Goal: Task Accomplishment & Management: Manage account settings

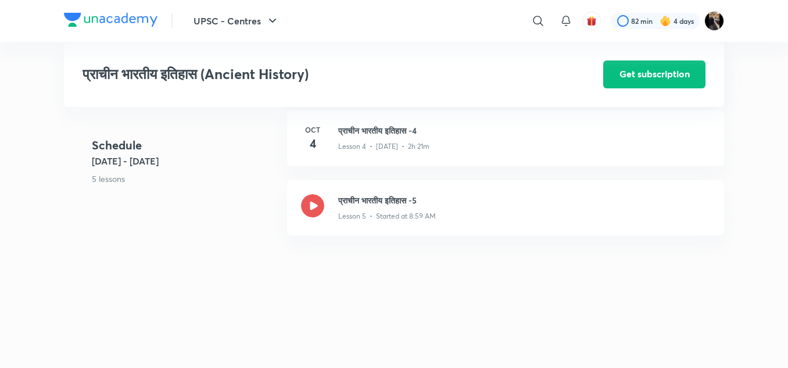
scroll to position [630, 0]
click at [371, 200] on h3 "प्राचीन भारतीय इतिहास -5" at bounding box center [524, 201] width 372 height 12
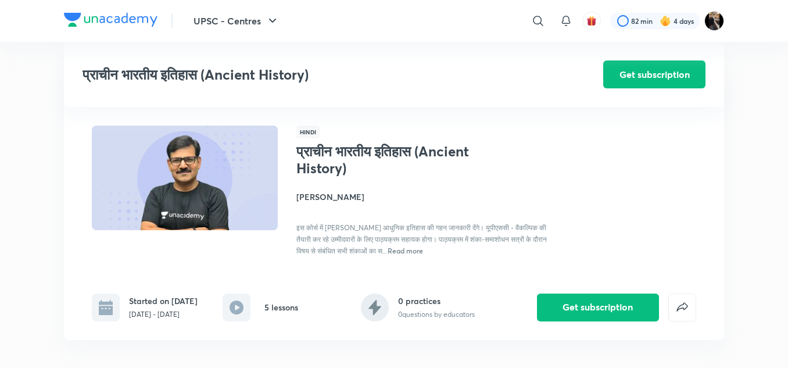
scroll to position [1018, 0]
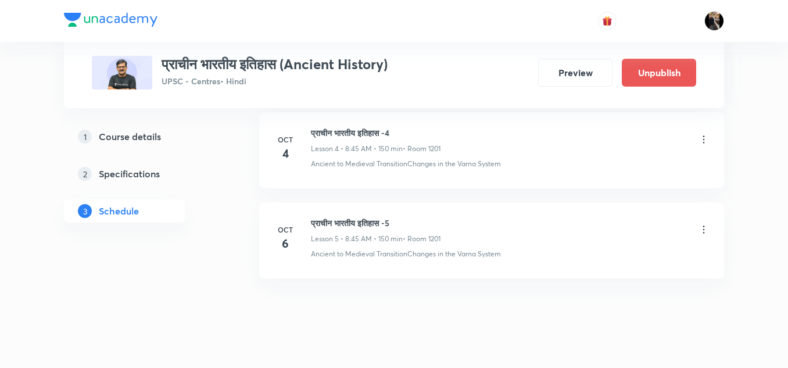
scroll to position [995, 0]
drag, startPoint x: 313, startPoint y: 221, endPoint x: 417, endPoint y: 221, distance: 104.0
click at [417, 221] on h6 "प्राचीन भारतीय इतिहास -5" at bounding box center [376, 222] width 130 height 12
copy h6 "प्राचीन भारतीय इतिहास -5"
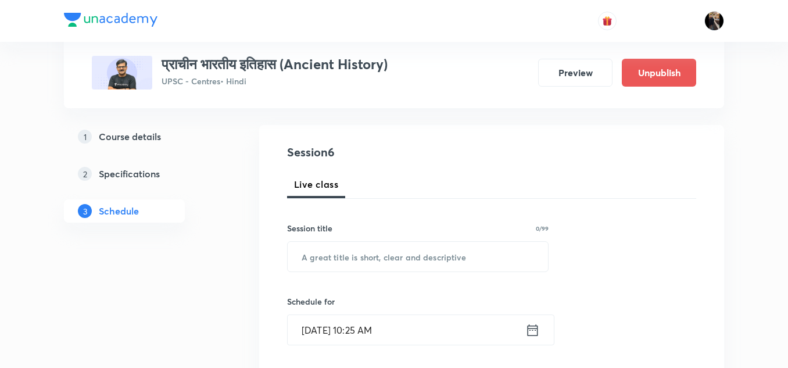
scroll to position [108, 0]
click at [370, 247] on input "text" at bounding box center [418, 256] width 260 height 30
paste input "प्राचीन भारतीय इतिहास -5"
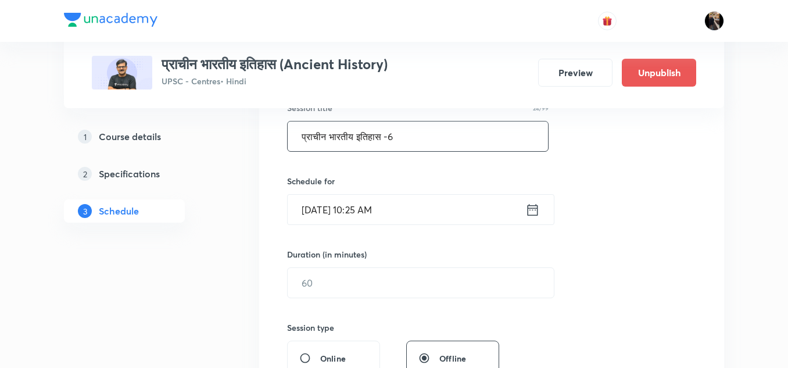
scroll to position [228, 0]
type input "प्राचीन भारतीय इतिहास -6"
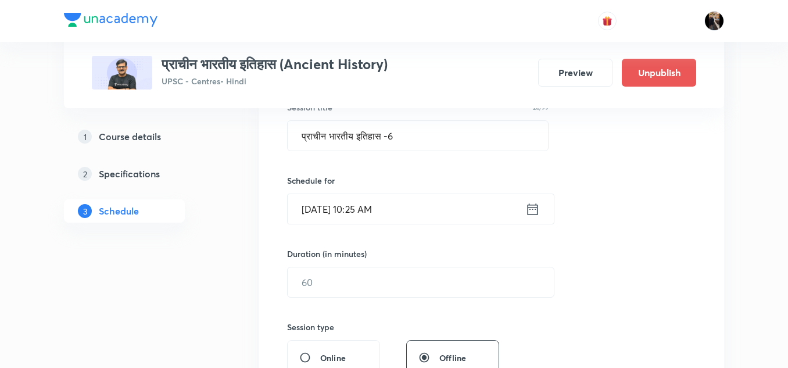
click at [437, 210] on input "Oct 6, 2025, 10:25 AM" at bounding box center [407, 209] width 238 height 30
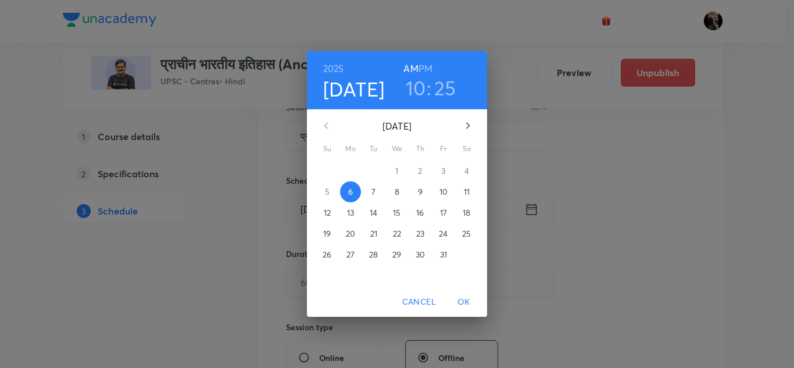
click at [374, 191] on p "7" at bounding box center [373, 192] width 4 height 12
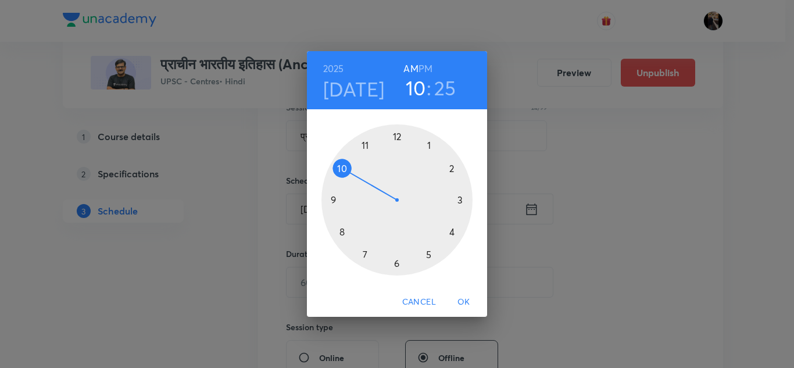
click at [342, 232] on div at bounding box center [396, 199] width 151 height 151
click at [335, 198] on div at bounding box center [396, 199] width 151 height 151
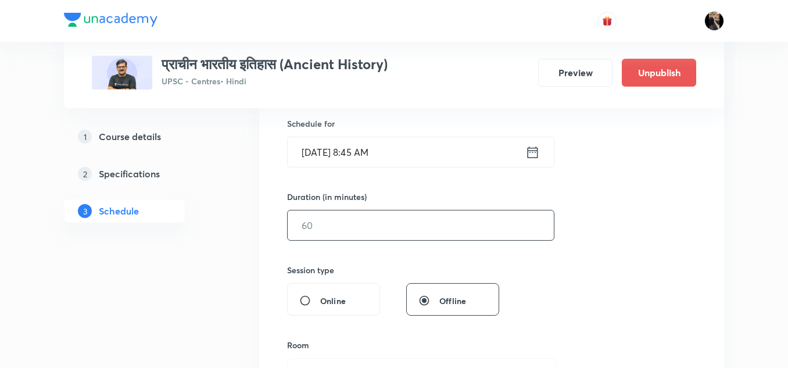
scroll to position [289, 0]
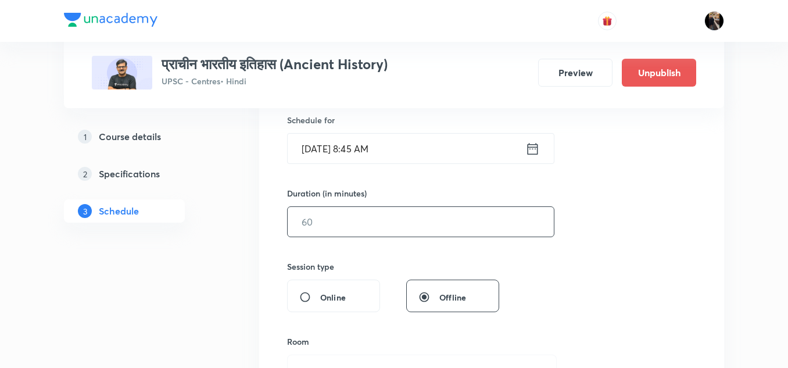
click at [404, 229] on input "text" at bounding box center [421, 222] width 266 height 30
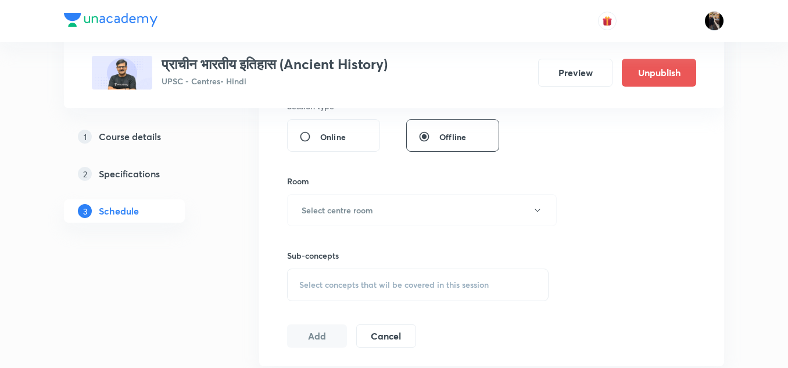
scroll to position [450, 0]
type input "150"
click at [371, 210] on h6 "Select centre room" at bounding box center [337, 209] width 71 height 12
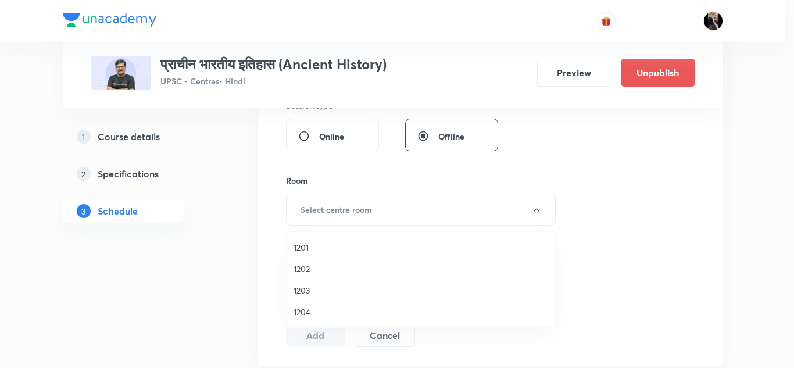
click at [304, 246] on span "1201" at bounding box center [420, 247] width 254 height 12
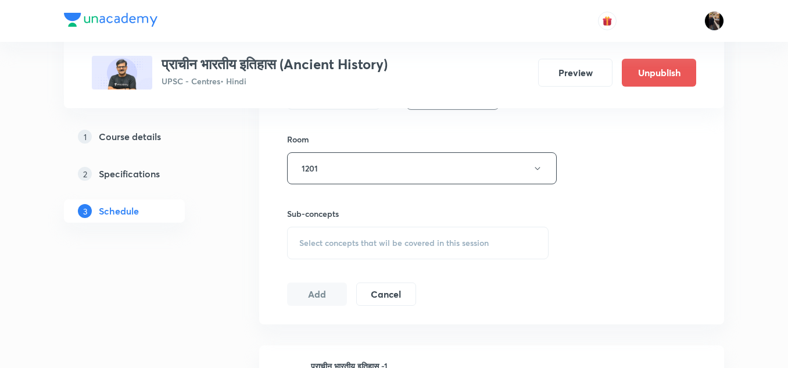
scroll to position [492, 0]
click at [372, 237] on span "Select concepts that wil be covered in this session" at bounding box center [393, 241] width 189 height 9
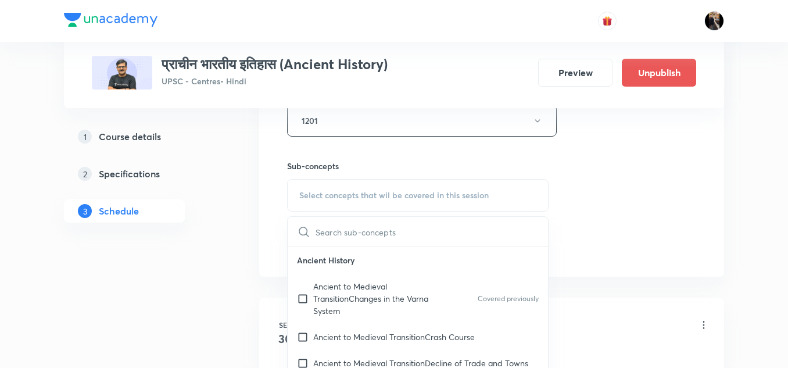
scroll to position [539, 0]
click at [352, 292] on p "Ancient to Medieval TransitionChanges in the Varna System" at bounding box center [371, 297] width 117 height 37
checkbox input "true"
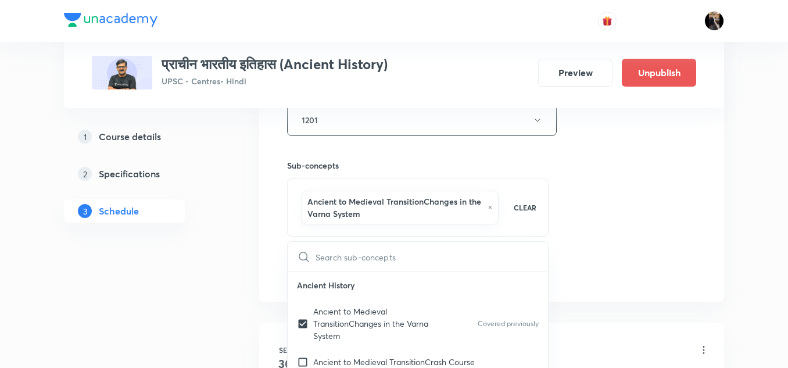
click at [357, 159] on h6 "Sub-concepts" at bounding box center [417, 165] width 261 height 12
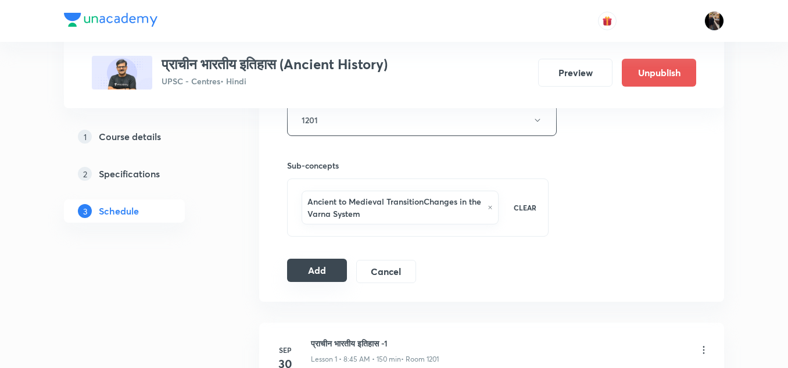
click at [322, 270] on button "Add" at bounding box center [317, 270] width 60 height 23
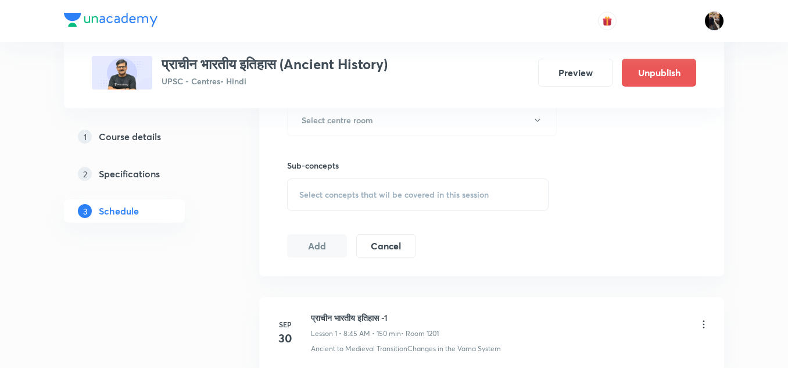
scroll to position [480, 0]
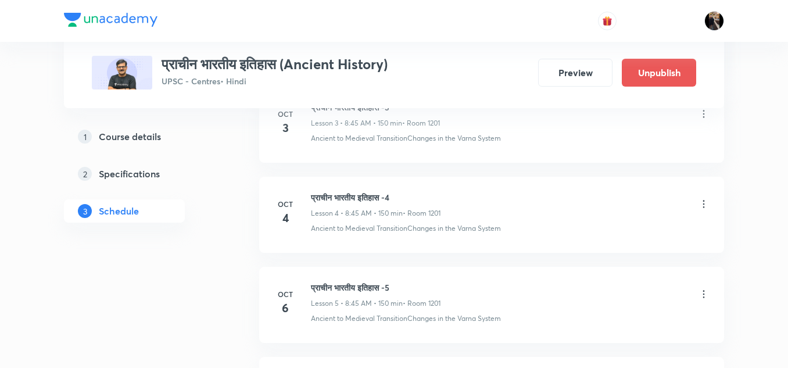
scroll to position [1104, 0]
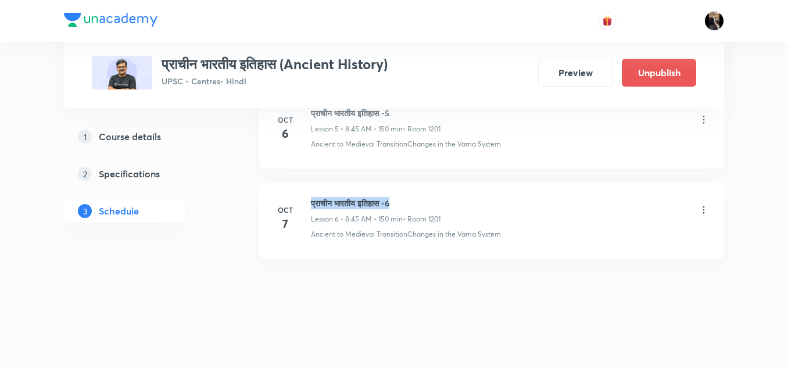
drag, startPoint x: 311, startPoint y: 202, endPoint x: 404, endPoint y: 192, distance: 94.1
click at [404, 192] on li "Oct 7 प्राचीन भारतीय इतिहास -6 Lesson 6 • 8:45 AM • 150 min • Room 1201 Ancient…" at bounding box center [491, 220] width 465 height 76
copy h6 "प्राचीन भारतीय इतिहास -6"
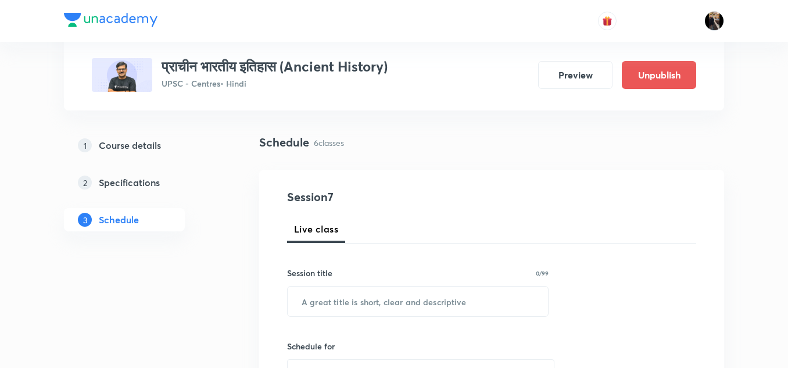
scroll to position [63, 0]
click at [339, 299] on input "text" at bounding box center [418, 301] width 260 height 30
paste input "प्राचीन भारतीय इतिहास -6"
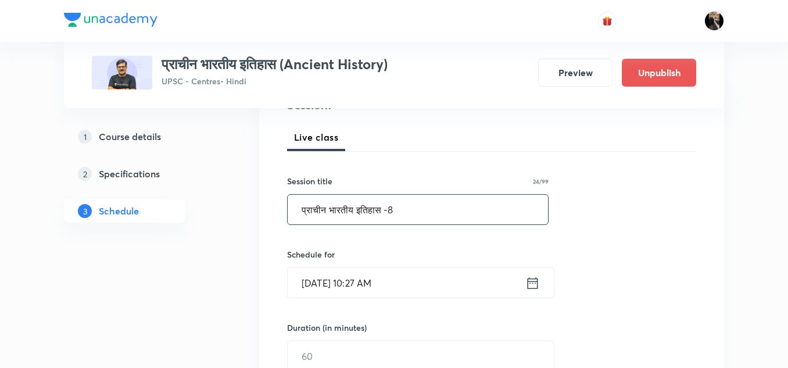
scroll to position [155, 0]
type input "प्राचीन भारतीय इतिहास -8"
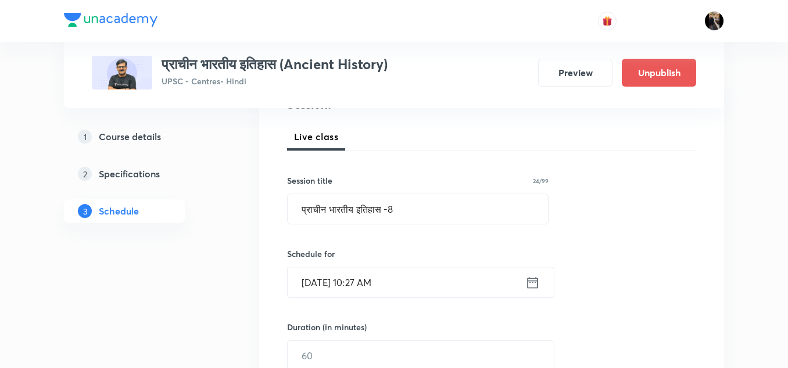
click at [374, 283] on input "[DATE] 10:27 AM" at bounding box center [407, 282] width 238 height 30
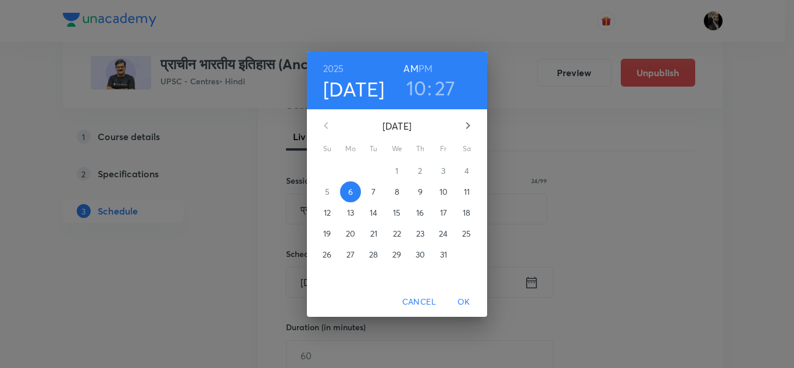
click at [398, 191] on p "8" at bounding box center [396, 192] width 5 height 12
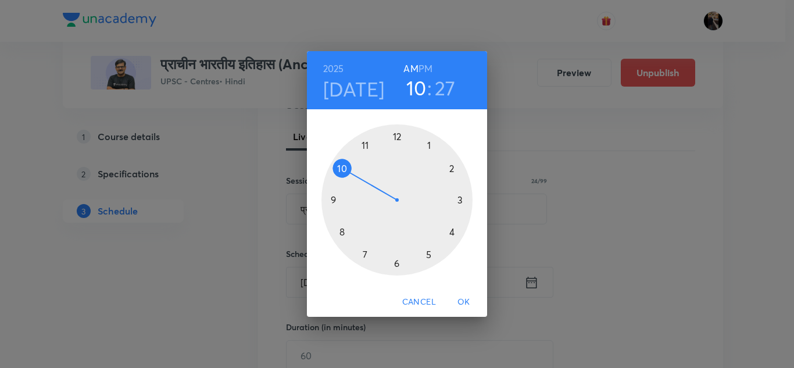
click at [342, 230] on div at bounding box center [396, 199] width 151 height 151
click at [331, 198] on div at bounding box center [396, 199] width 151 height 151
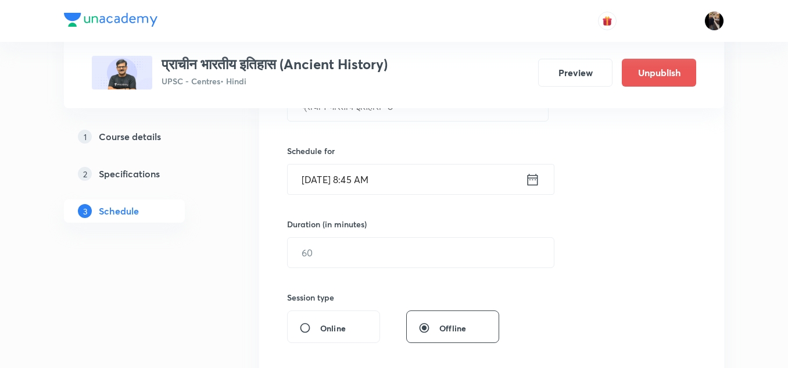
scroll to position [259, 0]
click at [394, 251] on input "text" at bounding box center [421, 252] width 266 height 30
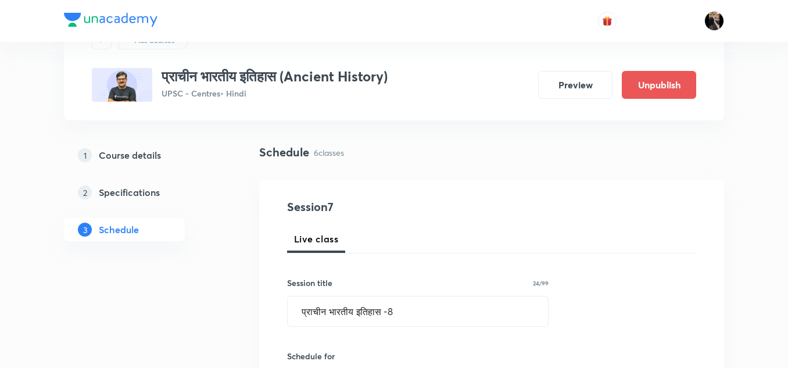
scroll to position [60, 0]
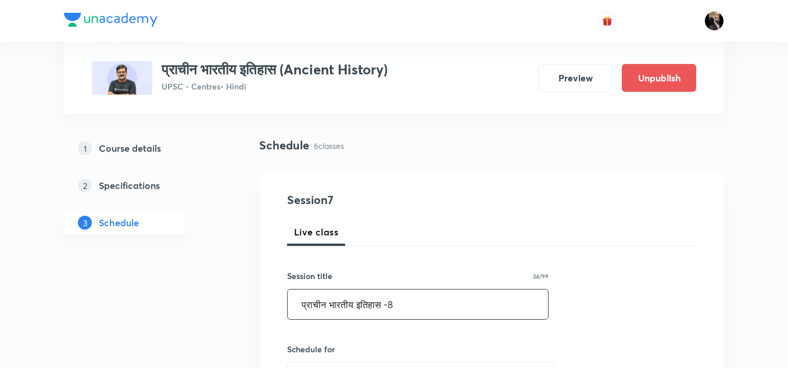
type input "150"
click at [422, 304] on input "प्राचीन भारतीय इतिहास -8" at bounding box center [418, 304] width 260 height 30
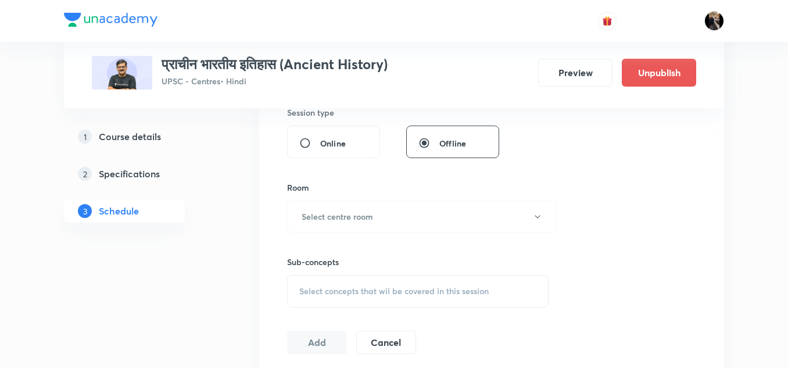
scroll to position [443, 0]
type input "प्राचीन भारतीय इतिहास -7"
click at [387, 218] on button "Select centre room" at bounding box center [422, 216] width 270 height 32
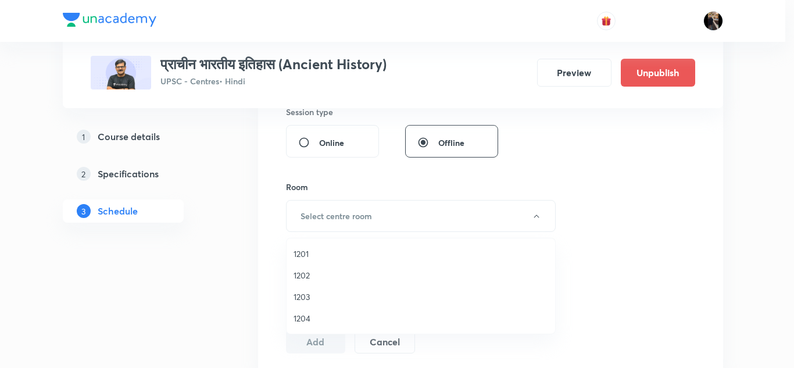
click at [306, 252] on span "1201" at bounding box center [420, 253] width 254 height 12
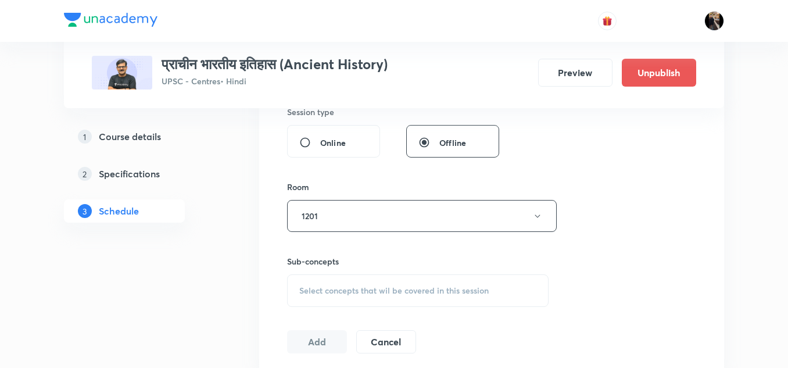
click at [360, 160] on div "Session 7 Live class Session title 24/99 प्राचीन भारतीय इतिहास -7 ​ Schedule fo…" at bounding box center [491, 81] width 409 height 546
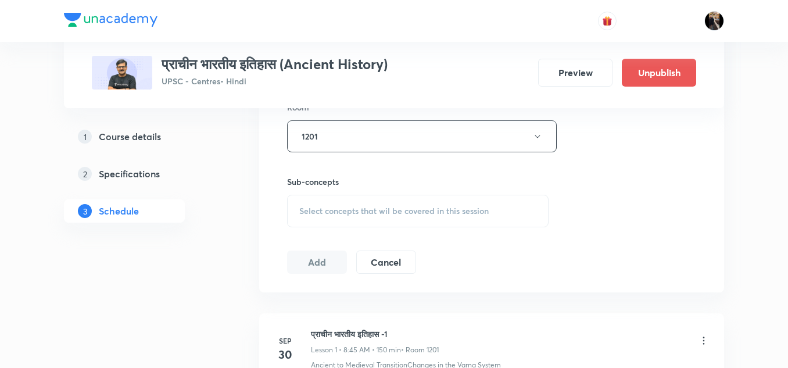
scroll to position [551, 0]
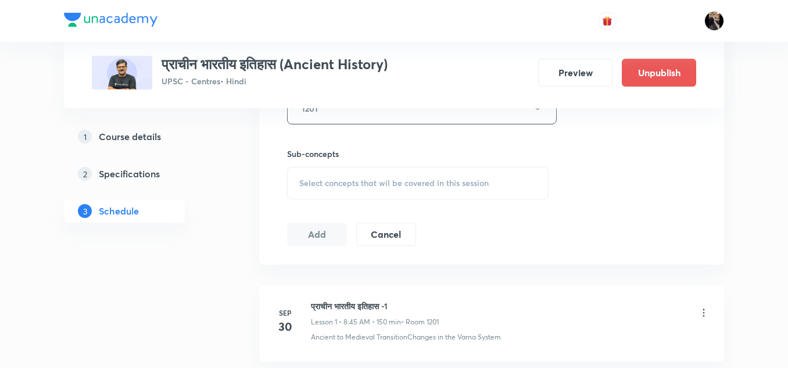
click at [362, 181] on span "Select concepts that wil be covered in this session" at bounding box center [393, 182] width 189 height 9
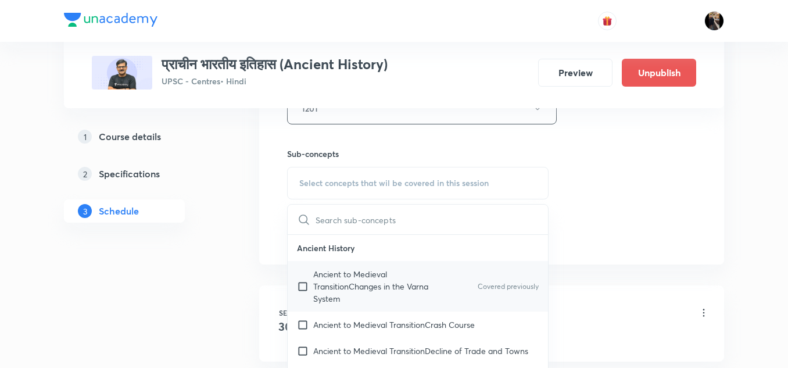
click at [337, 277] on p "Ancient to Medieval TransitionChanges in the Varna System" at bounding box center [371, 286] width 117 height 37
checkbox input "true"
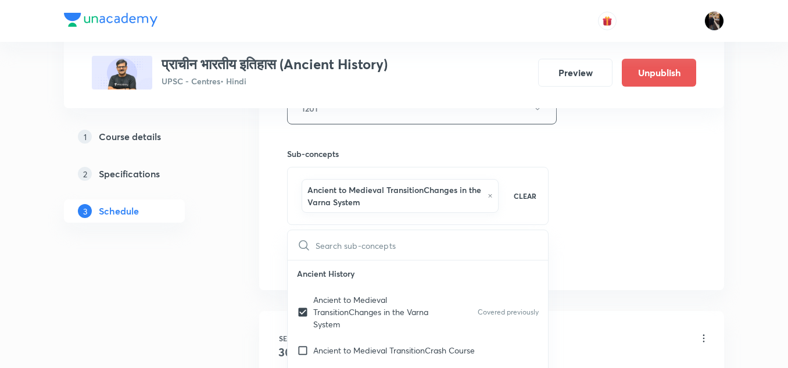
click at [380, 146] on div "Sub-concepts Ancient to Medieval TransitionChanges in the Varna System CLEAR ​ …" at bounding box center [417, 174] width 261 height 101
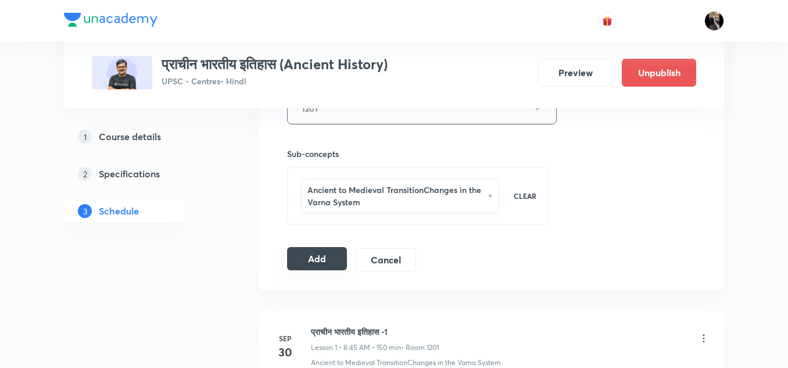
click at [317, 262] on button "Add" at bounding box center [317, 258] width 60 height 23
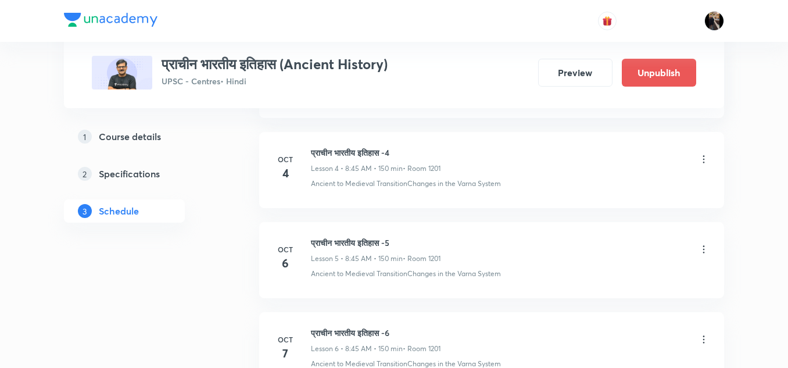
scroll to position [1194, 0]
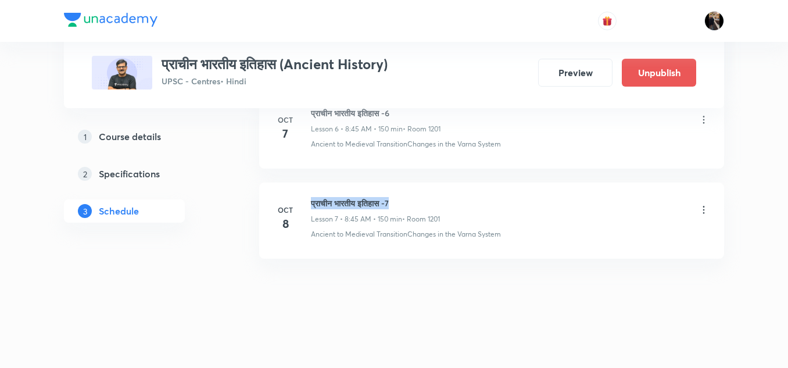
drag, startPoint x: 313, startPoint y: 203, endPoint x: 407, endPoint y: 199, distance: 94.8
click at [407, 199] on h6 "प्राचीन भारतीय इतिहास -7" at bounding box center [375, 203] width 129 height 12
copy h6 "प्राचीन भारतीय इतिहास -7"
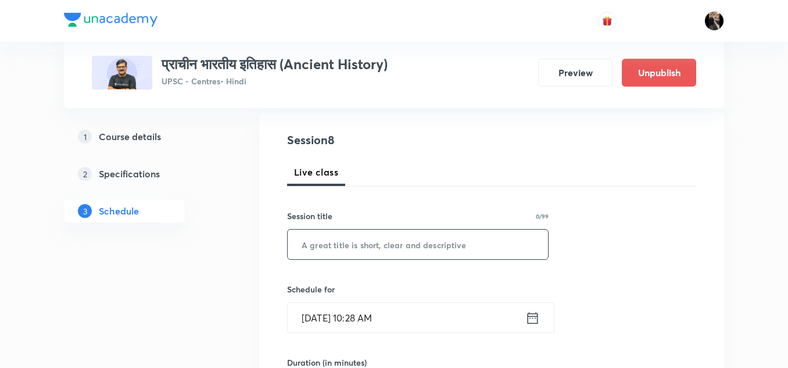
scroll to position [120, 0]
click at [390, 248] on input "text" at bounding box center [418, 244] width 260 height 30
paste input "प्राचीन भारतीय इतिहास -7"
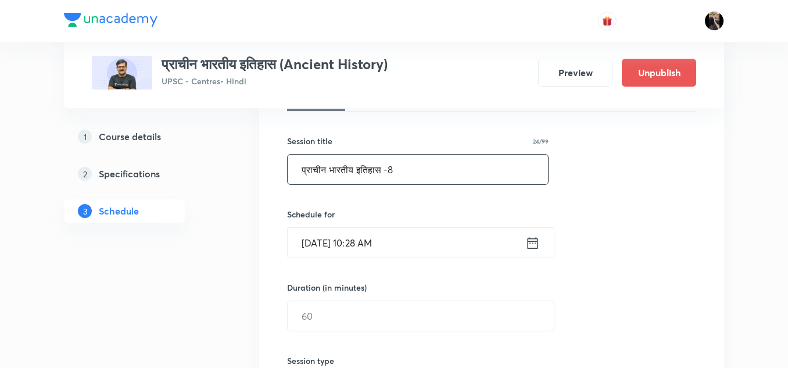
scroll to position [198, 0]
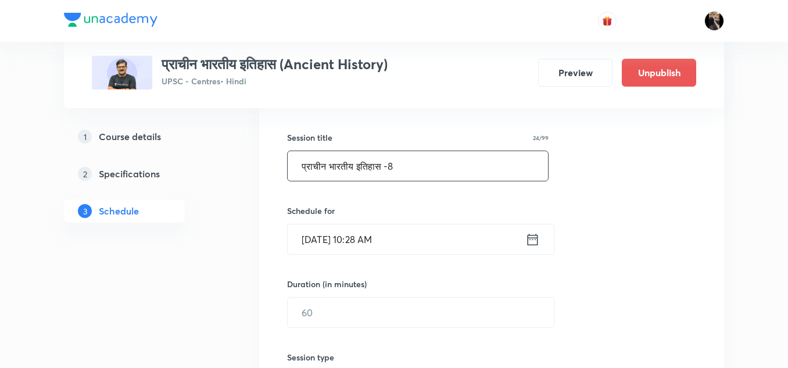
type input "प्राचीन भारतीय इतिहास -8"
click at [399, 242] on input "Oct 6, 2025, 10:28 AM" at bounding box center [407, 239] width 238 height 30
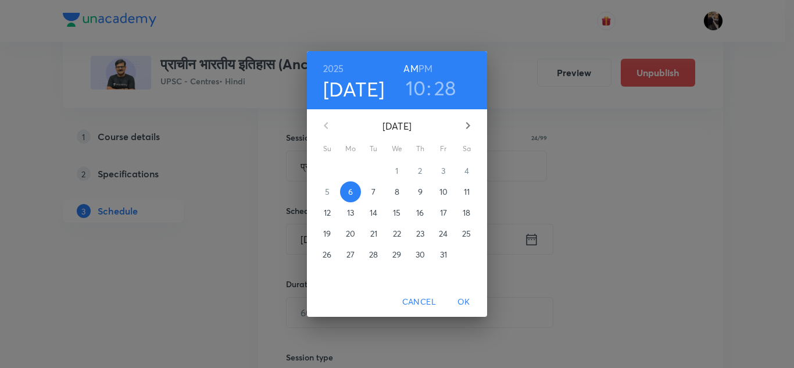
click at [419, 191] on p "9" at bounding box center [420, 192] width 5 height 12
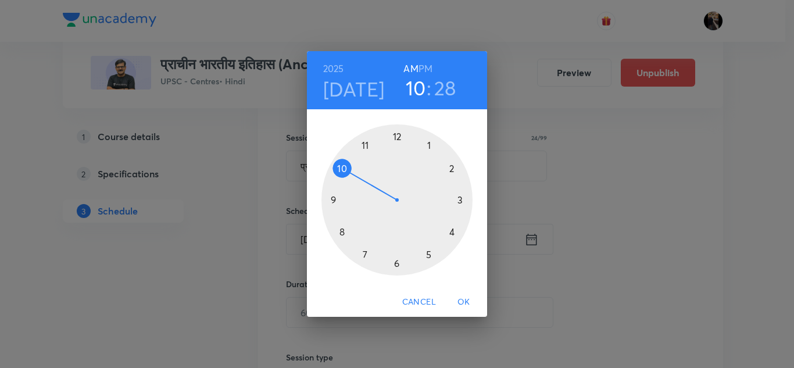
click at [342, 231] on div at bounding box center [396, 199] width 151 height 151
click at [334, 200] on div at bounding box center [396, 199] width 151 height 151
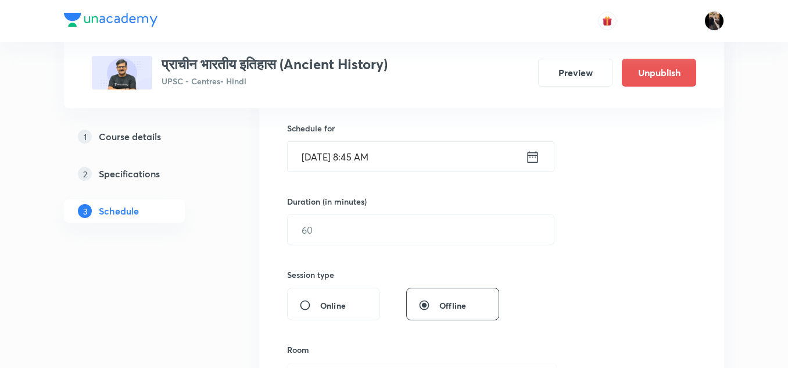
scroll to position [282, 0]
click at [367, 229] on input "text" at bounding box center [421, 228] width 266 height 30
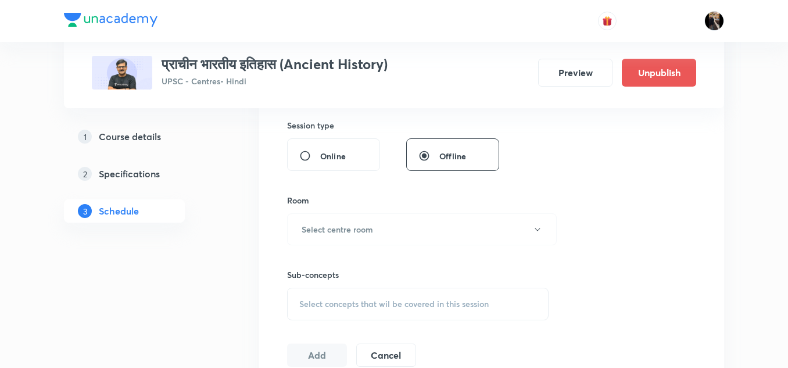
scroll to position [432, 0]
type input "150"
click at [375, 227] on button "Select centre room" at bounding box center [422, 227] width 270 height 32
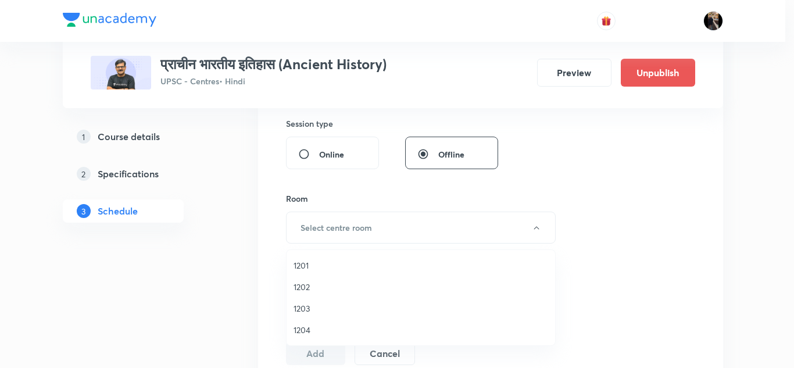
click at [307, 265] on span "1201" at bounding box center [420, 265] width 254 height 12
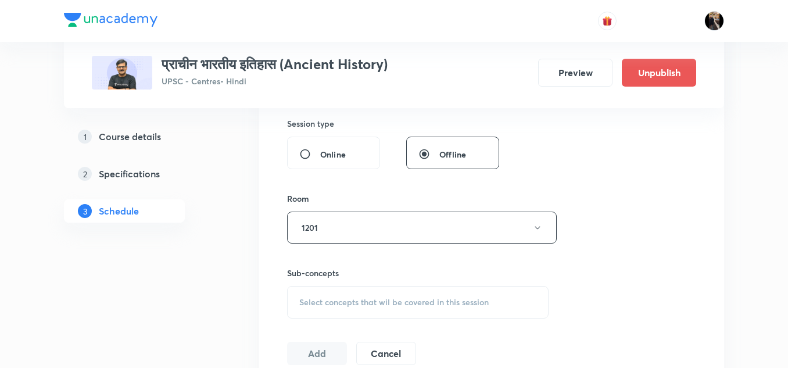
click at [350, 198] on div "Room" at bounding box center [417, 198] width 261 height 12
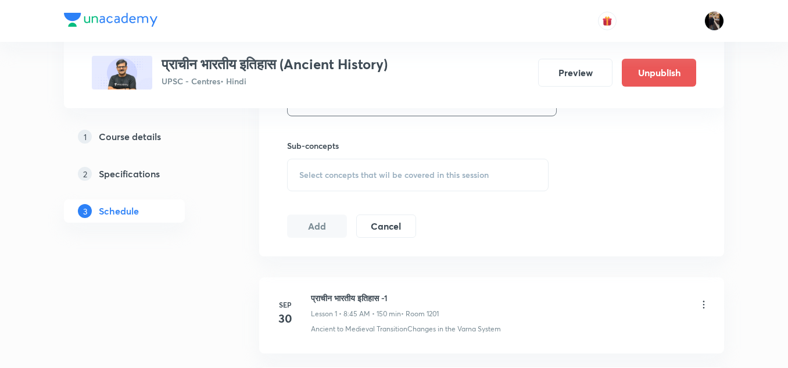
scroll to position [559, 0]
click at [365, 177] on span "Select concepts that wil be covered in this session" at bounding box center [393, 174] width 189 height 9
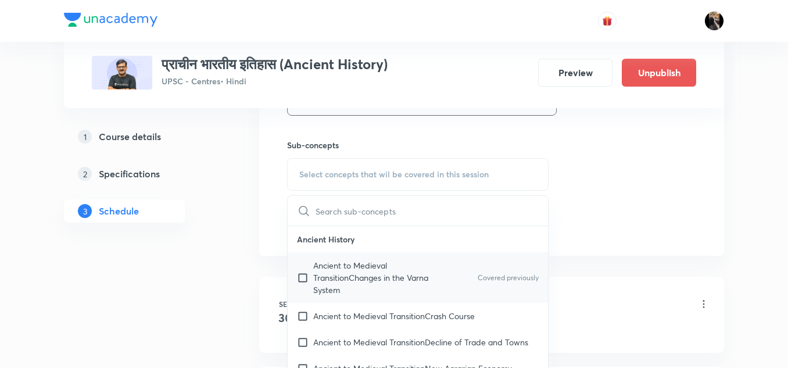
click at [337, 268] on p "Ancient to Medieval TransitionChanges in the Varna System" at bounding box center [371, 277] width 117 height 37
checkbox input "true"
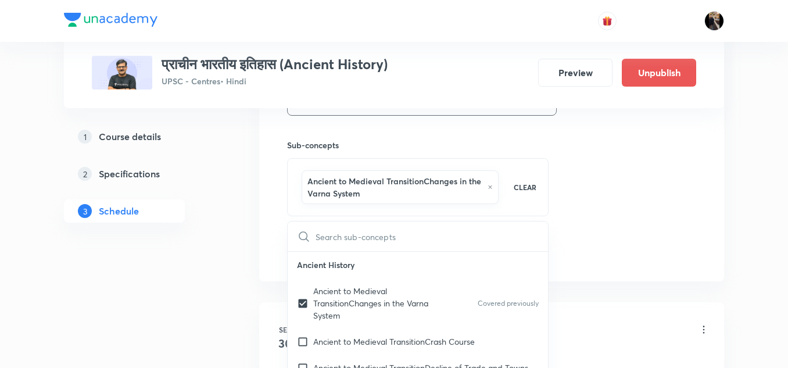
click at [356, 136] on div "Sub-concepts Ancient to Medieval TransitionChanges in the Varna System CLEAR ​ …" at bounding box center [417, 166] width 261 height 101
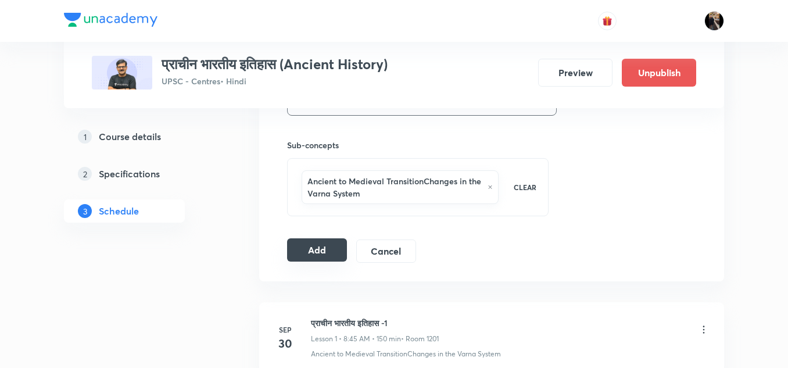
click at [314, 251] on button "Add" at bounding box center [317, 249] width 60 height 23
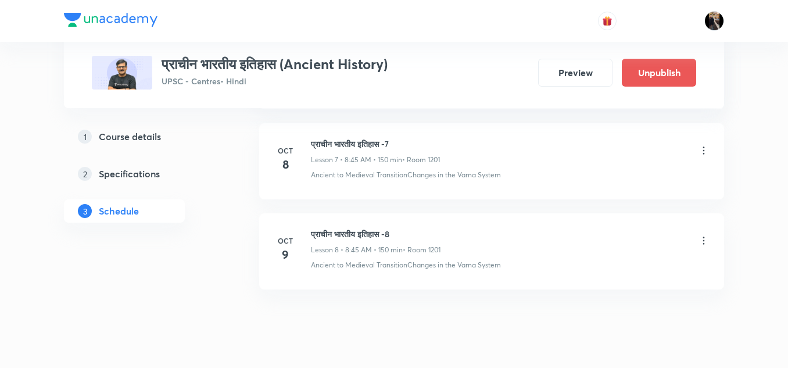
scroll to position [1284, 0]
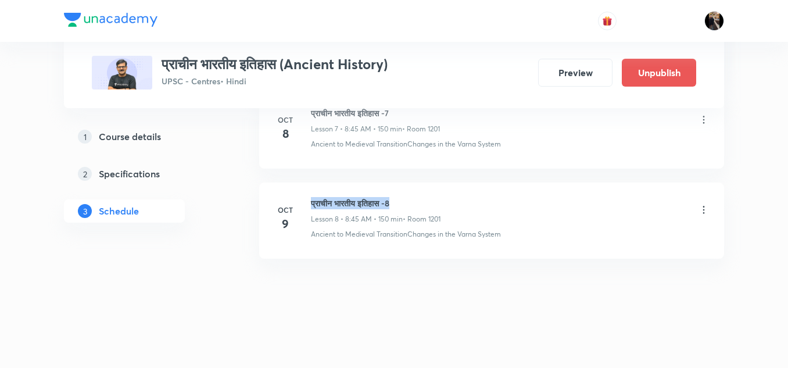
drag, startPoint x: 311, startPoint y: 202, endPoint x: 408, endPoint y: 187, distance: 97.6
click at [408, 187] on li "[DATE] प्राचीन भारतीय इतिहास -8 Lesson 8 • 8:45 AM • 150 min • Room 1201 Ancien…" at bounding box center [491, 220] width 465 height 76
copy h6 "प्राचीन भारतीय इतिहास -8"
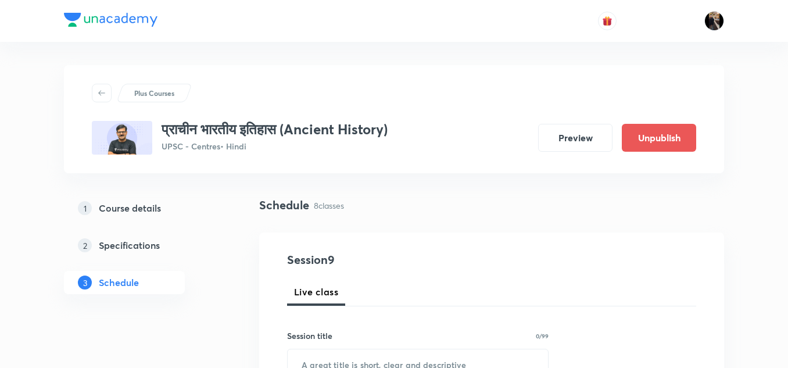
scroll to position [63, 0]
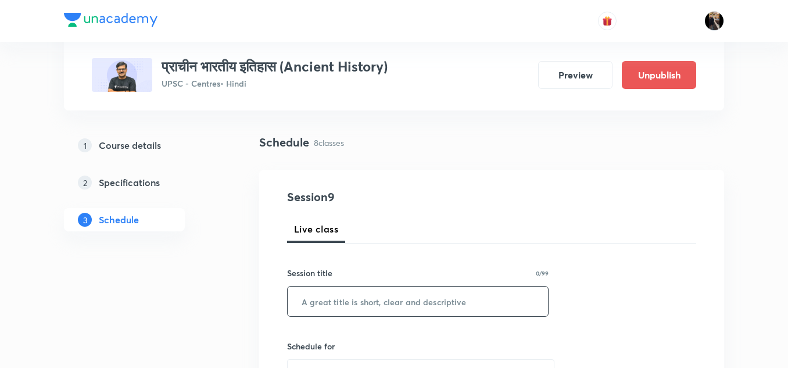
click at [372, 305] on input "text" at bounding box center [418, 301] width 260 height 30
paste input "प्राचीन भारतीय इतिहास -8"
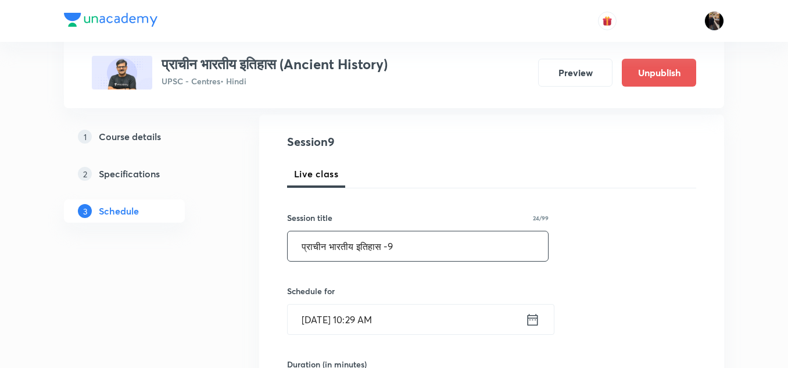
scroll to position [123, 0]
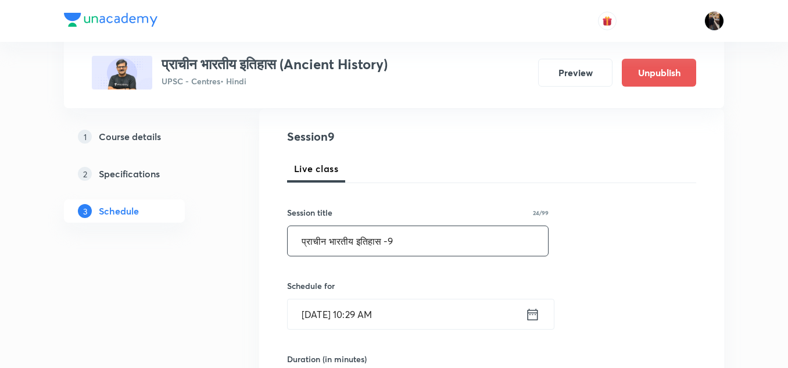
type input "प्राचीन भारतीय इतिहास -9"
click at [379, 322] on input "[DATE] 10:29 AM" at bounding box center [407, 314] width 238 height 30
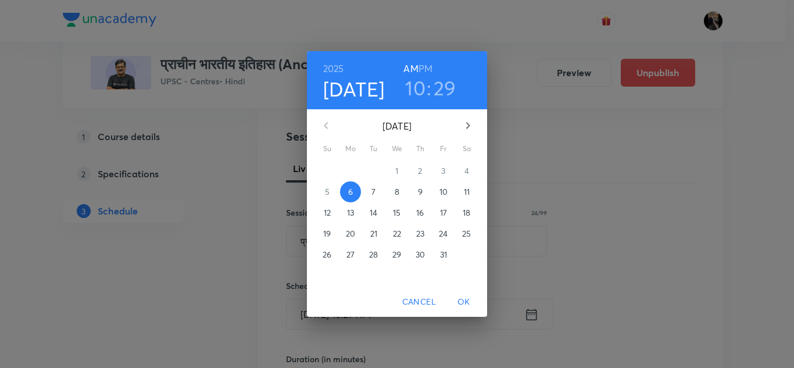
click at [443, 191] on p "10" at bounding box center [443, 192] width 8 height 12
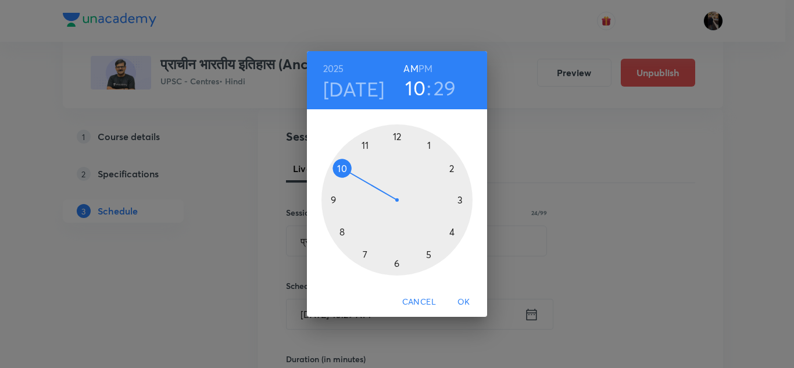
click at [340, 233] on div at bounding box center [396, 199] width 151 height 151
click at [332, 200] on div at bounding box center [396, 199] width 151 height 151
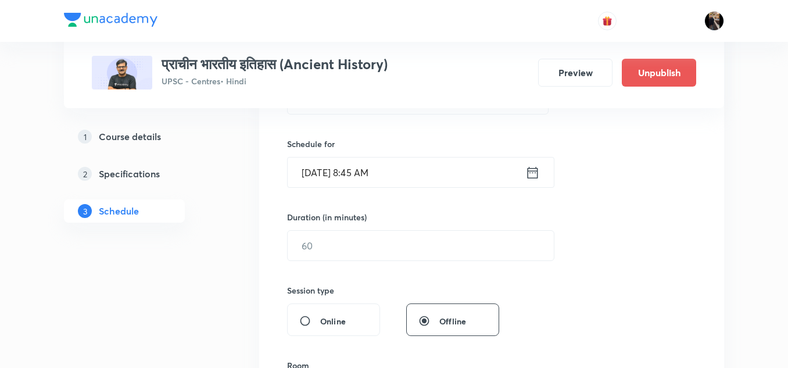
scroll to position [266, 0]
click at [365, 245] on input "text" at bounding box center [421, 245] width 266 height 30
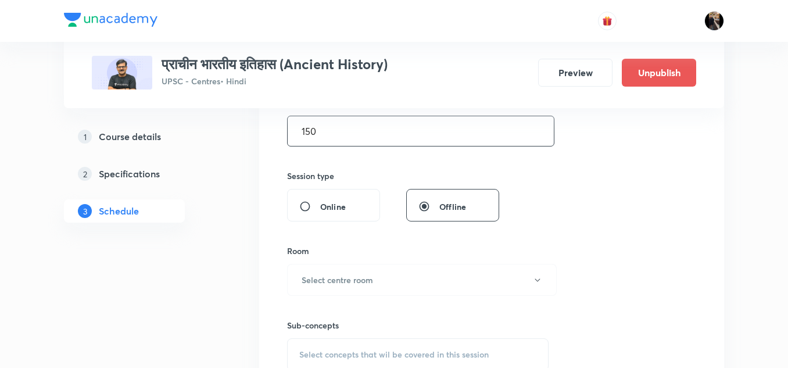
scroll to position [398, 0]
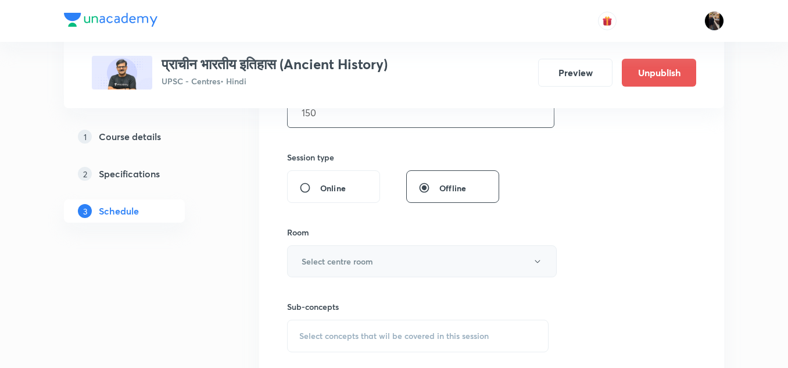
type input "150"
click at [364, 263] on h6 "Select centre room" at bounding box center [337, 261] width 71 height 12
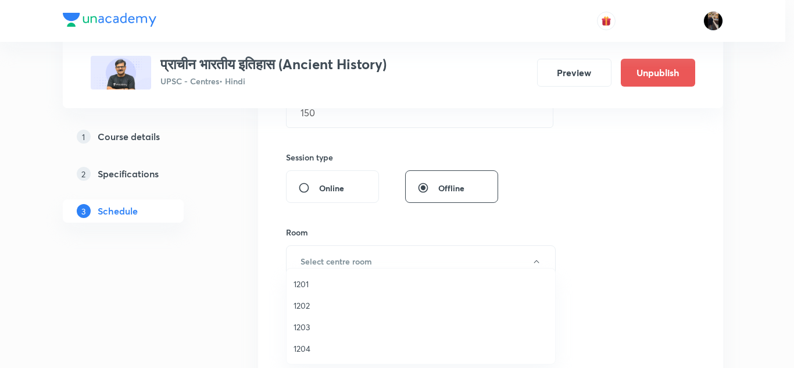
click at [303, 284] on span "1201" at bounding box center [420, 284] width 254 height 12
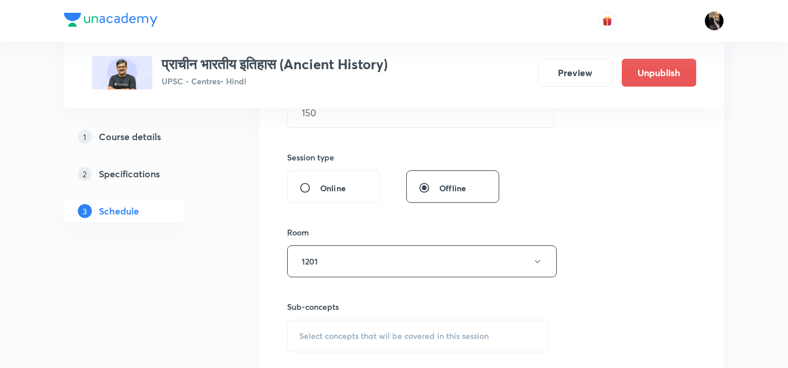
click at [352, 230] on div "Room" at bounding box center [417, 232] width 261 height 12
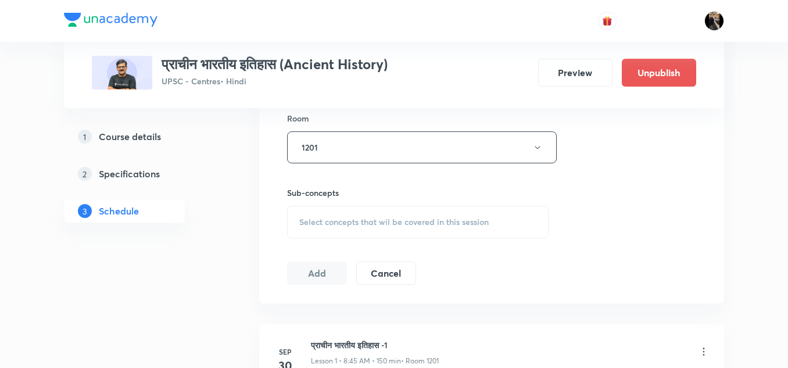
scroll to position [512, 0]
click at [367, 217] on span "Select concepts that wil be covered in this session" at bounding box center [393, 221] width 189 height 9
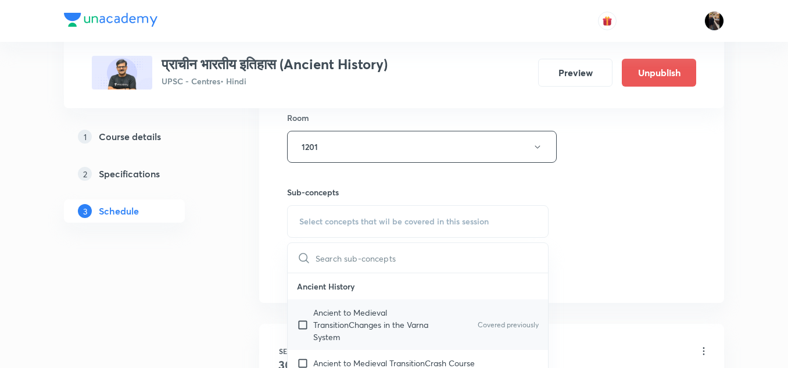
click at [345, 314] on p "Ancient to Medieval TransitionChanges in the Varna System" at bounding box center [371, 324] width 117 height 37
checkbox input "true"
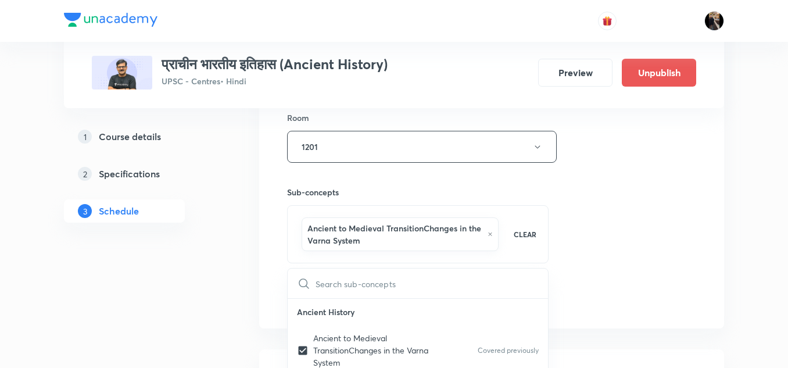
click at [397, 183] on div "Sub-concepts Ancient to Medieval TransitionChanges in the Varna System CLEAR ​ …" at bounding box center [417, 213] width 261 height 101
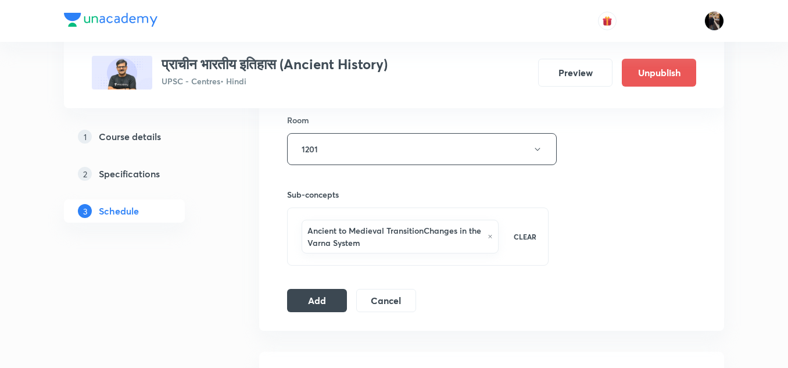
scroll to position [511, 0]
click at [318, 296] on button "Add" at bounding box center [317, 298] width 60 height 23
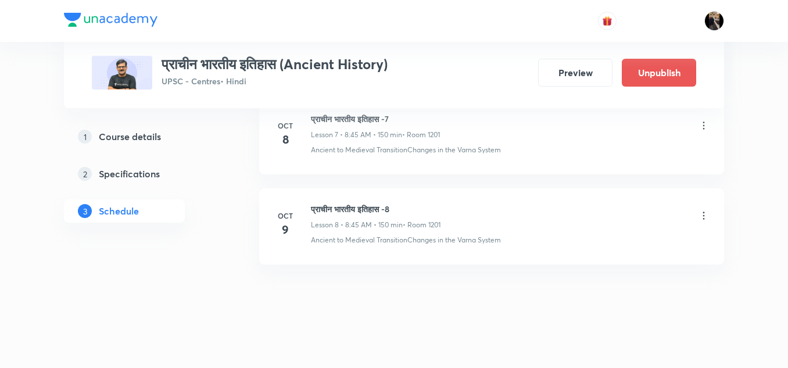
scroll to position [750, 0]
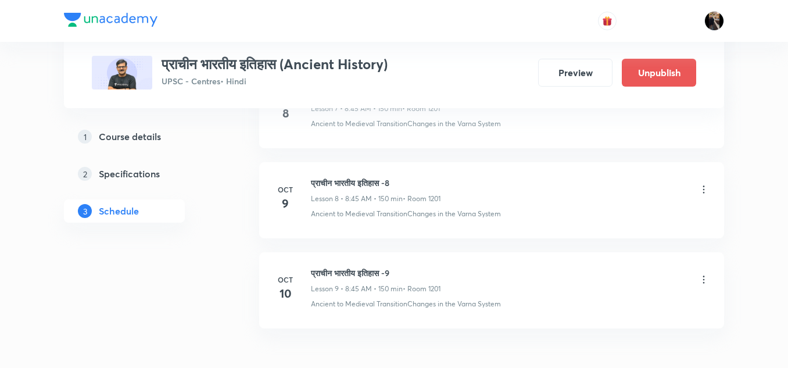
scroll to position [1374, 0]
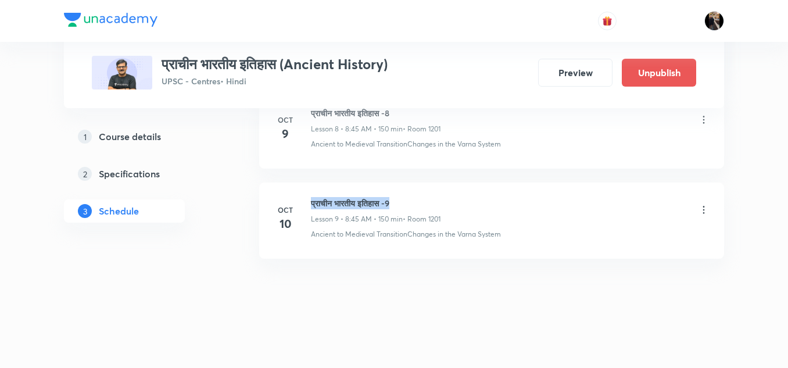
drag, startPoint x: 312, startPoint y: 203, endPoint x: 401, endPoint y: 198, distance: 89.0
click at [401, 198] on h6 "प्राचीन भारतीय इतिहास -9" at bounding box center [376, 203] width 130 height 12
copy h6 "प्राचीन भारतीय इतिहास -9"
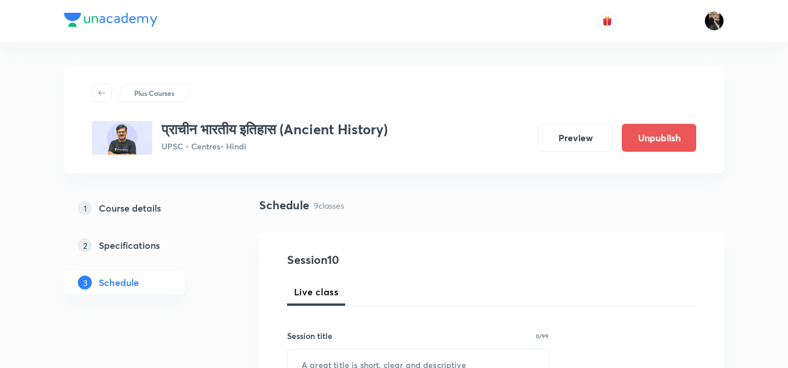
scroll to position [126, 0]
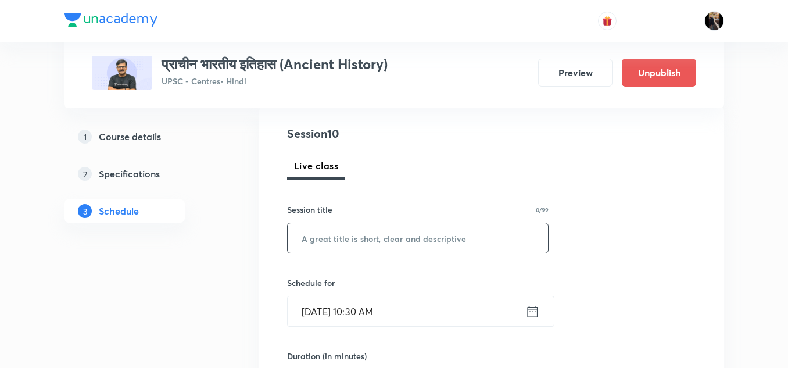
click at [379, 235] on input "text" at bounding box center [418, 238] width 260 height 30
paste input "प्राचीन भारतीय इतिहास -9"
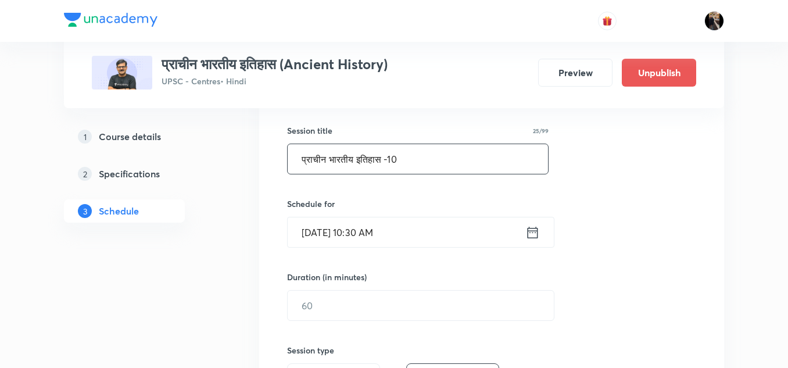
scroll to position [206, 0]
type input "प्राचीन भारतीय इतिहास -10"
click at [393, 231] on input "Oct 6, 2025, 10:30 AM" at bounding box center [407, 232] width 238 height 30
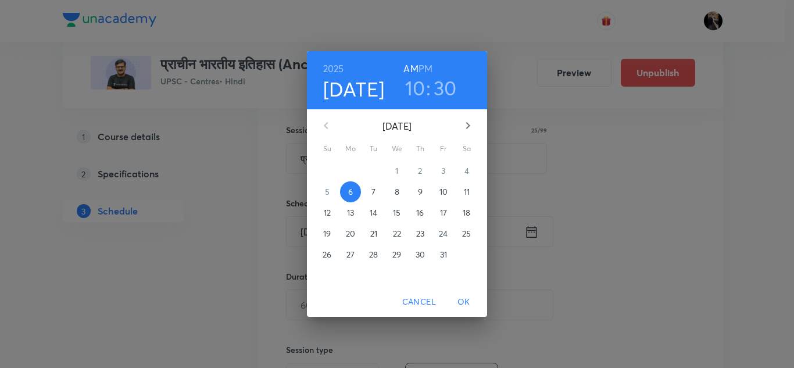
click at [469, 191] on p "11" at bounding box center [467, 192] width 6 height 12
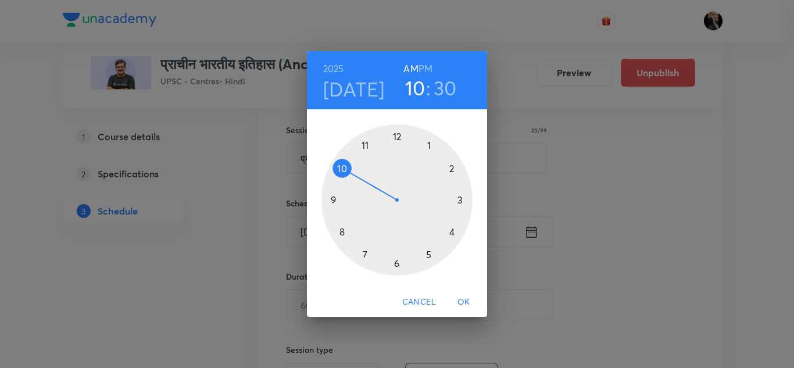
click at [343, 232] on div at bounding box center [396, 199] width 151 height 151
click at [334, 200] on div at bounding box center [396, 199] width 151 height 151
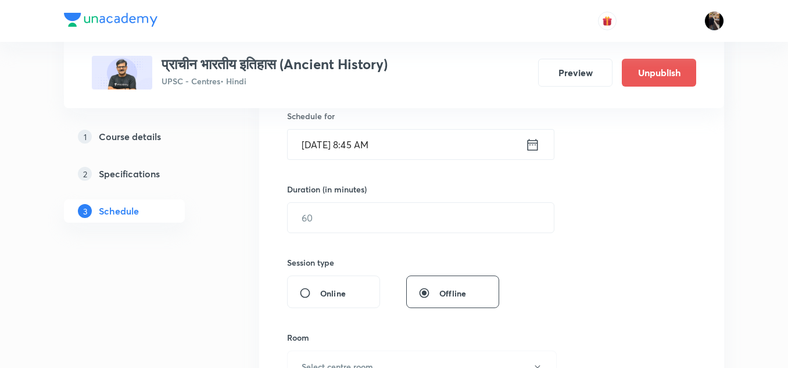
scroll to position [293, 0]
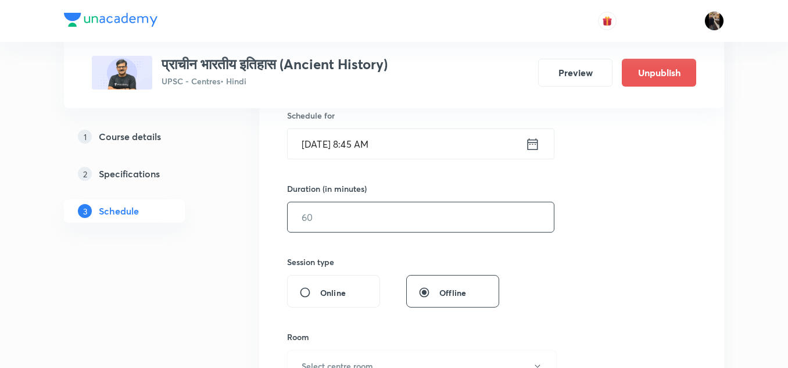
click at [375, 217] on input "text" at bounding box center [421, 217] width 266 height 30
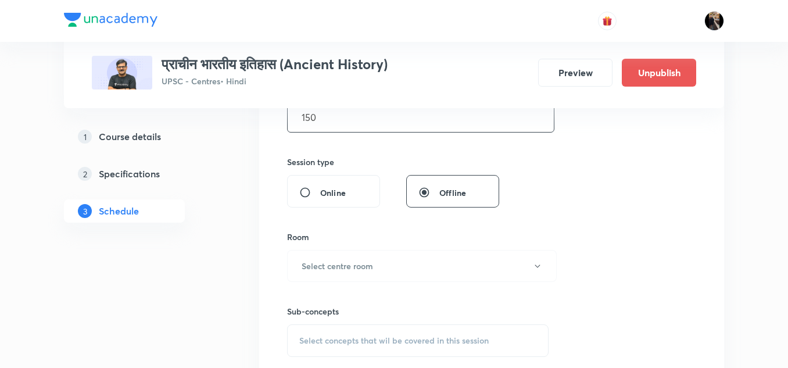
scroll to position [441, 0]
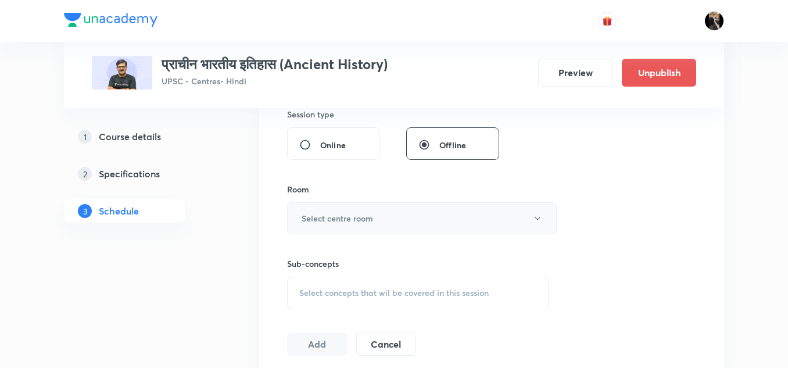
type input "150"
click at [369, 218] on h6 "Select centre room" at bounding box center [337, 218] width 71 height 12
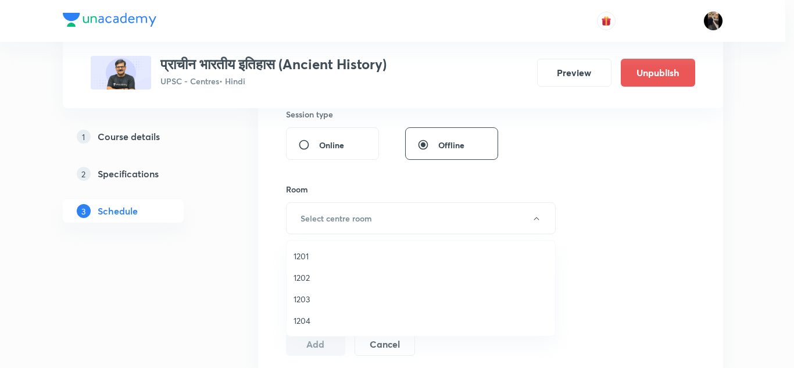
click at [308, 260] on span "1201" at bounding box center [420, 256] width 254 height 12
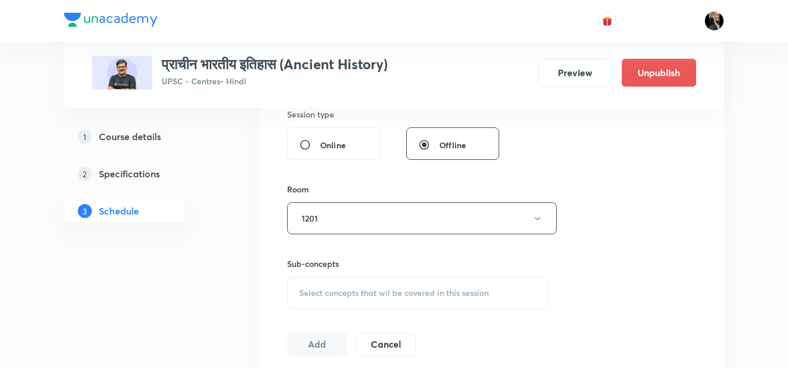
click at [365, 180] on div "Session 10 Live class Session title 25/99 प्राचीन भारतीय इतिहास -10 ​ Schedule …" at bounding box center [491, 83] width 409 height 546
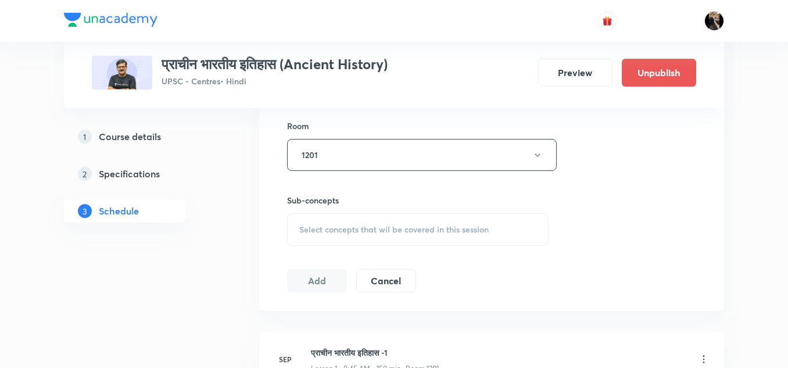
scroll to position [505, 0]
click at [360, 224] on span "Select concepts that wil be covered in this session" at bounding box center [393, 228] width 189 height 9
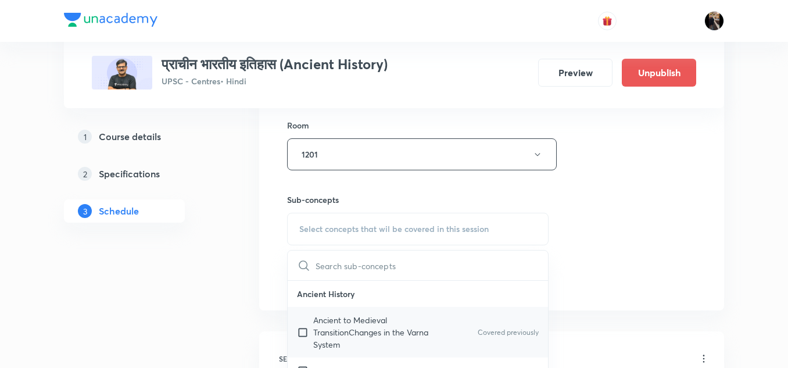
click at [334, 320] on p "Ancient to Medieval TransitionChanges in the Varna System" at bounding box center [371, 332] width 117 height 37
checkbox input "true"
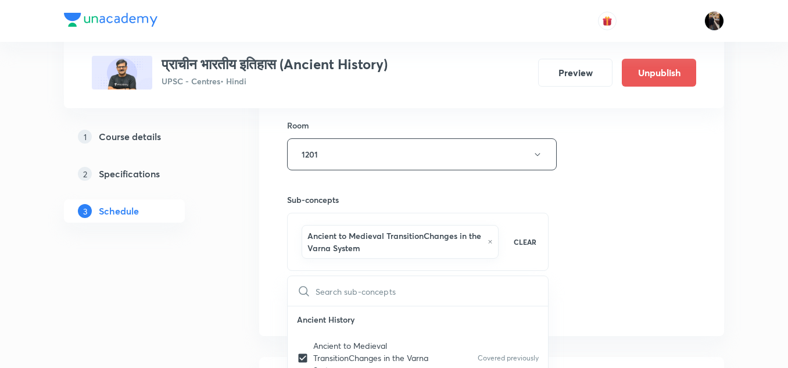
click at [366, 199] on h6 "Sub-concepts" at bounding box center [417, 199] width 261 height 12
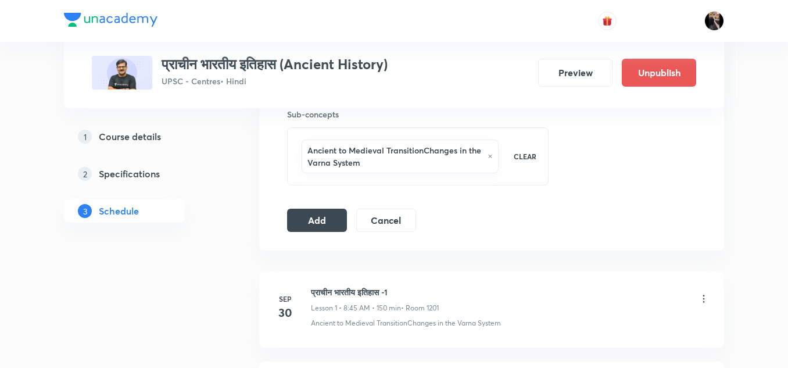
scroll to position [591, 0]
click at [325, 231] on div "Add Cancel" at bounding box center [356, 219] width 138 height 23
click at [320, 223] on button "Add" at bounding box center [317, 218] width 60 height 23
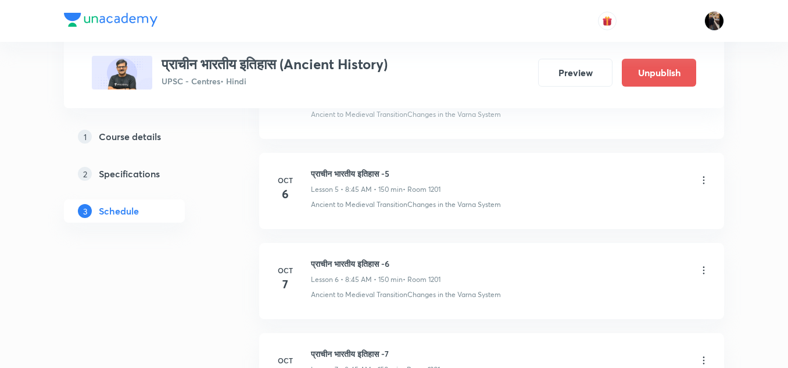
scroll to position [1033, 0]
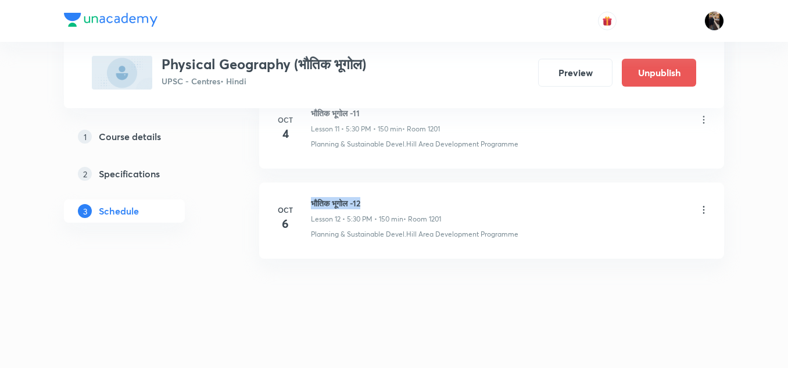
drag, startPoint x: 312, startPoint y: 200, endPoint x: 375, endPoint y: 201, distance: 62.7
click at [375, 201] on h6 "भौतिक भूगोल -12" at bounding box center [376, 203] width 130 height 12
copy h6 "भौतिक भूगोल -12"
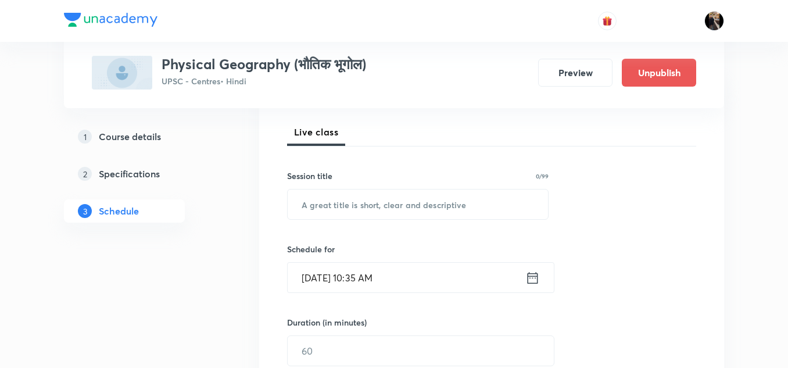
scroll to position [160, 0]
click at [366, 214] on input "text" at bounding box center [418, 204] width 260 height 30
paste input "भौतिक भूगोल -12"
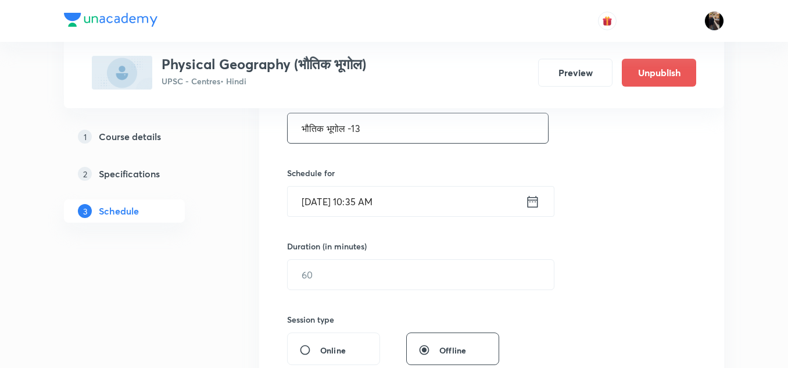
scroll to position [241, 0]
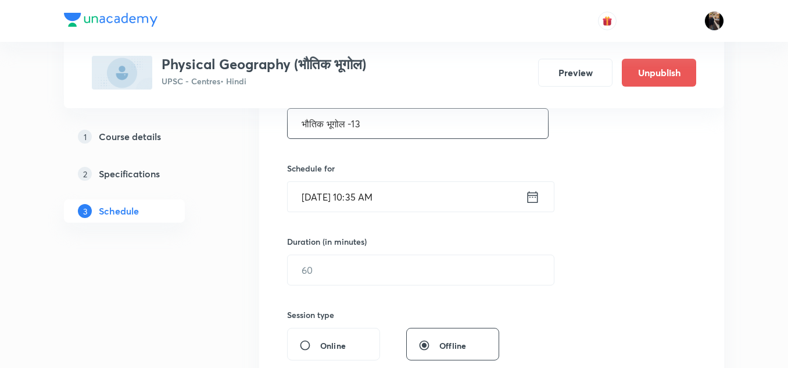
type input "भौतिक भूगोल -13"
click at [393, 199] on input "Oct 6, 2025, 10:35 AM" at bounding box center [407, 197] width 238 height 30
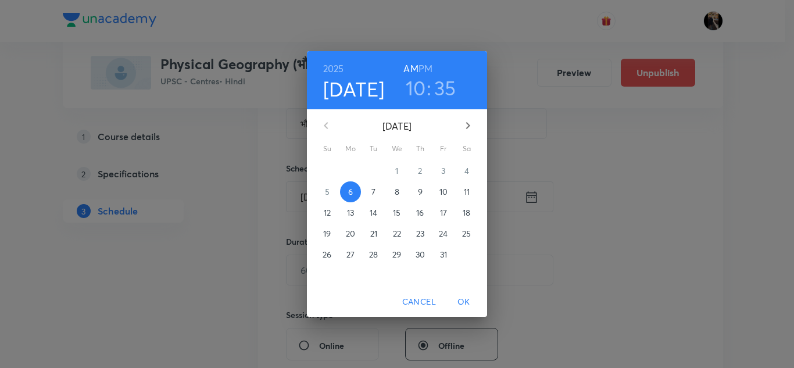
click at [374, 190] on p "7" at bounding box center [373, 192] width 4 height 12
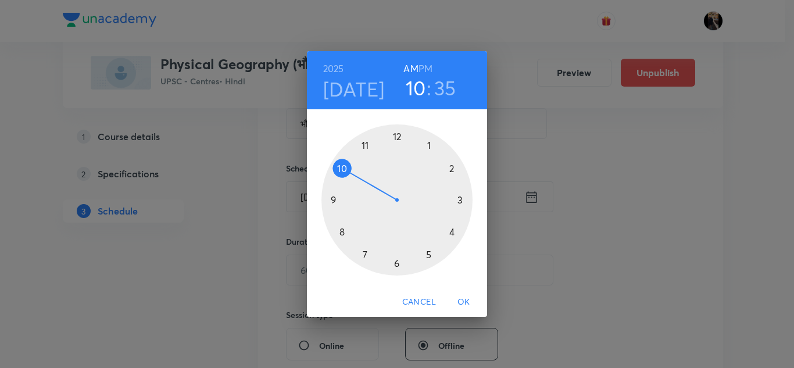
click at [429, 70] on h6 "PM" at bounding box center [425, 68] width 14 height 16
click at [428, 253] on div at bounding box center [396, 199] width 151 height 151
click at [396, 262] on div at bounding box center [396, 199] width 151 height 151
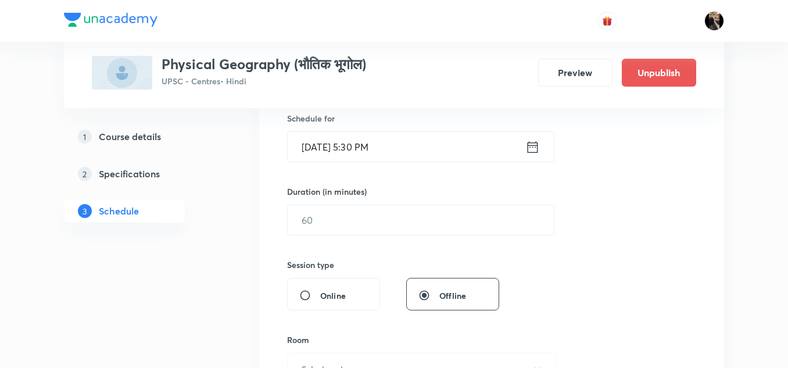
scroll to position [293, 0]
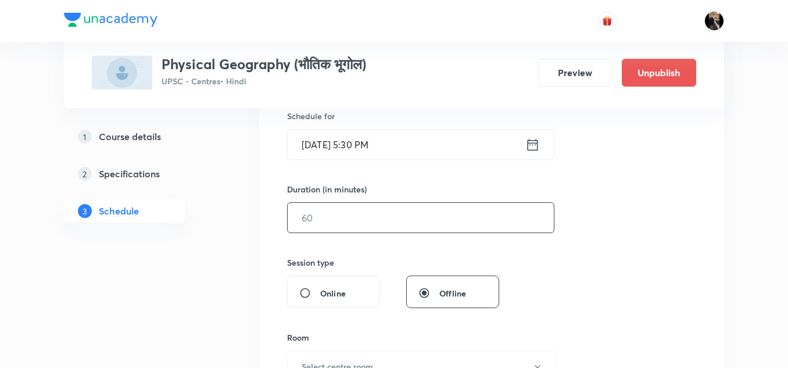
click at [387, 221] on input "text" at bounding box center [421, 218] width 266 height 30
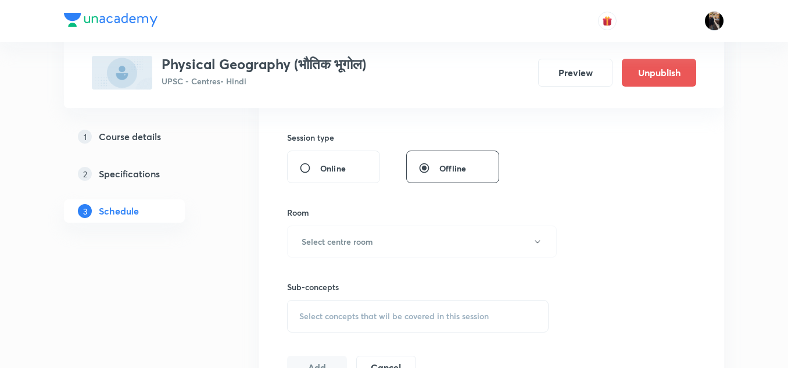
scroll to position [418, 0]
type input "150"
click at [367, 236] on h6 "Select centre room" at bounding box center [337, 241] width 71 height 12
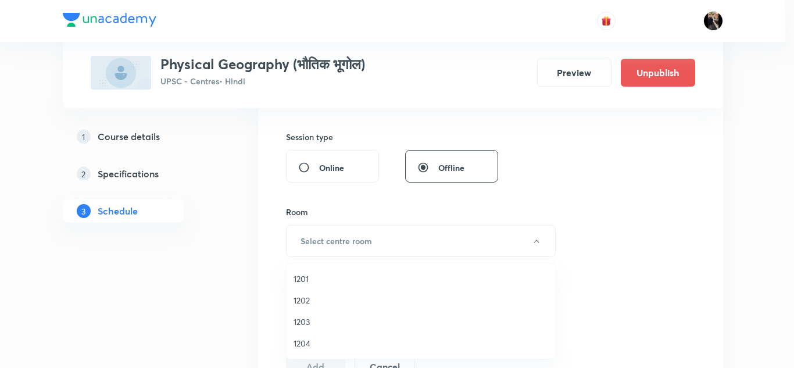
click at [306, 278] on span "1201" at bounding box center [420, 278] width 254 height 12
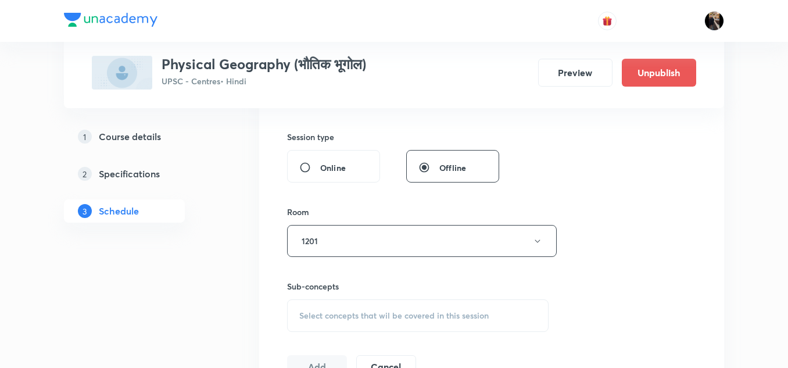
click at [376, 199] on div "Session 13 Live class Session title 15/99 भौतिक भूगोल -13 ​ Schedule for Oct 7,…" at bounding box center [491, 106] width 409 height 546
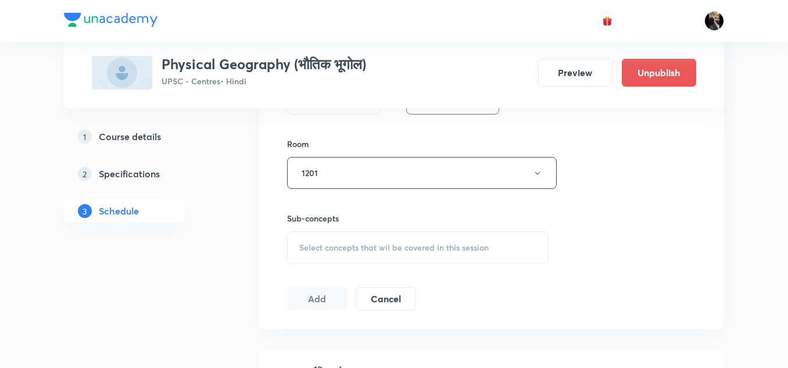
scroll to position [487, 0]
click at [363, 240] on div "Select concepts that wil be covered in this session" at bounding box center [417, 246] width 261 height 33
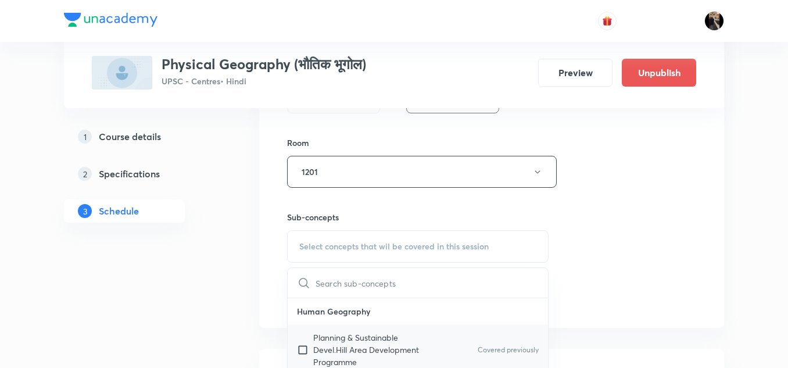
click at [335, 341] on p "Planning & Sustainable Devel.Hill Area Development Programme" at bounding box center [371, 349] width 117 height 37
checkbox input "true"
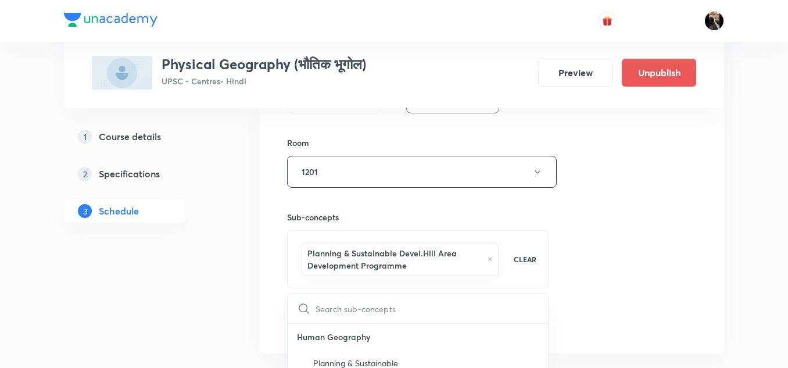
click at [366, 216] on h6 "Sub-concepts" at bounding box center [417, 217] width 261 height 12
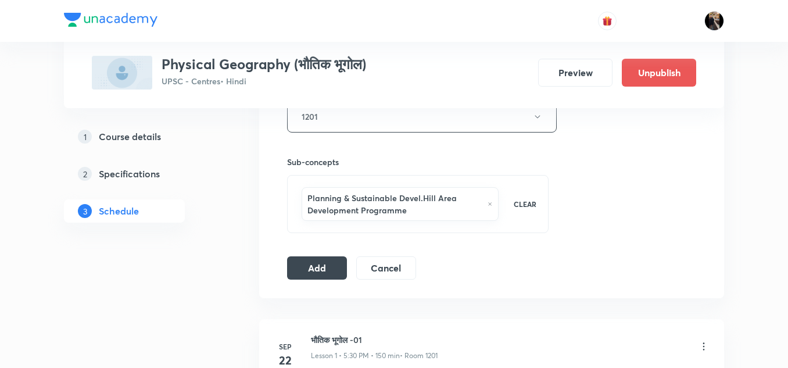
scroll to position [544, 0]
click at [327, 259] on button "Add" at bounding box center [317, 265] width 60 height 23
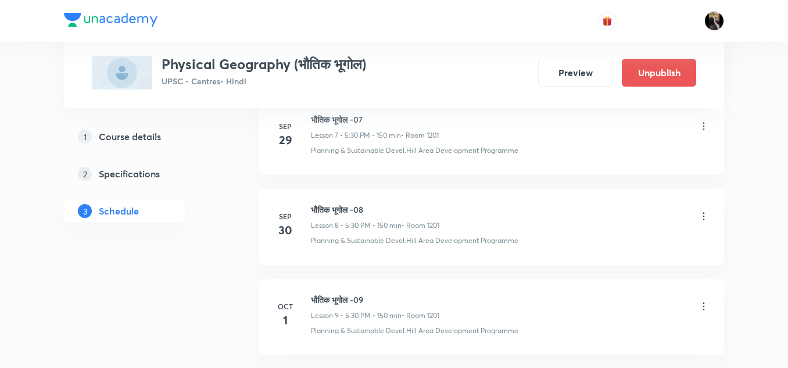
scroll to position [1734, 0]
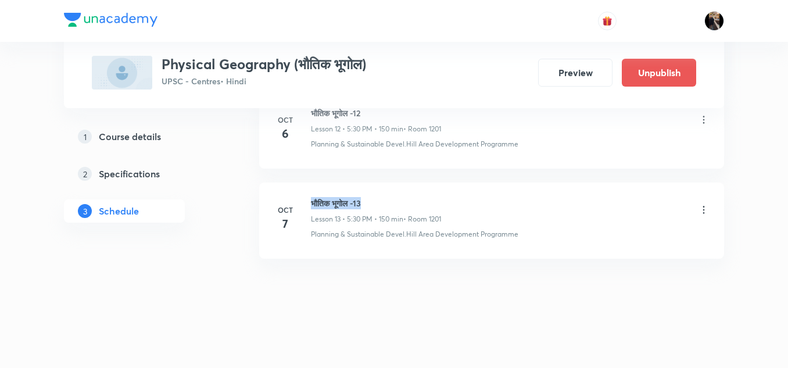
drag, startPoint x: 312, startPoint y: 202, endPoint x: 374, endPoint y: 199, distance: 62.2
click at [374, 199] on h6 "भौतिक भूगोल -13" at bounding box center [376, 203] width 130 height 12
copy h6 "भौतिक भूगोल -13"
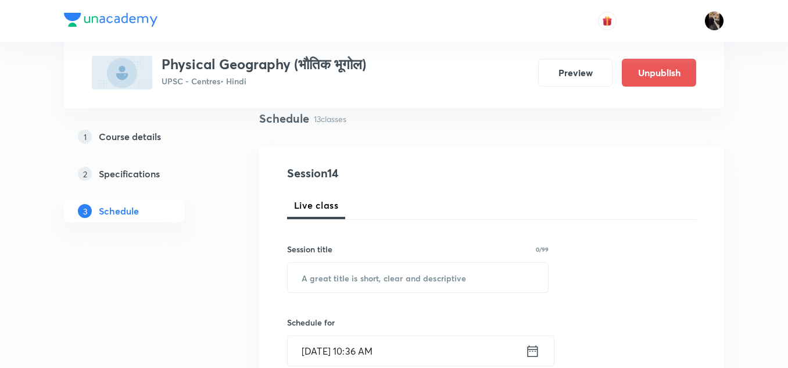
scroll to position [87, 0]
click at [364, 273] on input "text" at bounding box center [418, 277] width 260 height 30
paste input "भौतिक भूगोल -13"
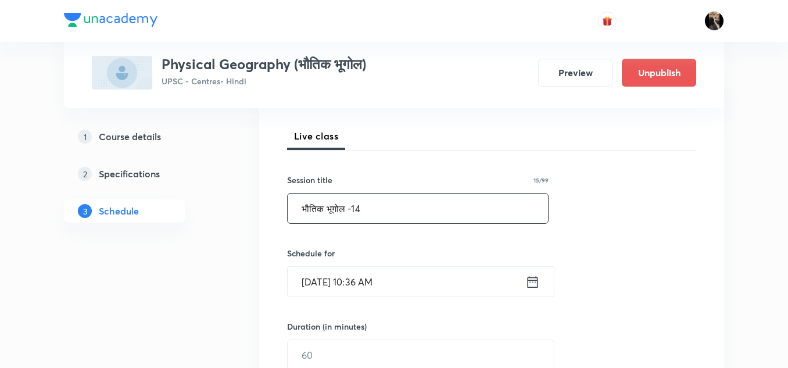
scroll to position [156, 0]
type input "भौतिक भूगोल -14"
click at [373, 284] on input "Oct 6, 2025, 10:36 AM" at bounding box center [407, 281] width 238 height 30
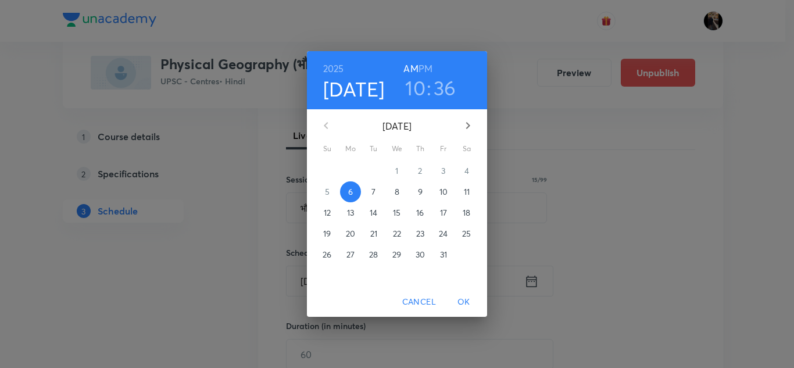
click at [397, 191] on p "8" at bounding box center [396, 192] width 5 height 12
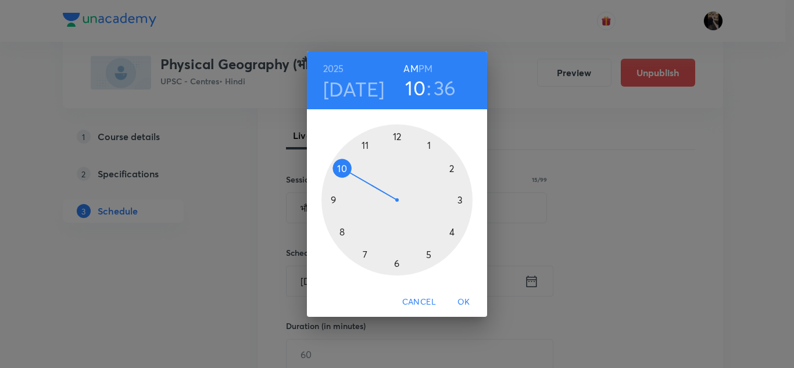
click at [425, 64] on h6 "PM" at bounding box center [425, 68] width 14 height 16
click at [429, 254] on div at bounding box center [396, 199] width 151 height 151
click at [396, 263] on div at bounding box center [396, 199] width 151 height 151
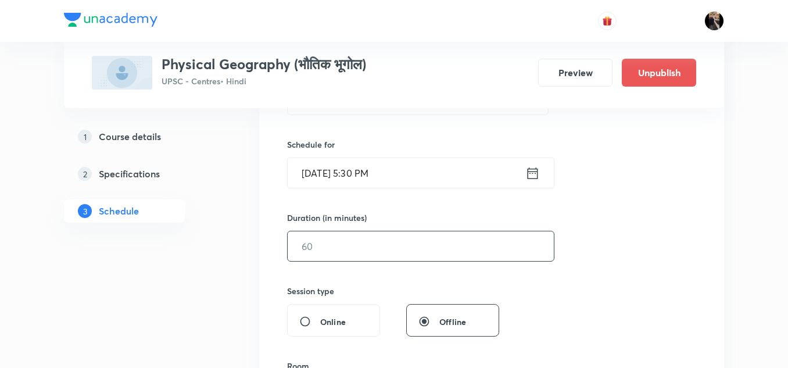
scroll to position [265, 0]
click at [408, 250] on input "text" at bounding box center [421, 246] width 266 height 30
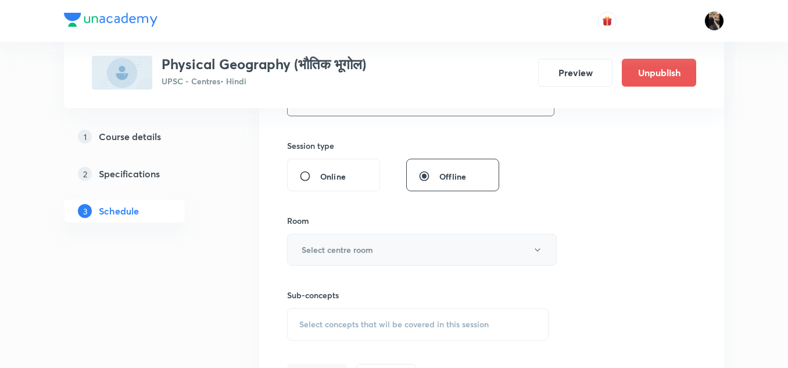
scroll to position [410, 0]
type input "150"
click at [389, 241] on button "Select centre room" at bounding box center [422, 249] width 270 height 32
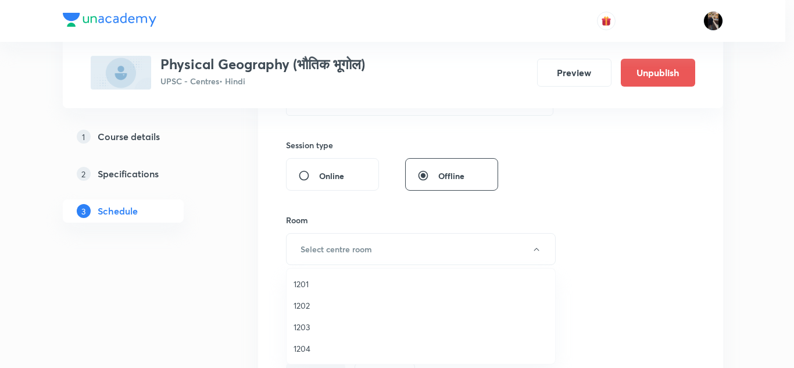
click at [311, 282] on span "1201" at bounding box center [420, 284] width 254 height 12
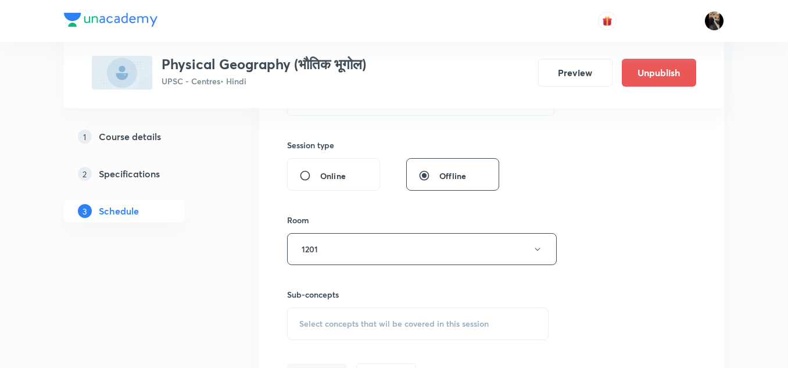
click at [364, 219] on div "Room" at bounding box center [417, 220] width 261 height 12
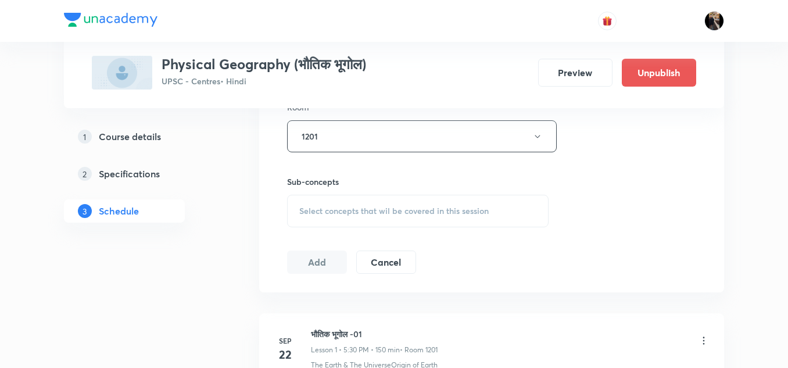
scroll to position [524, 0]
click at [375, 209] on span "Select concepts that wil be covered in this session" at bounding box center [393, 209] width 189 height 9
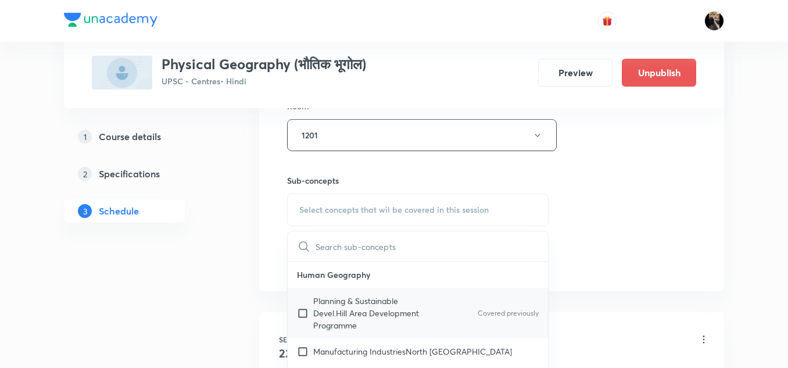
click at [327, 301] on p "Planning & Sustainable Devel.Hill Area Development Programme" at bounding box center [371, 313] width 117 height 37
checkbox input "true"
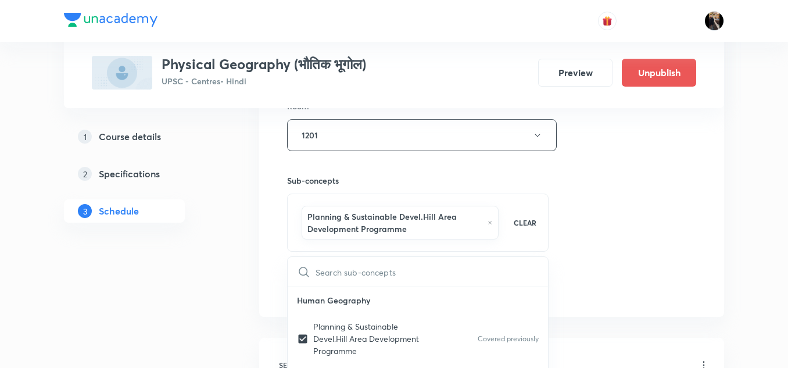
click at [367, 173] on div "Sub-concepts Planning & Sustainable Devel.Hill Area Development Programme CLEAR…" at bounding box center [417, 201] width 261 height 101
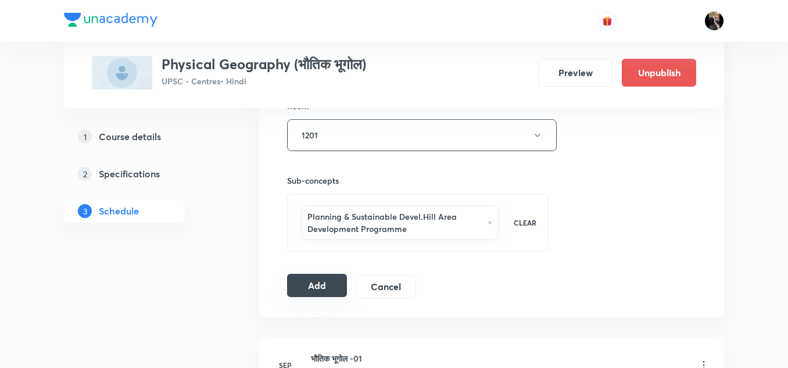
click at [313, 286] on button "Add" at bounding box center [317, 285] width 60 height 23
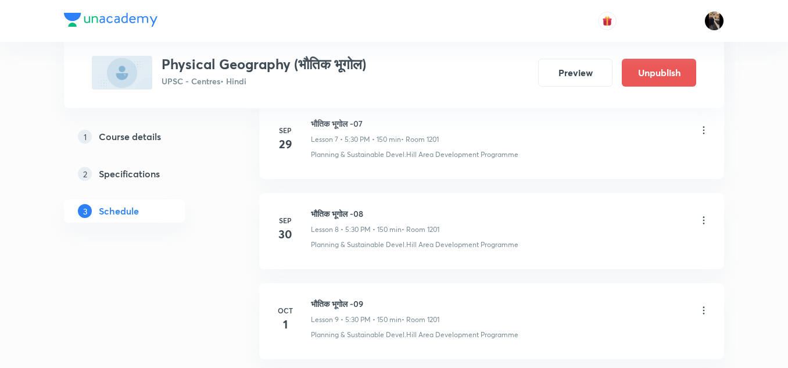
scroll to position [1824, 0]
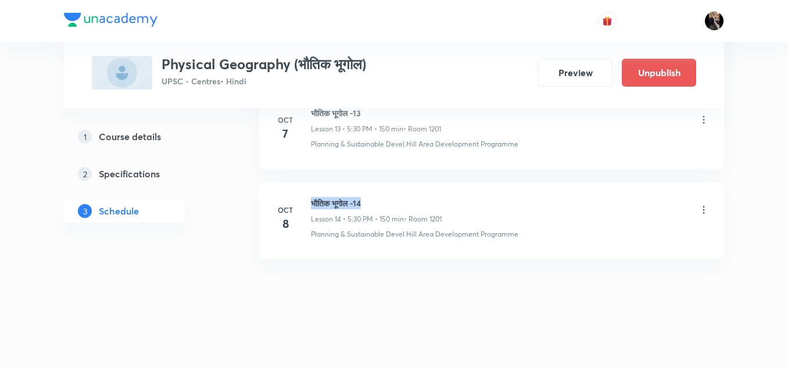
drag, startPoint x: 313, startPoint y: 202, endPoint x: 376, endPoint y: 202, distance: 63.9
click at [376, 202] on h6 "भौतिक भूगोल -14" at bounding box center [376, 203] width 131 height 12
copy h6 "भौतिक भूगोल -14"
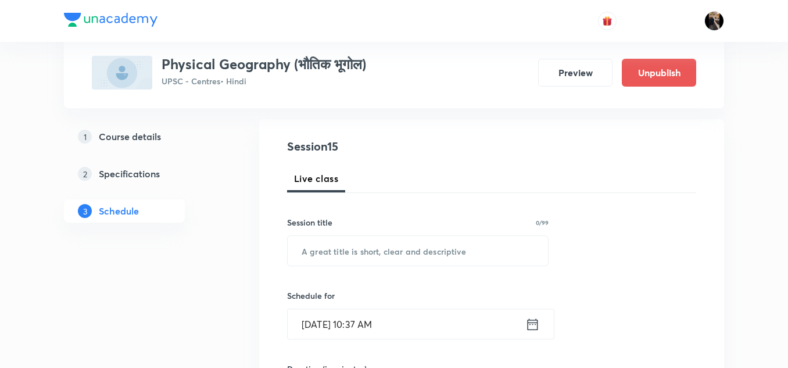
scroll to position [114, 0]
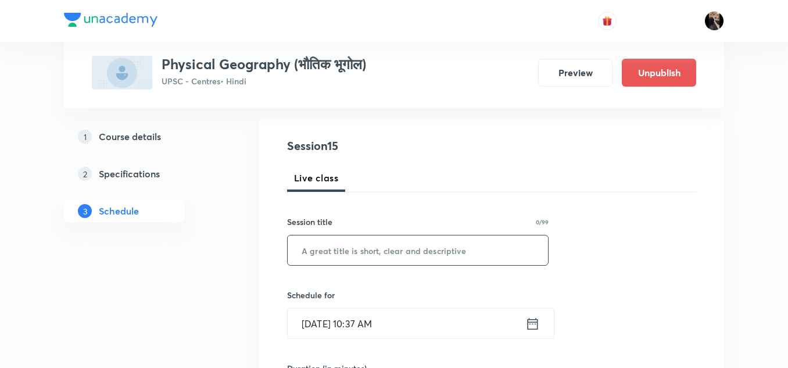
click at [369, 245] on input "text" at bounding box center [418, 250] width 260 height 30
paste input "भौतिक भूगोल -14"
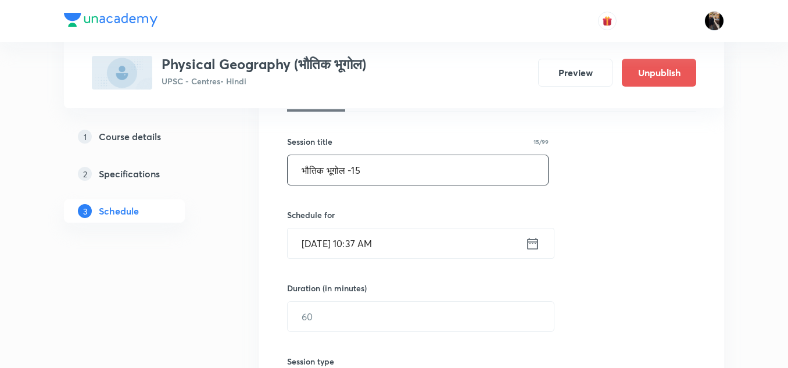
scroll to position [195, 0]
type input "भौतिक भूगोल -15"
click at [378, 245] on input "[DATE] 10:37 AM" at bounding box center [407, 242] width 238 height 30
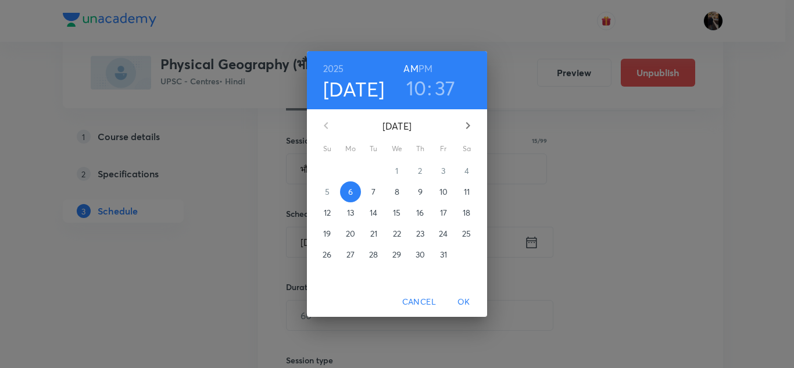
click at [421, 189] on p "9" at bounding box center [420, 192] width 5 height 12
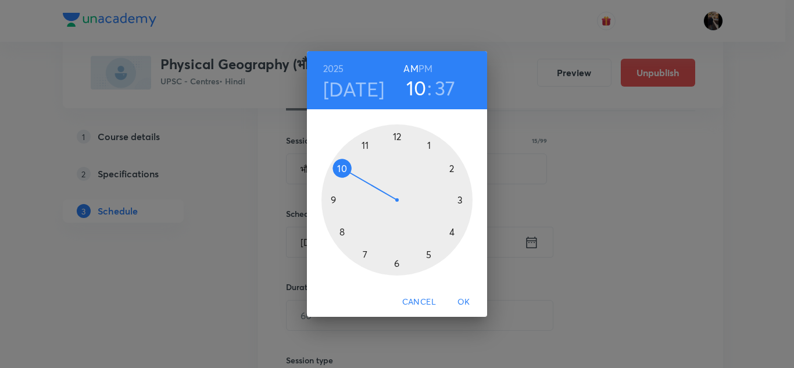
click at [429, 65] on h6 "PM" at bounding box center [425, 68] width 14 height 16
click at [429, 253] on div at bounding box center [396, 199] width 151 height 151
click at [396, 264] on div at bounding box center [396, 199] width 151 height 151
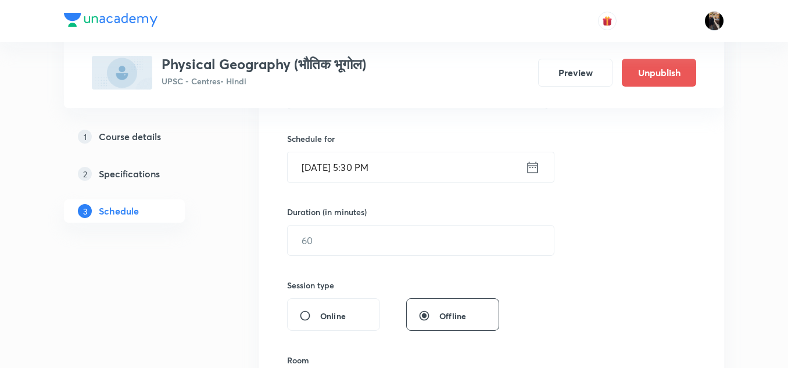
scroll to position [271, 0]
click at [395, 236] on input "1" at bounding box center [421, 239] width 266 height 30
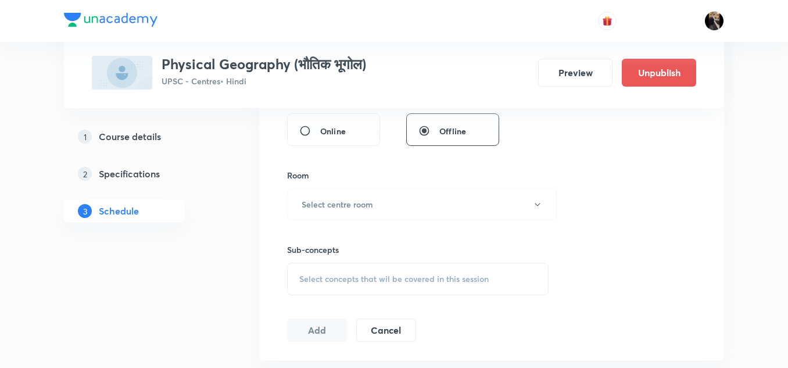
scroll to position [459, 0]
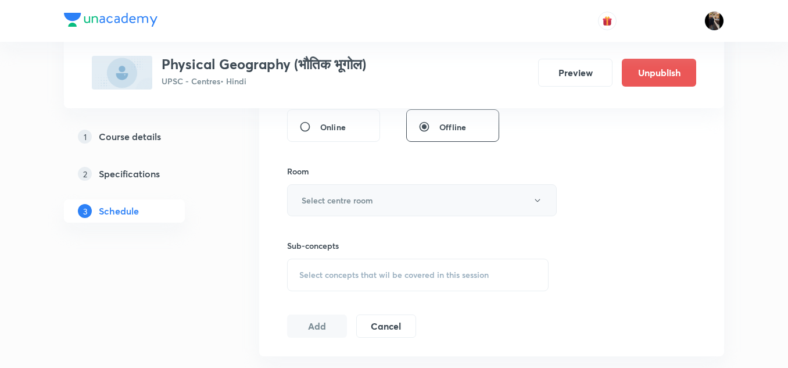
type input "150"
click at [394, 197] on button "Select centre room" at bounding box center [422, 200] width 270 height 32
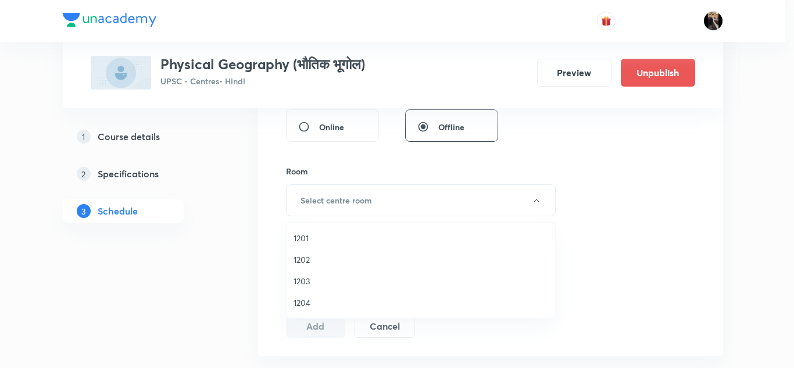
click at [304, 236] on span "1201" at bounding box center [420, 238] width 254 height 12
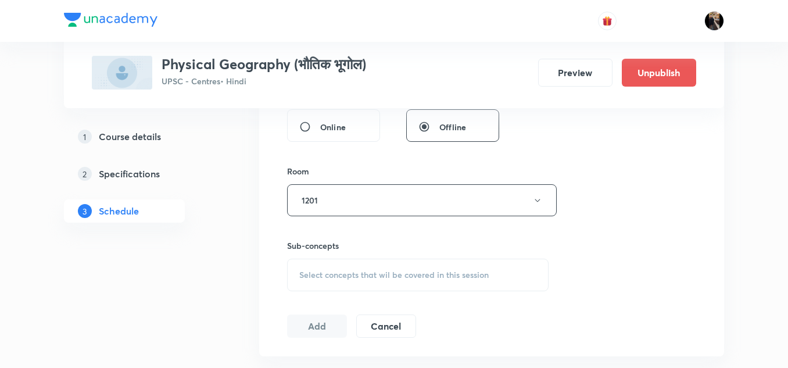
click at [350, 170] on div "Room" at bounding box center [417, 171] width 261 height 12
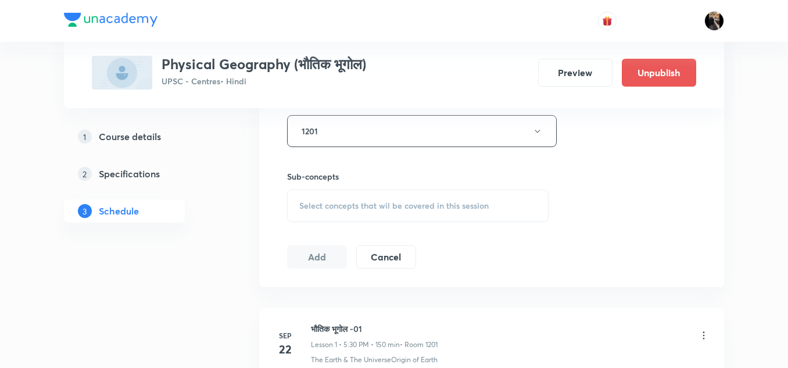
scroll to position [529, 0]
click at [348, 200] on span "Select concepts that wil be covered in this session" at bounding box center [393, 204] width 189 height 9
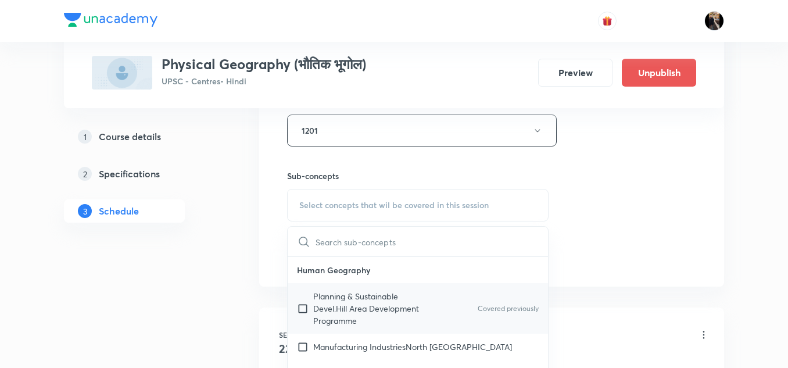
click at [334, 298] on p "Planning & Sustainable Devel.Hill Area Development Programme" at bounding box center [371, 308] width 117 height 37
checkbox input "true"
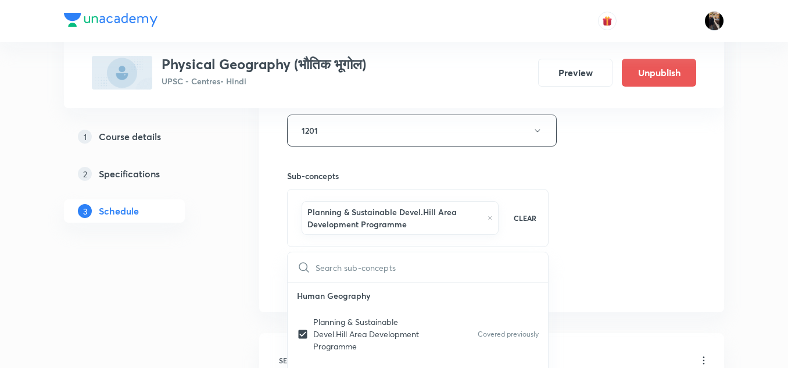
click at [371, 166] on div "Sub-concepts Planning & Sustainable Devel.Hill Area Development Programme CLEAR…" at bounding box center [417, 196] width 261 height 101
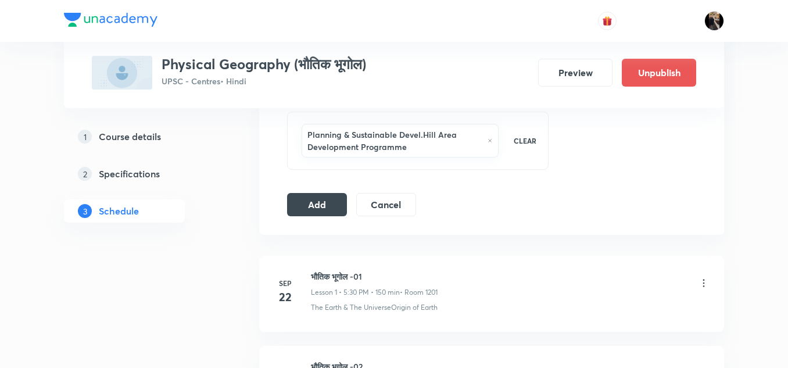
scroll to position [607, 0]
click at [332, 202] on button "Add" at bounding box center [317, 202] width 60 height 23
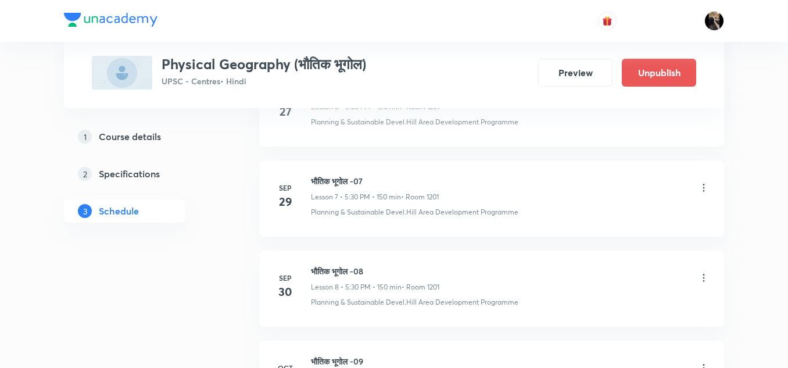
scroll to position [1914, 0]
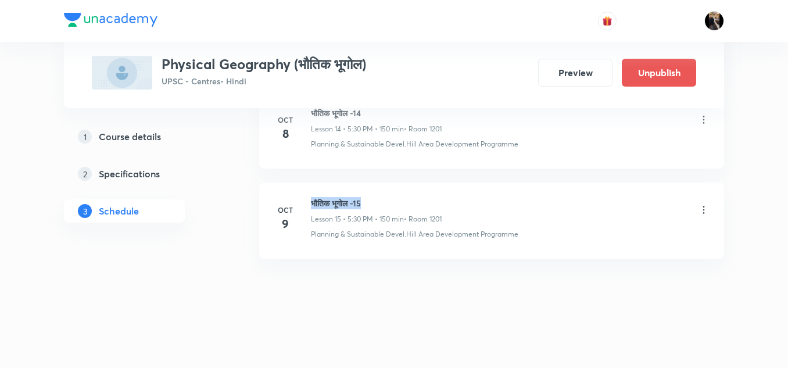
drag, startPoint x: 313, startPoint y: 203, endPoint x: 380, endPoint y: 202, distance: 66.8
click at [380, 202] on h6 "भौतिक भूगोल -15" at bounding box center [376, 203] width 131 height 12
copy h6 "भौतिक भूगोल -15"
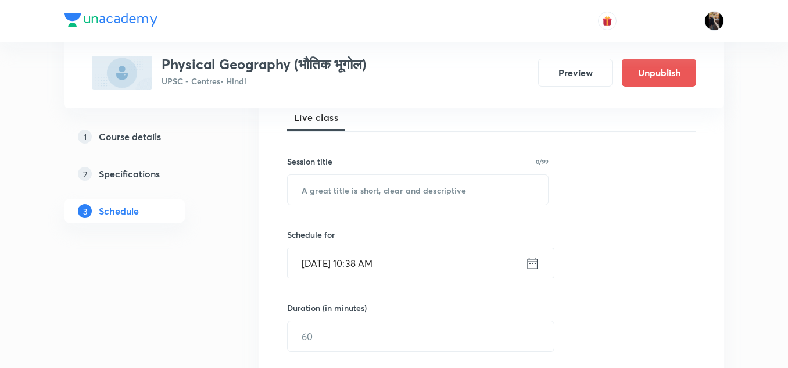
scroll to position [175, 0]
click at [371, 192] on input "text" at bounding box center [418, 189] width 260 height 30
paste input "भौतिक भूगोल -15"
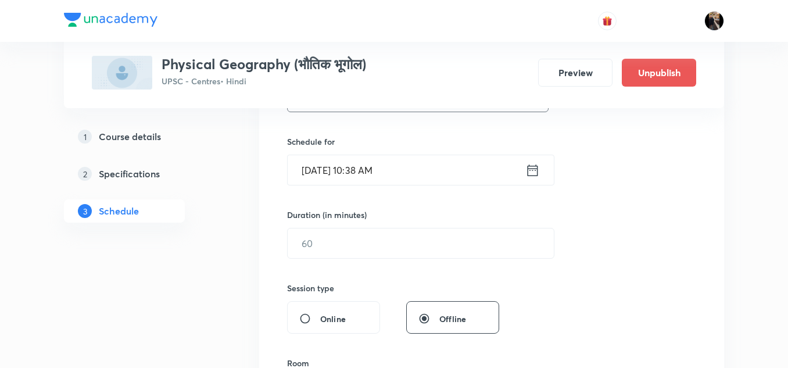
scroll to position [278, 0]
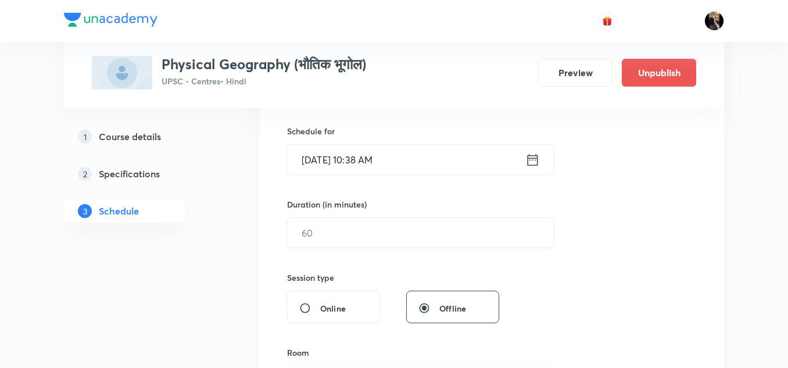
type input "भौतिक भूगोल -16"
click at [386, 159] on input "Oct 6, 2025, 10:38 AM" at bounding box center [407, 160] width 238 height 30
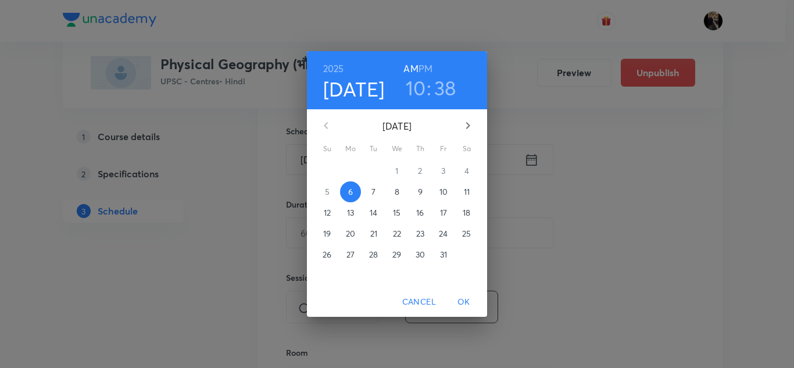
click at [443, 189] on p "10" at bounding box center [443, 192] width 8 height 12
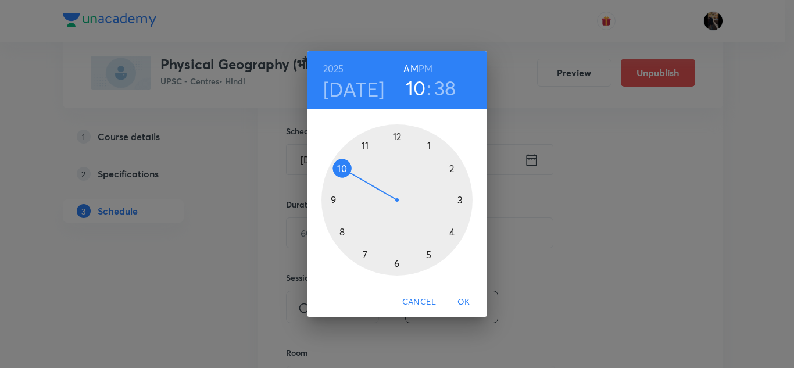
click at [427, 64] on h6 "PM" at bounding box center [425, 68] width 14 height 16
click at [429, 254] on div at bounding box center [396, 199] width 151 height 151
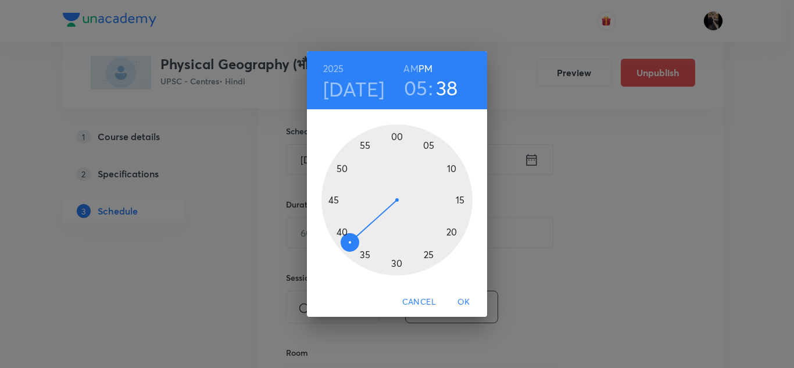
click at [396, 263] on div at bounding box center [396, 199] width 151 height 151
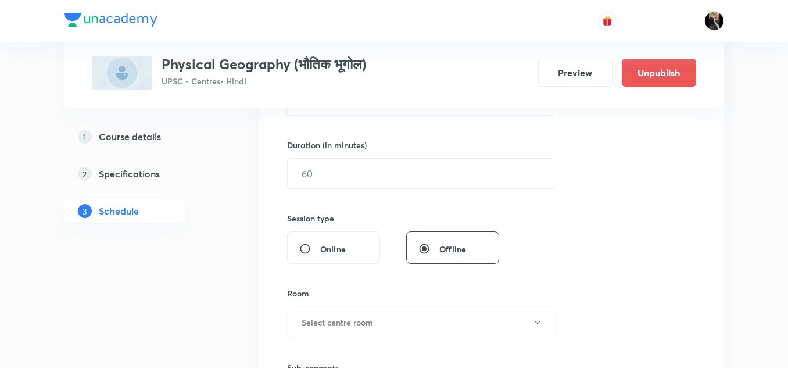
scroll to position [338, 0]
click at [398, 180] on input "text" at bounding box center [421, 172] width 266 height 30
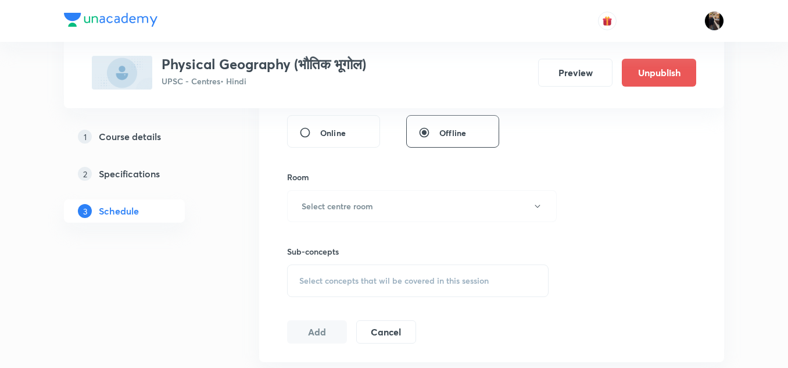
scroll to position [454, 0]
type input "150"
click at [378, 210] on button "Select centre room" at bounding box center [422, 205] width 270 height 32
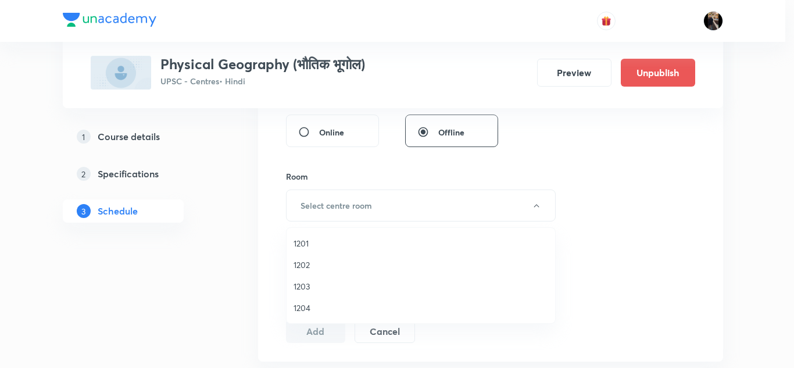
click at [308, 244] on span "1201" at bounding box center [420, 243] width 254 height 12
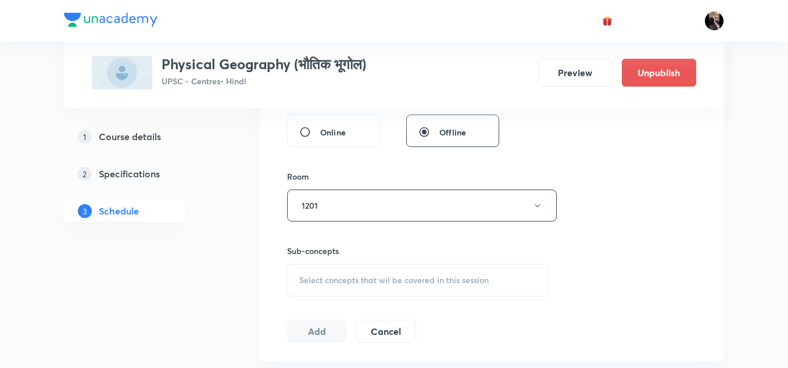
click at [353, 164] on div "Session 16 Live class Session title 15/99 भौतिक भूगोल -16 ​ Schedule for Oct 10…" at bounding box center [491, 70] width 409 height 546
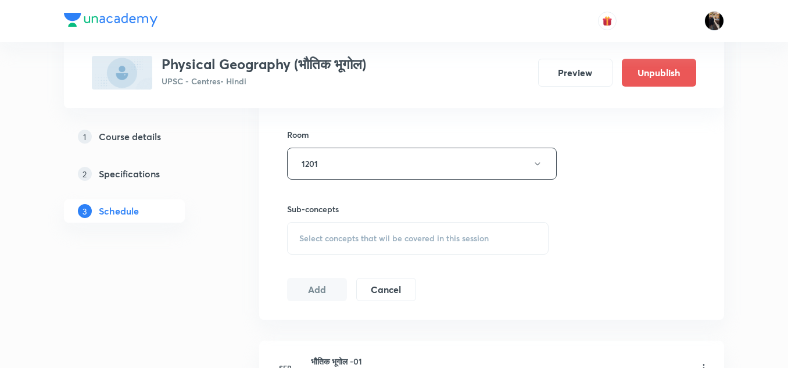
scroll to position [496, 0]
click at [348, 230] on div "Select concepts that wil be covered in this session" at bounding box center [417, 237] width 261 height 33
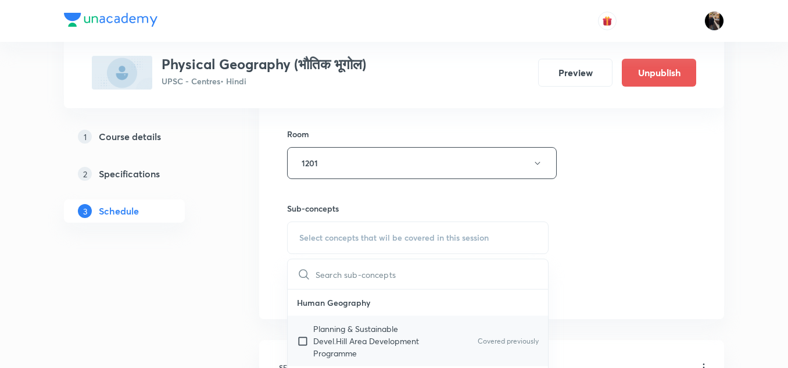
click at [333, 334] on p "Planning & Sustainable Devel.Hill Area Development Programme" at bounding box center [371, 340] width 117 height 37
checkbox input "true"
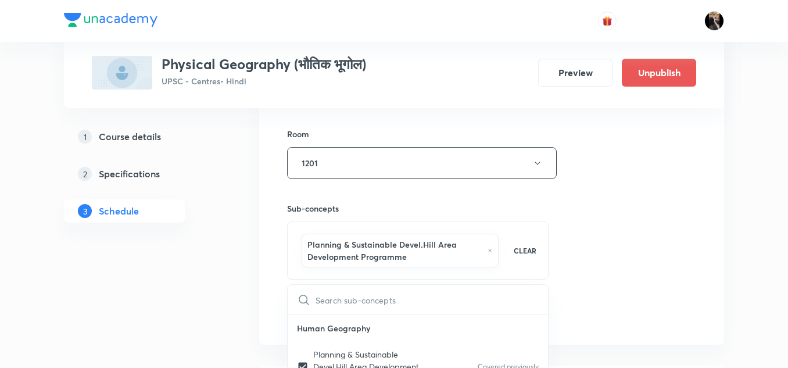
click at [365, 202] on div "Sub-concepts Planning & Sustainable Devel.Hill Area Development Programme CLEAR…" at bounding box center [417, 229] width 261 height 101
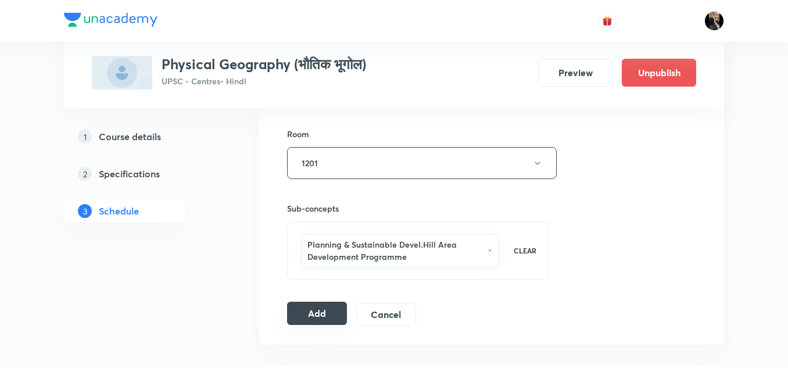
click at [320, 315] on button "Add" at bounding box center [317, 313] width 60 height 23
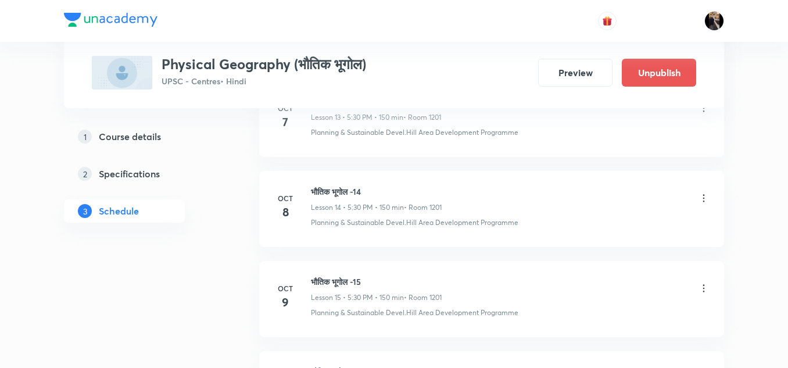
scroll to position [2004, 0]
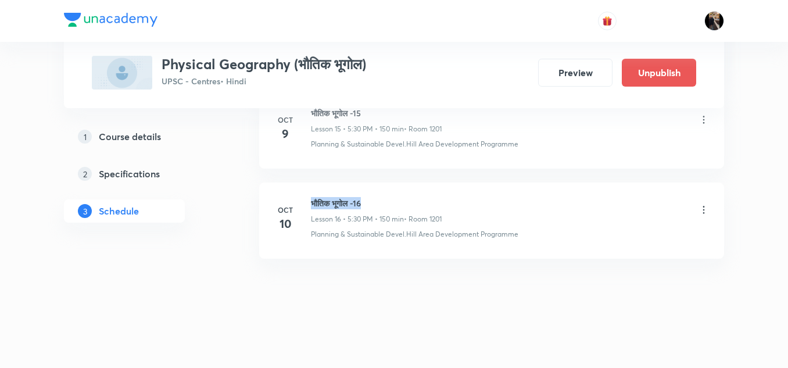
drag, startPoint x: 311, startPoint y: 202, endPoint x: 378, endPoint y: 200, distance: 67.4
click at [378, 200] on h6 "भौतिक भूगोल -16" at bounding box center [376, 203] width 131 height 12
copy h6 "भौतिक भूगोल -16"
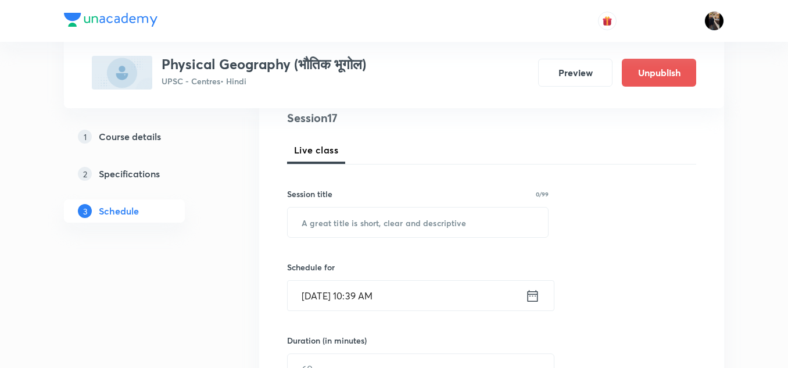
scroll to position [144, 0]
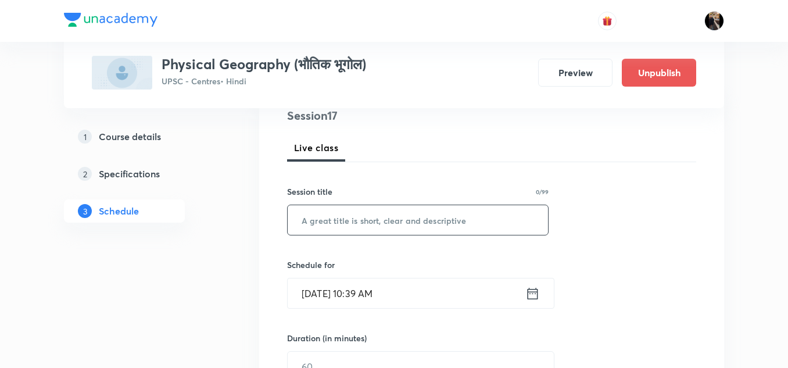
click at [356, 225] on input "text" at bounding box center [418, 220] width 260 height 30
paste input "भौतिक भूगोल -16"
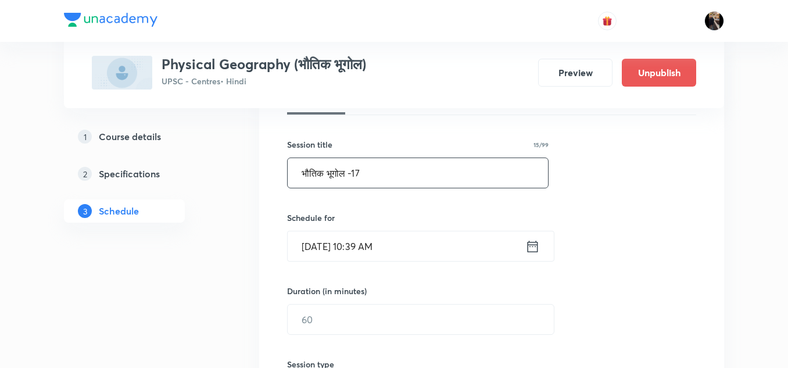
scroll to position [202, 0]
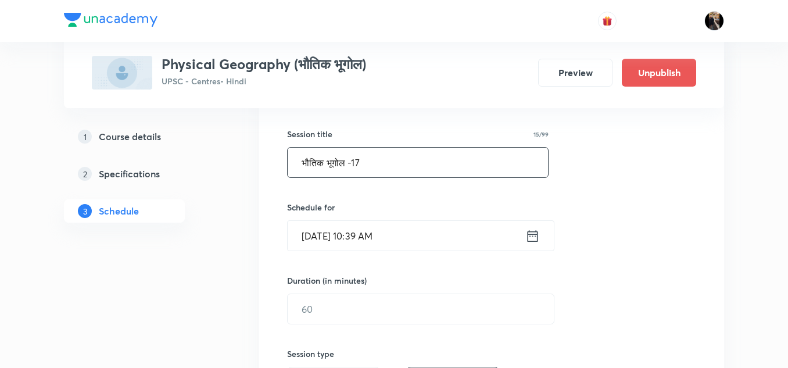
type input "भौतिक भूगोल -17"
click at [358, 230] on input "Oct 6, 2025, 10:39 AM" at bounding box center [407, 236] width 238 height 30
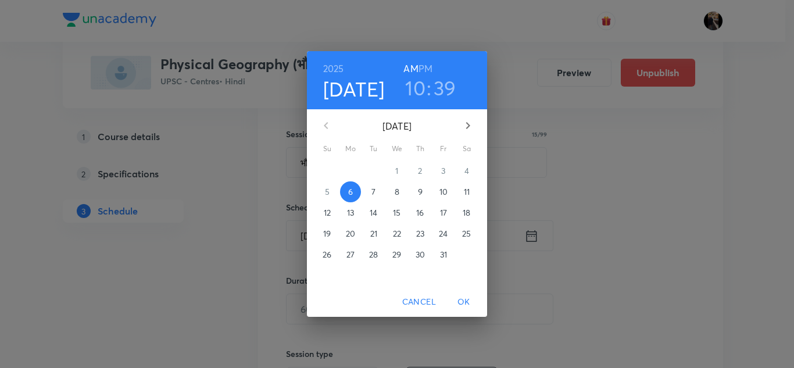
click at [468, 189] on p "11" at bounding box center [467, 192] width 6 height 12
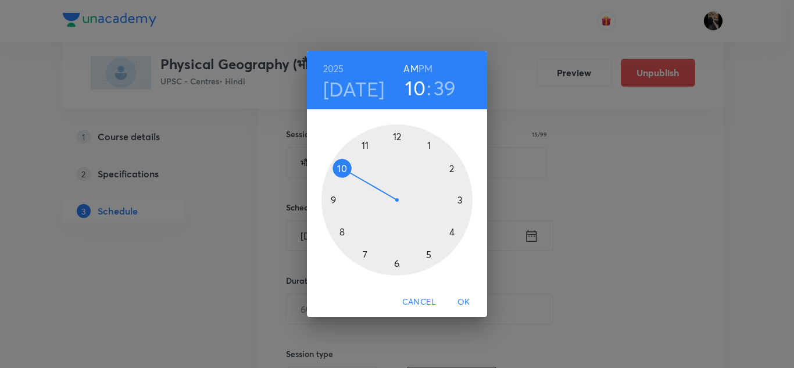
click at [428, 66] on h6 "PM" at bounding box center [425, 68] width 14 height 16
click at [429, 252] on div at bounding box center [396, 199] width 151 height 151
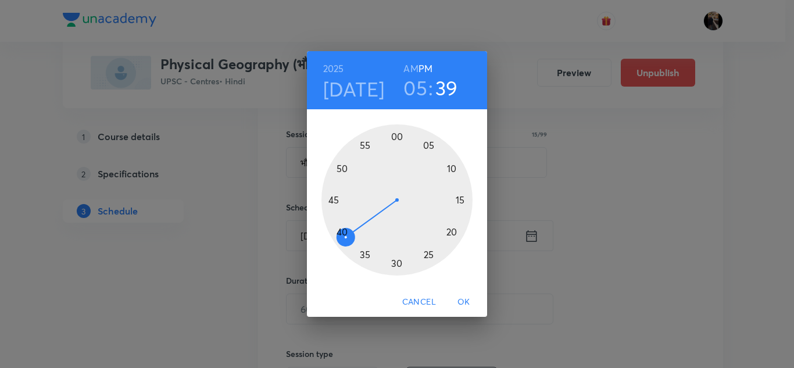
click at [397, 262] on div at bounding box center [396, 199] width 151 height 151
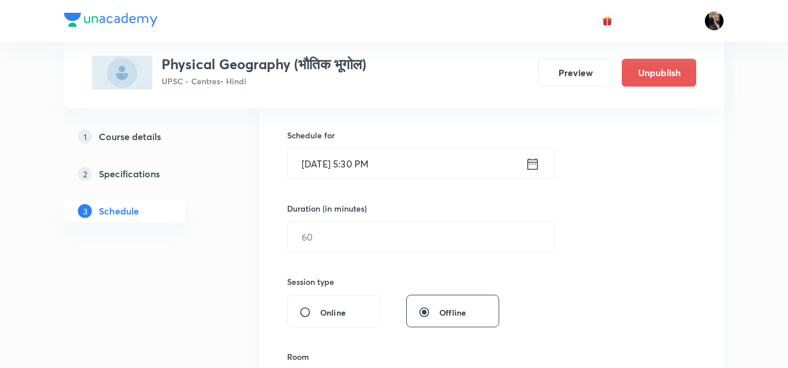
scroll to position [279, 0]
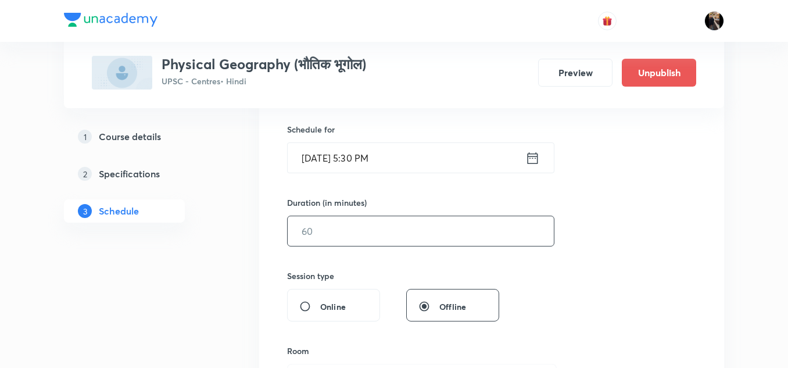
click at [401, 222] on input "text" at bounding box center [421, 231] width 266 height 30
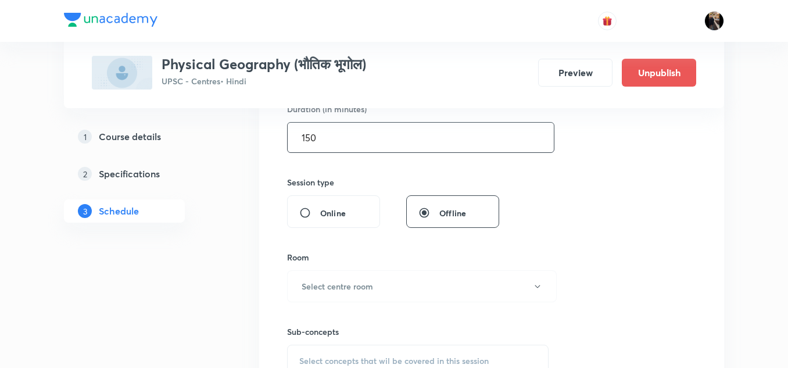
scroll to position [376, 0]
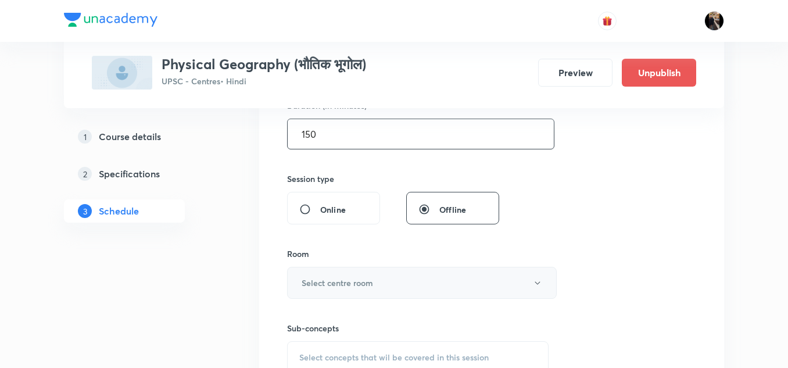
type input "150"
click at [379, 289] on button "Select centre room" at bounding box center [422, 283] width 270 height 32
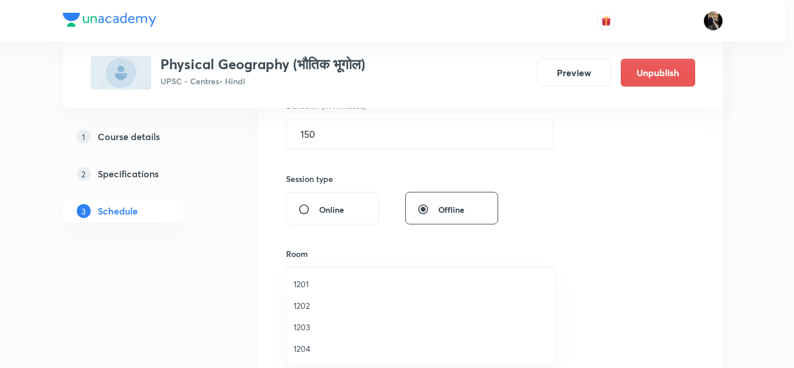
click at [317, 279] on span "1201" at bounding box center [420, 284] width 254 height 12
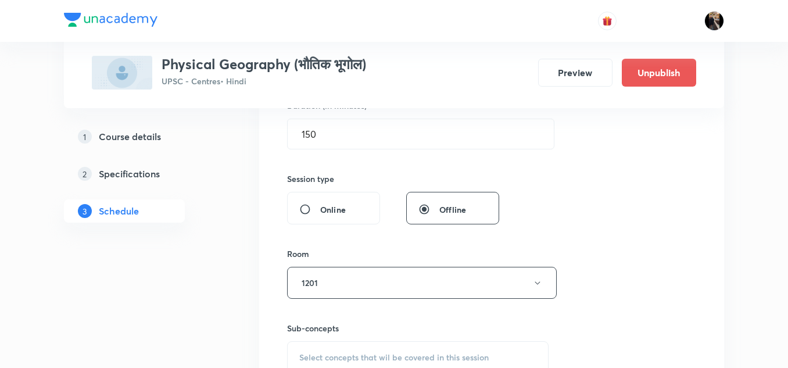
click at [348, 238] on div "Session 17 Live class Session title 15/99 भौतिक भूगोल -17 ​ Schedule for Oct 11…" at bounding box center [491, 148] width 409 height 546
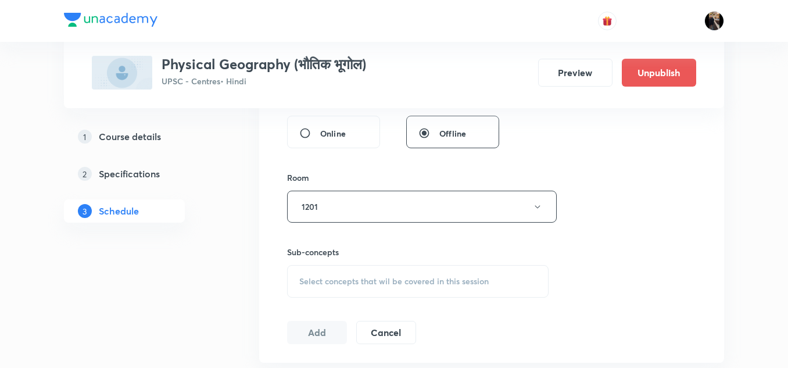
scroll to position [453, 0]
click at [353, 287] on div "Select concepts that wil be covered in this session" at bounding box center [417, 280] width 261 height 33
click at [331, 349] on p "Human Geography" at bounding box center [418, 345] width 260 height 26
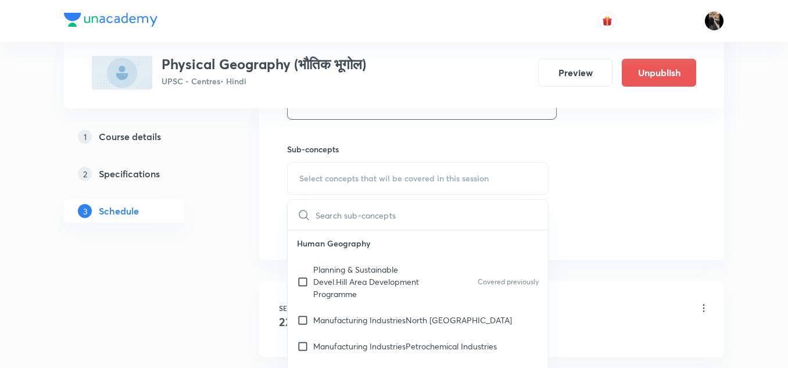
scroll to position [556, 0]
click at [354, 275] on p "Planning & Sustainable Devel.Hill Area Development Programme" at bounding box center [371, 281] width 117 height 37
checkbox input "true"
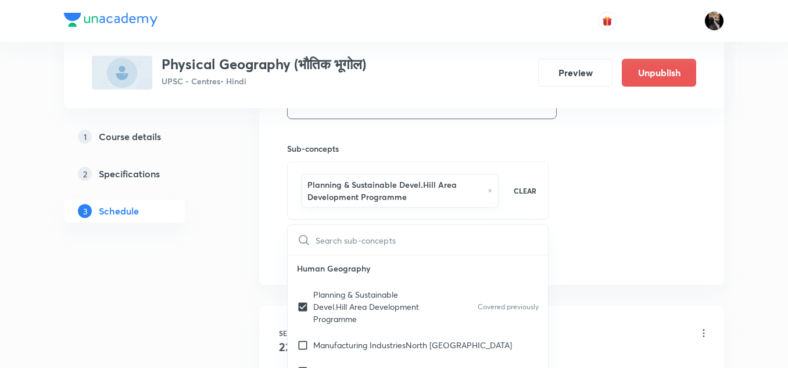
click at [422, 135] on div "Sub-concepts Planning & Sustainable Devel.Hill Area Development Programme CLEAR…" at bounding box center [417, 169] width 261 height 101
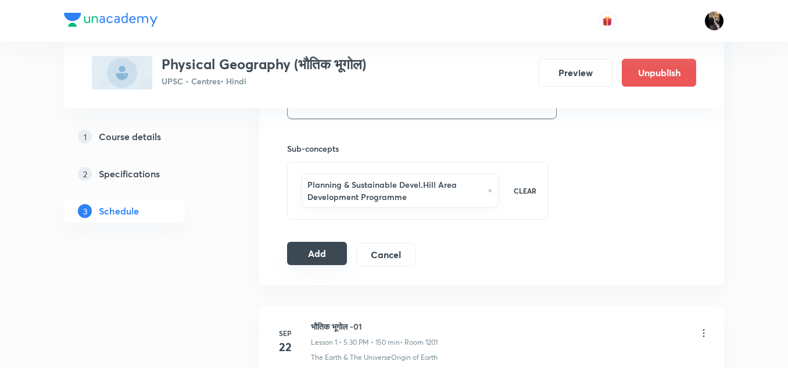
click at [338, 244] on button "Add" at bounding box center [317, 253] width 60 height 23
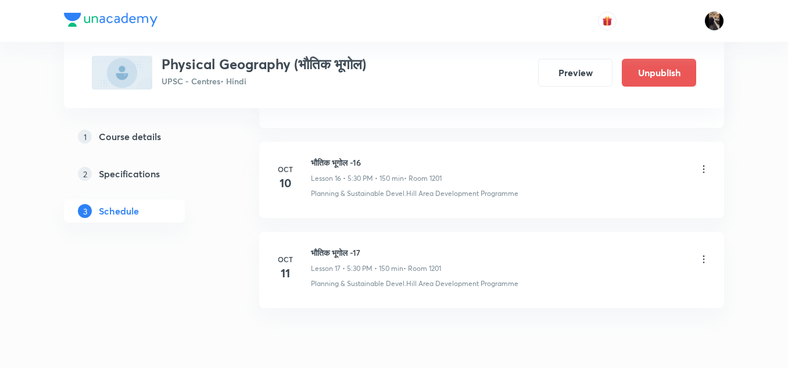
scroll to position [2046, 0]
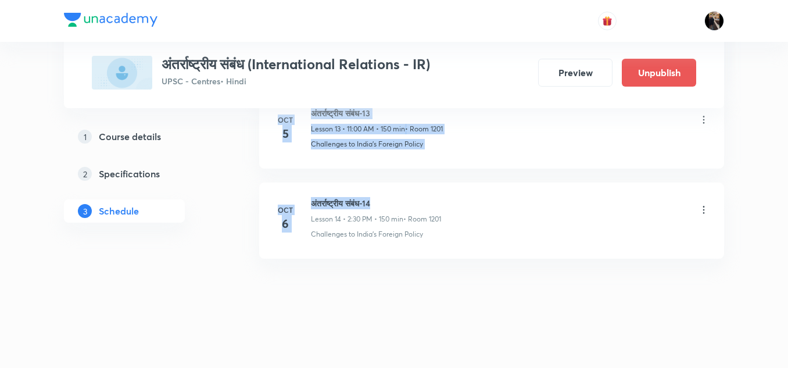
drag, startPoint x: 314, startPoint y: 200, endPoint x: 380, endPoint y: 200, distance: 65.7
click at [380, 200] on h6 "अंतर्राष्ट्रीय संबंध-14" at bounding box center [376, 203] width 130 height 12
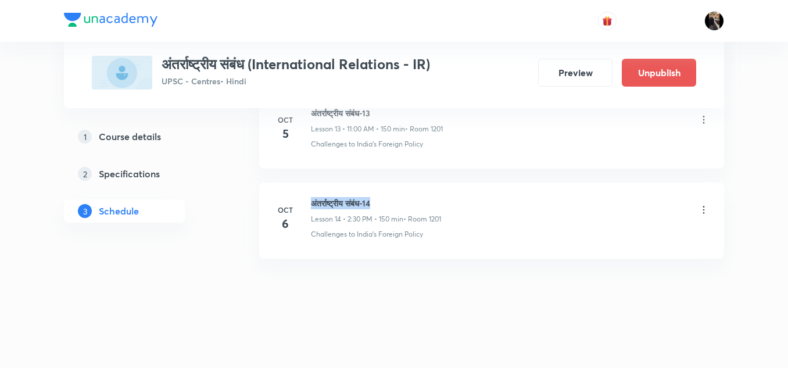
drag, startPoint x: 312, startPoint y: 202, endPoint x: 377, endPoint y: 202, distance: 65.1
click at [377, 202] on h6 "अंतर्राष्ट्रीय संबंध-14" at bounding box center [376, 203] width 130 height 12
copy h6 "अंतर्राष्ट्रीय संबंध-14"
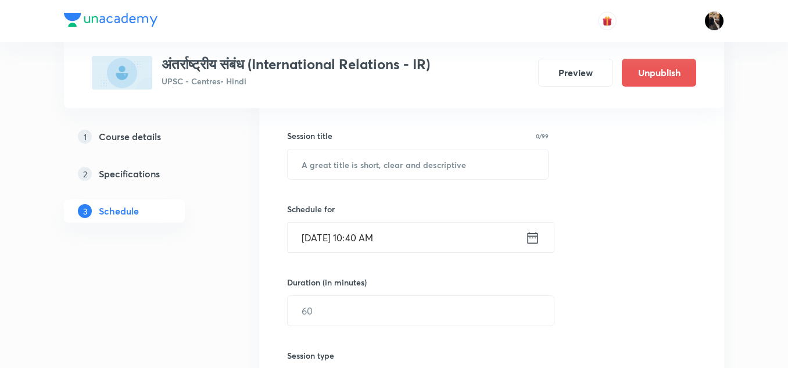
scroll to position [200, 0]
click at [375, 167] on input "text" at bounding box center [418, 164] width 260 height 30
paste input "अंतर्राष्ट्रीय संबंध-14"
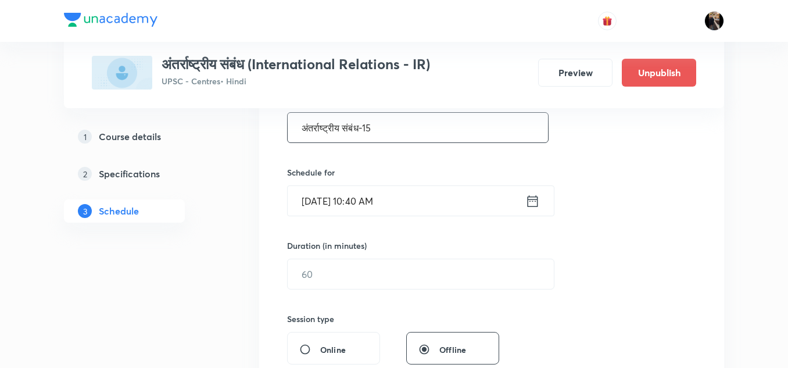
scroll to position [237, 0]
type input "अंतर्राष्ट्रीय संबंध-15"
click at [388, 200] on input "Oct 6, 2025, 10:40 AM" at bounding box center [407, 200] width 238 height 30
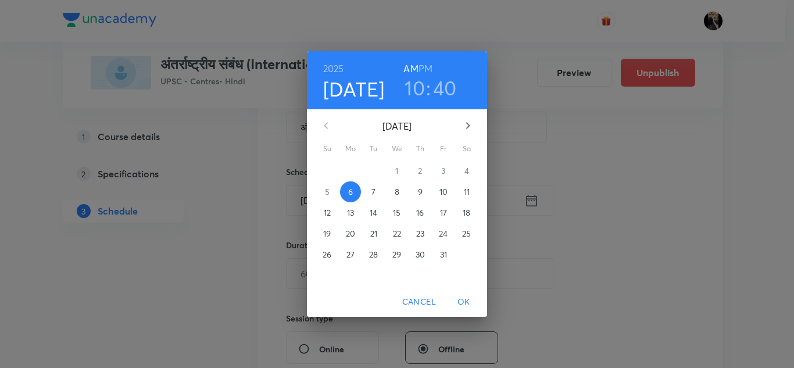
click at [373, 189] on p "7" at bounding box center [373, 192] width 4 height 12
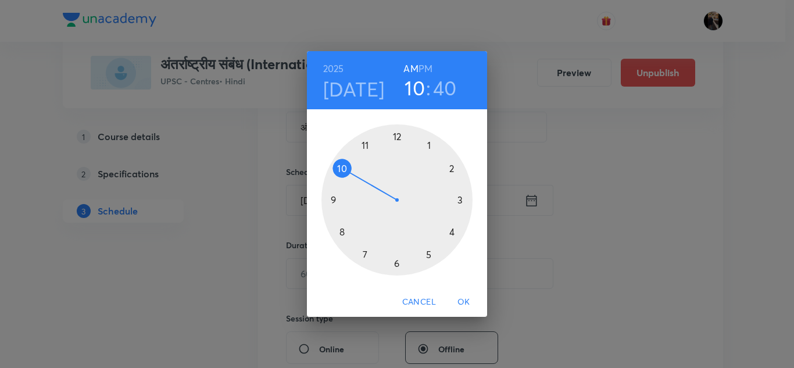
click at [428, 66] on h6 "PM" at bounding box center [425, 68] width 14 height 16
click at [452, 168] on div at bounding box center [396, 199] width 151 height 151
click at [396, 262] on div at bounding box center [396, 199] width 151 height 151
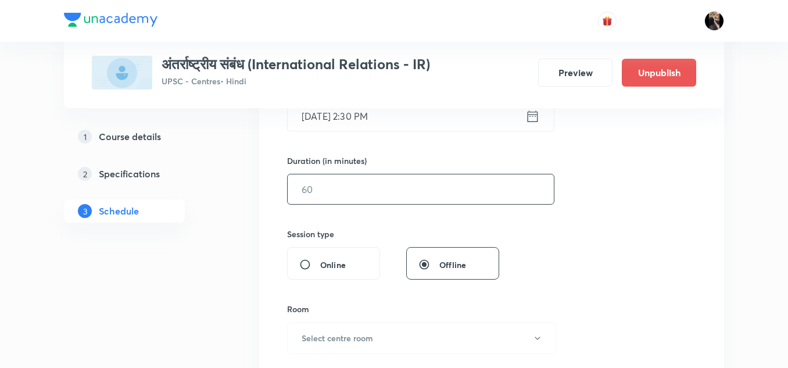
scroll to position [325, 0]
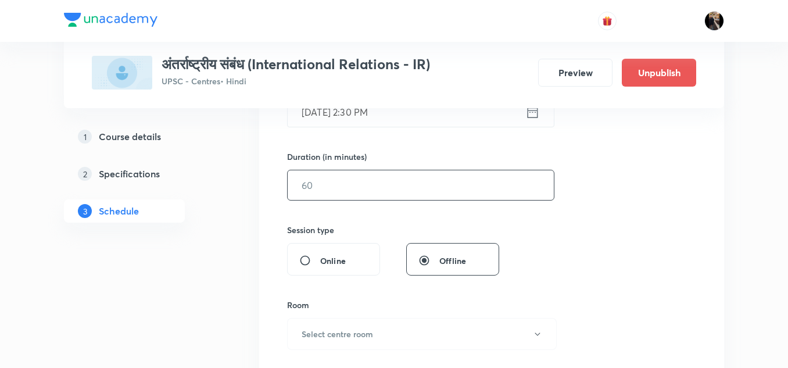
click at [392, 195] on input "text" at bounding box center [421, 185] width 266 height 30
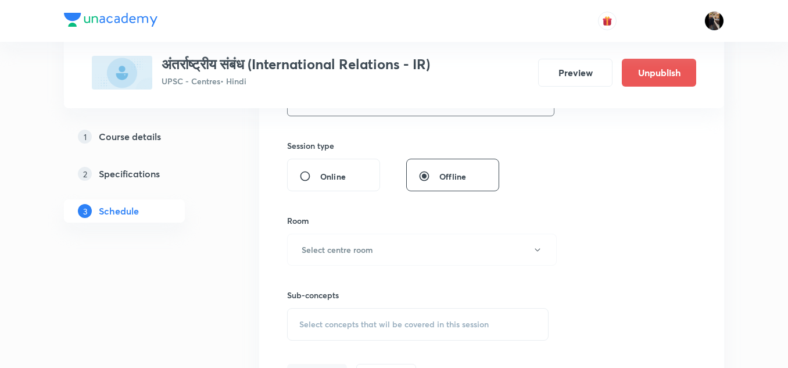
scroll to position [412, 0]
type input "150"
click at [366, 243] on h6 "Select centre room" at bounding box center [337, 247] width 71 height 12
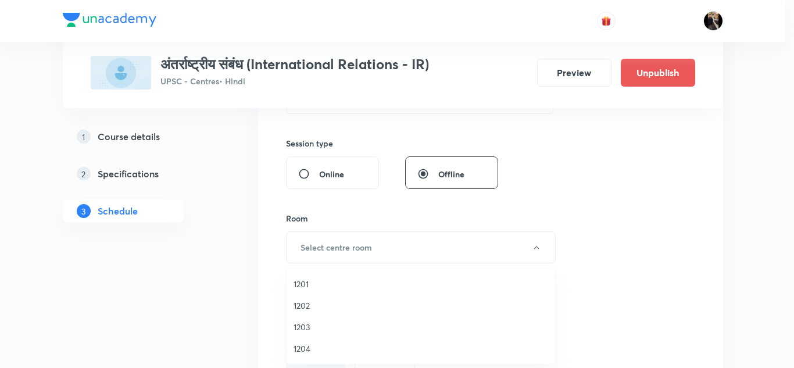
click at [309, 281] on span "1201" at bounding box center [420, 284] width 254 height 12
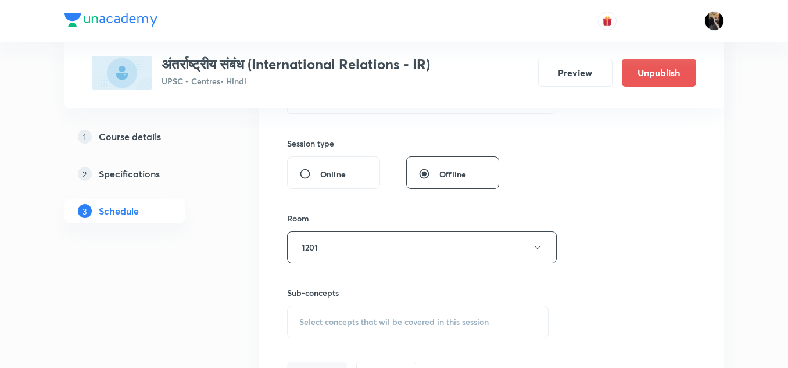
click at [353, 203] on div "Session 15 Live class Session title 23/99 अंतर्राष्ट्रीय संबंध-15 ​ Schedule fo…" at bounding box center [491, 112] width 409 height 546
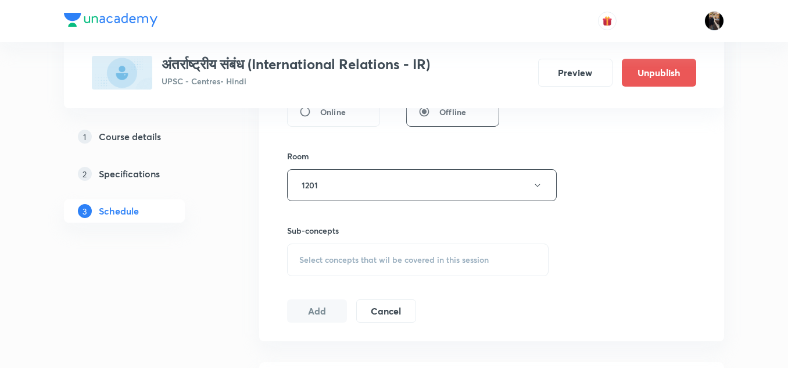
scroll to position [475, 0]
click at [351, 260] on span "Select concepts that wil be covered in this session" at bounding box center [393, 258] width 189 height 9
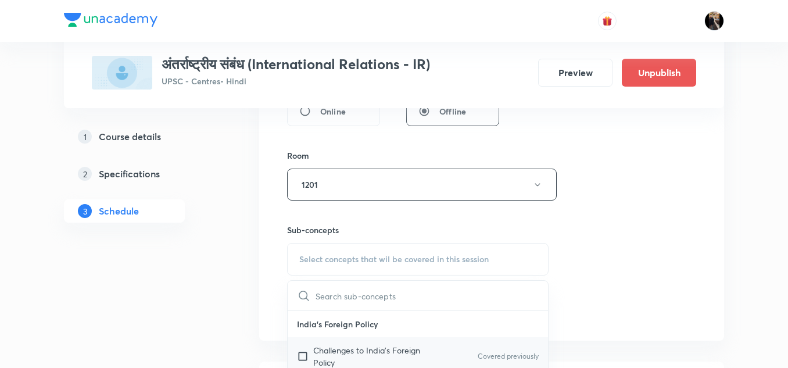
click at [329, 350] on p "Challenges to India's Foreign Policy" at bounding box center [371, 356] width 117 height 24
checkbox input "true"
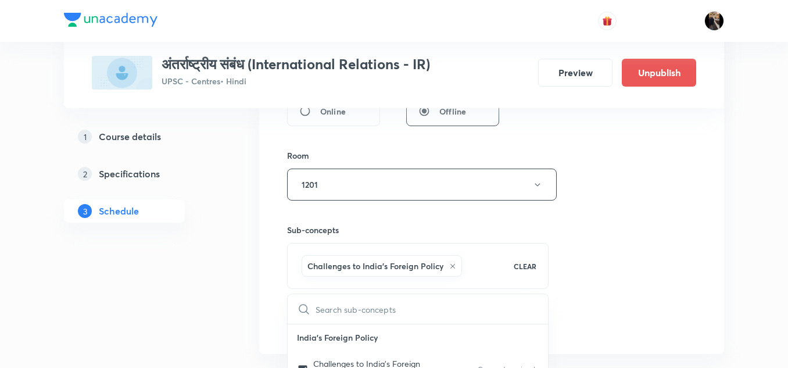
click at [392, 212] on div "Sub-concepts Challenges to India's Foreign Policy CLEAR ​ India's Foreign Polic…" at bounding box center [417, 244] width 261 height 88
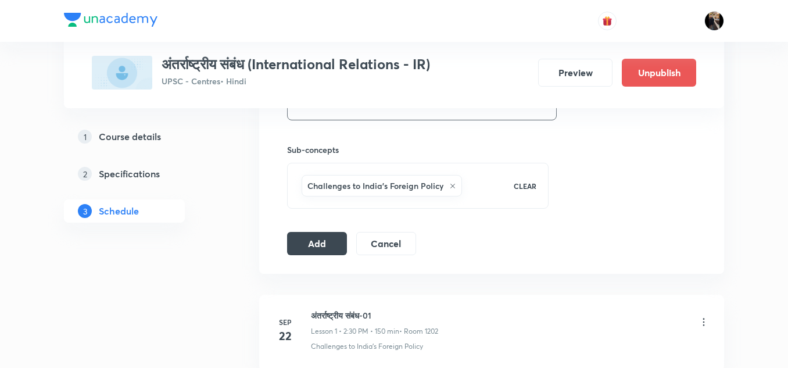
scroll to position [556, 0]
click at [322, 244] on button "Add" at bounding box center [317, 240] width 60 height 23
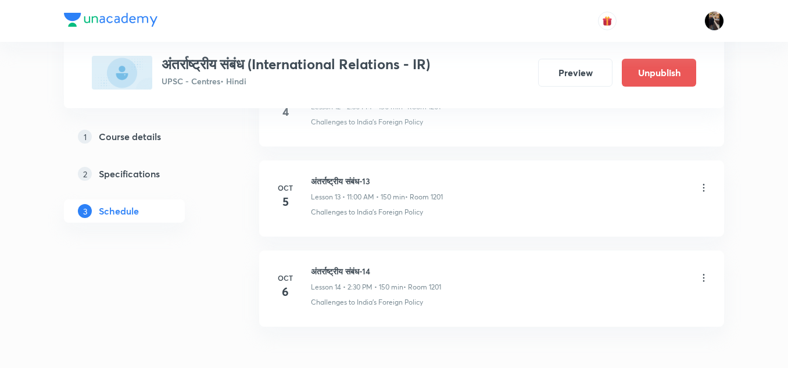
scroll to position [1838, 0]
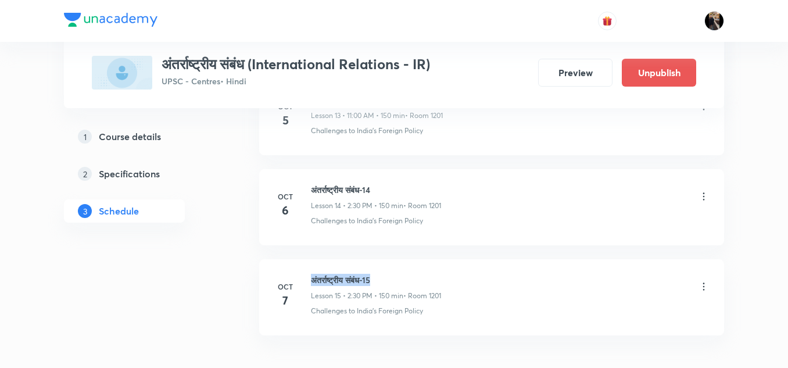
drag, startPoint x: 313, startPoint y: 277, endPoint x: 383, endPoint y: 281, distance: 70.4
click at [383, 281] on h6 "अंतर्राष्ट्रीय संबंध-15" at bounding box center [376, 280] width 130 height 12
copy h6 "अंतर्राष्ट्रीय संबंध-15"
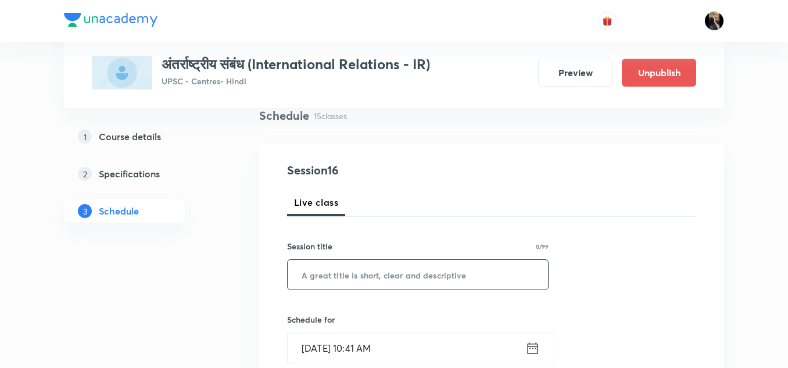
scroll to position [90, 0]
click at [383, 273] on input "text" at bounding box center [418, 274] width 260 height 30
paste input "अंतर्राष्ट्रीय संबंध-15"
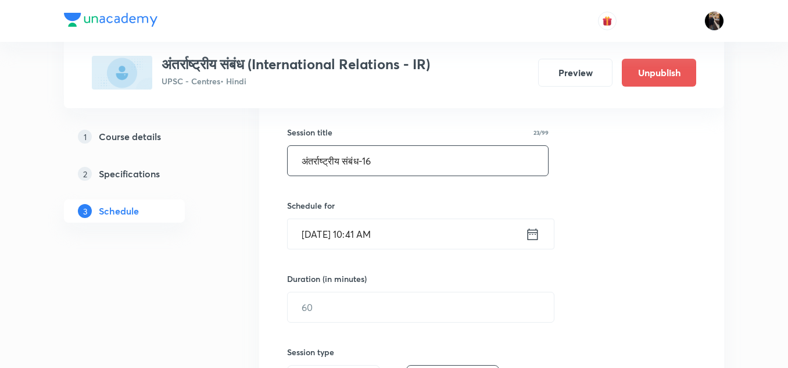
scroll to position [204, 0]
type input "अंतर्राष्ट्रीय संबंध-16"
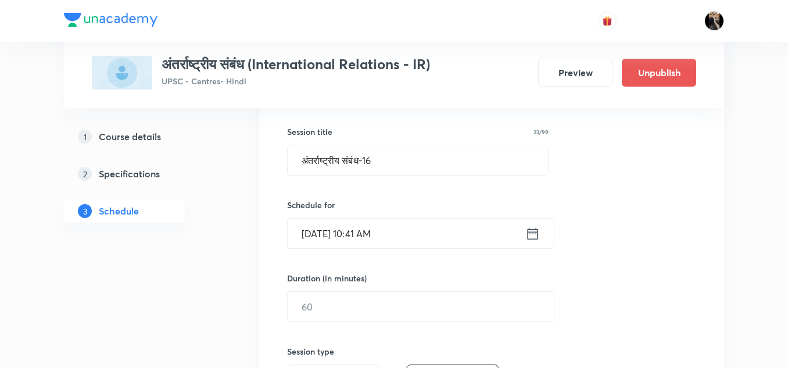
click at [406, 238] on input "[DATE] 10:41 AM" at bounding box center [407, 233] width 238 height 30
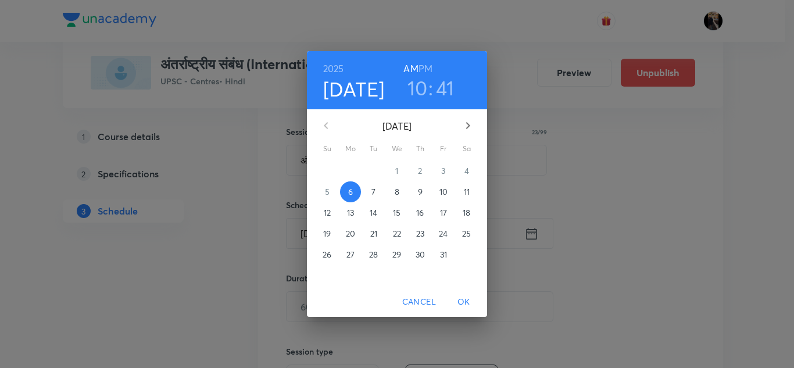
click at [396, 189] on p "8" at bounding box center [396, 192] width 5 height 12
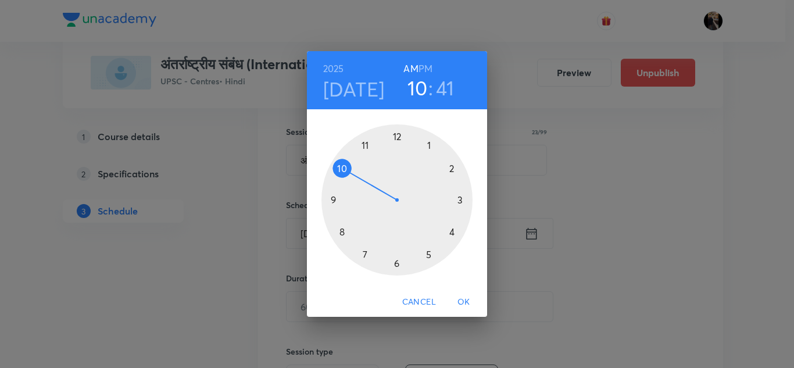
click at [425, 67] on h6 "PM" at bounding box center [425, 68] width 14 height 16
click at [451, 166] on div at bounding box center [396, 199] width 151 height 151
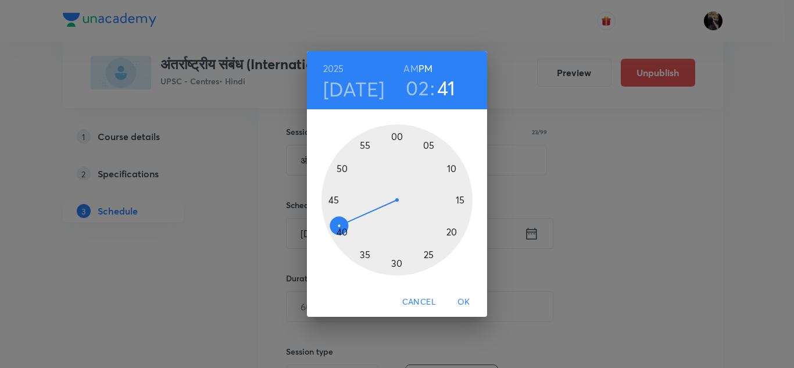
click at [397, 261] on div at bounding box center [396, 199] width 151 height 151
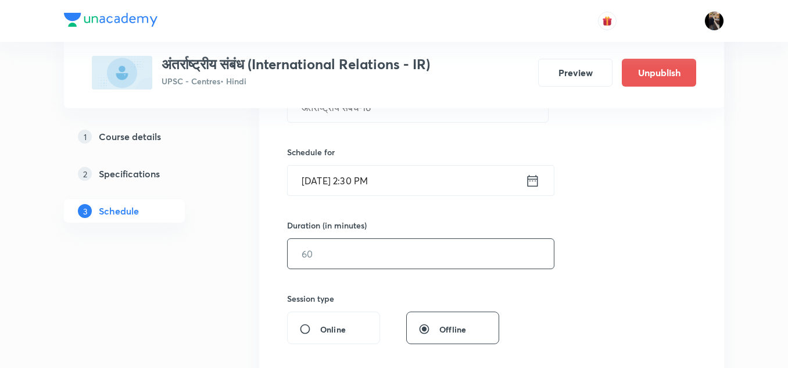
scroll to position [257, 0]
click at [413, 258] on input "text" at bounding box center [421, 253] width 266 height 30
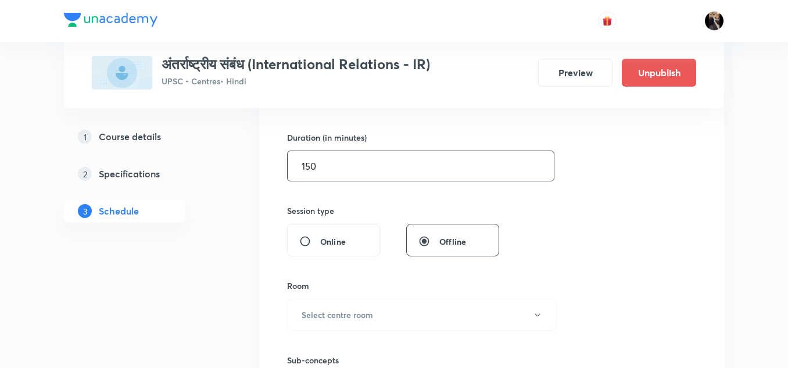
scroll to position [352, 0]
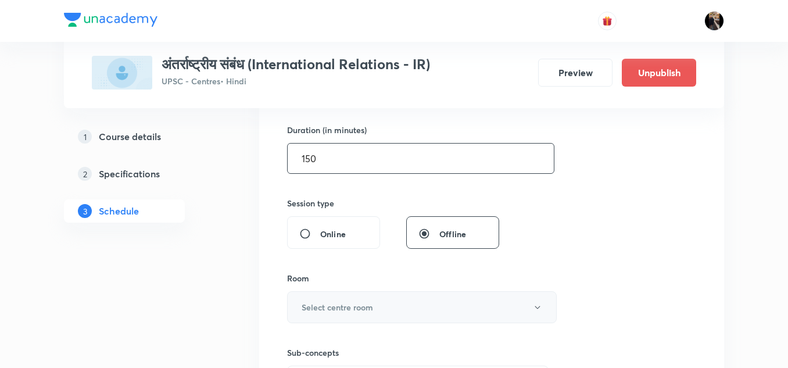
type input "150"
click at [360, 303] on h6 "Select centre room" at bounding box center [337, 307] width 71 height 12
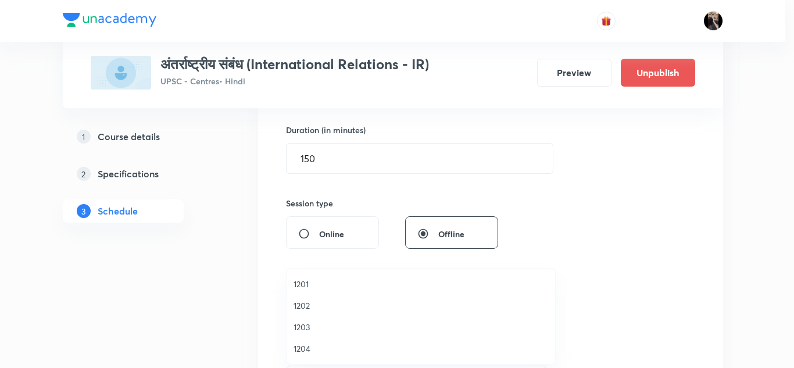
click at [300, 286] on span "1201" at bounding box center [420, 284] width 254 height 12
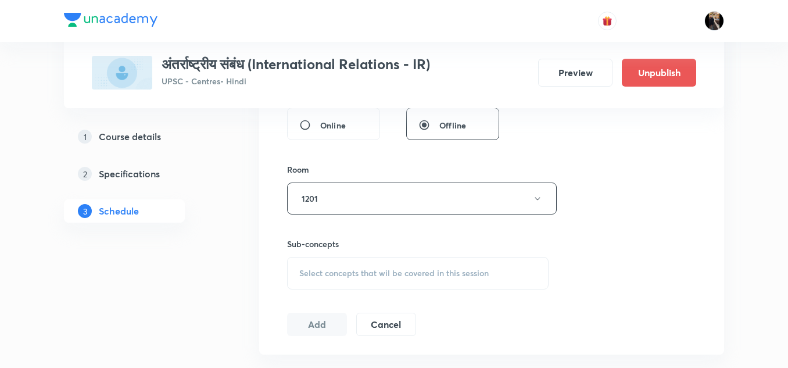
scroll to position [461, 0]
click at [352, 269] on span "Select concepts that wil be covered in this session" at bounding box center [393, 272] width 189 height 9
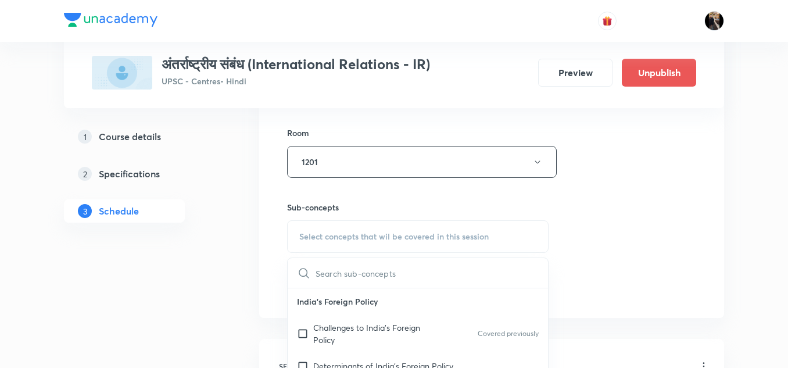
scroll to position [498, 0]
click at [338, 332] on p "Challenges to India's Foreign Policy" at bounding box center [371, 332] width 117 height 24
checkbox input "true"
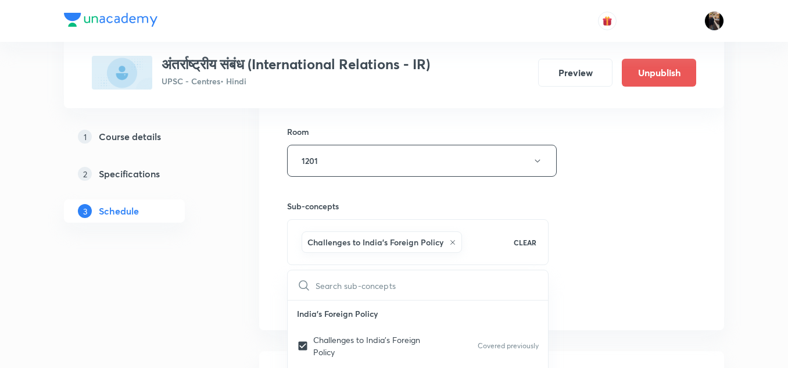
click at [415, 197] on div "Sub-concepts Challenges to India's Foreign Policy CLEAR ​ India's Foreign Polic…" at bounding box center [417, 221] width 261 height 88
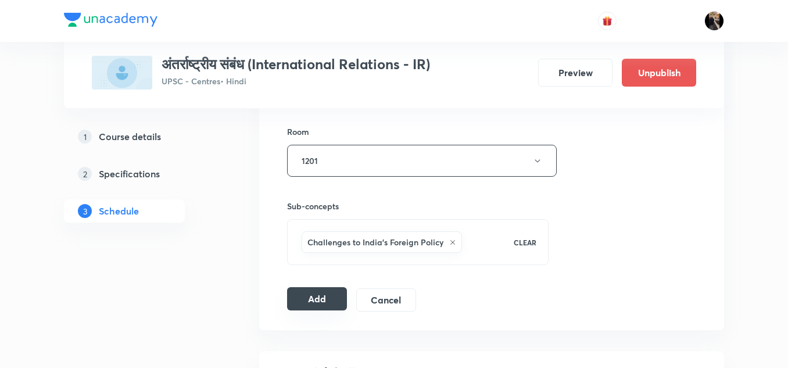
click at [317, 302] on button "Add" at bounding box center [317, 298] width 60 height 23
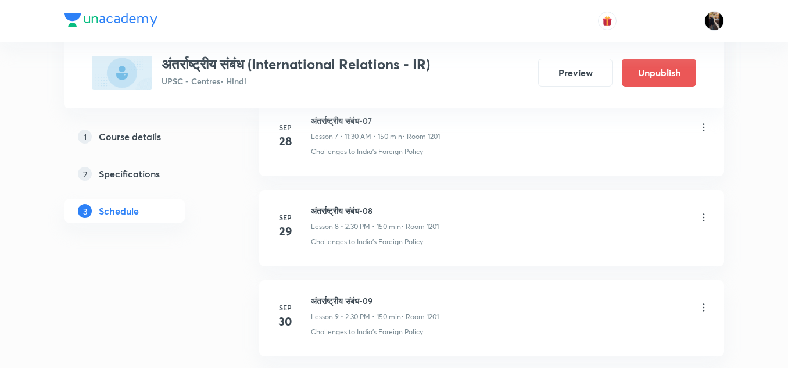
scroll to position [2004, 0]
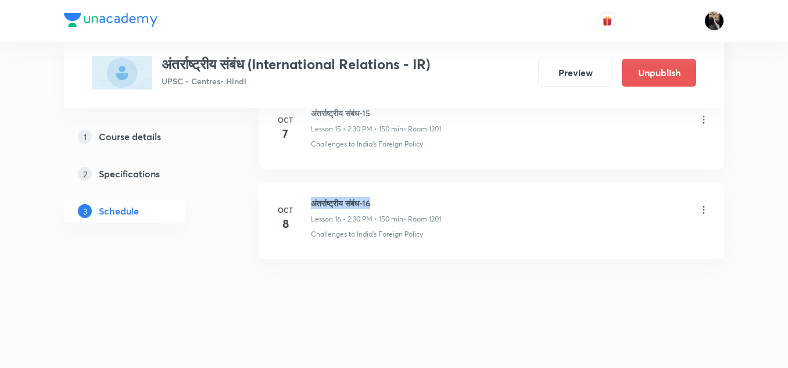
drag, startPoint x: 312, startPoint y: 203, endPoint x: 381, endPoint y: 198, distance: 69.3
click at [381, 198] on h6 "अंतर्राष्ट्रीय संबंध-16" at bounding box center [376, 203] width 130 height 12
copy h6 "अंतर्राष्ट्रीय संबंध-16"
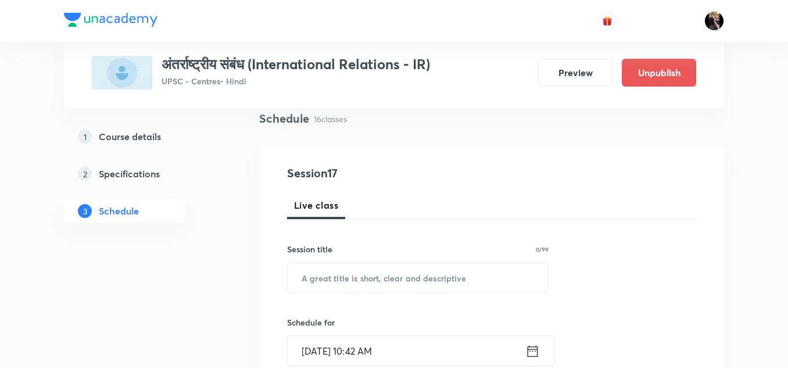
scroll to position [90, 0]
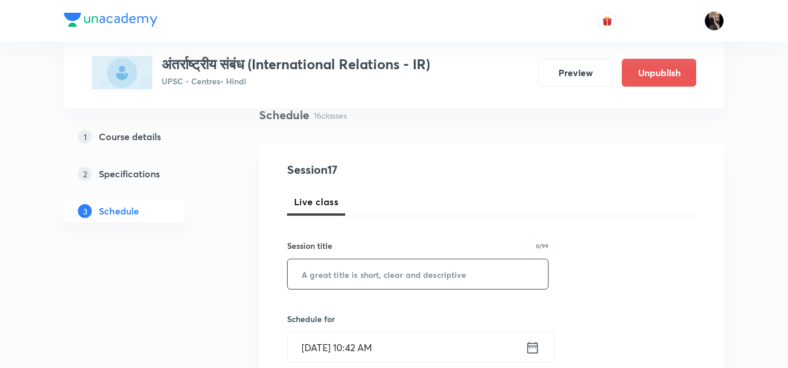
click at [363, 272] on input "text" at bounding box center [418, 274] width 260 height 30
paste input "अंतर्राष्ट्रीय संबंध-16"
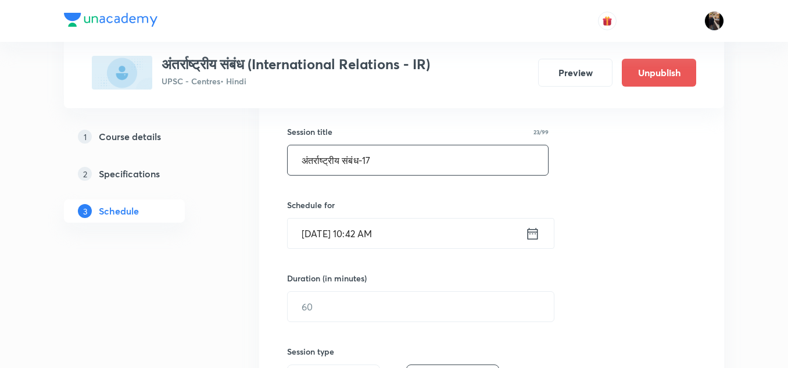
scroll to position [205, 0]
type input "अंतर्राष्ट्रीय संबंध-17"
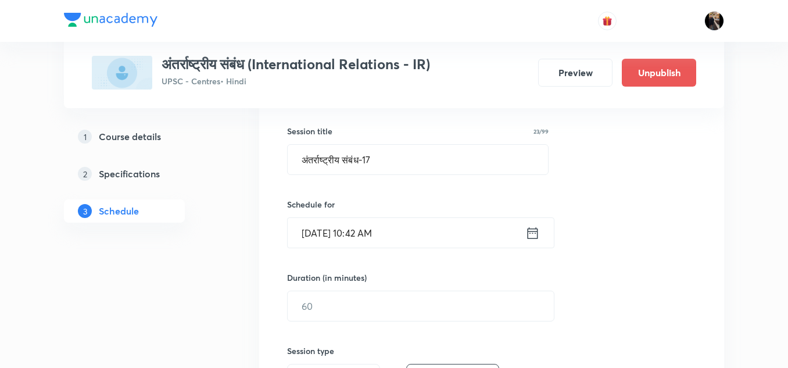
click at [405, 234] on input "Oct 6, 2025, 10:42 AM" at bounding box center [407, 233] width 238 height 30
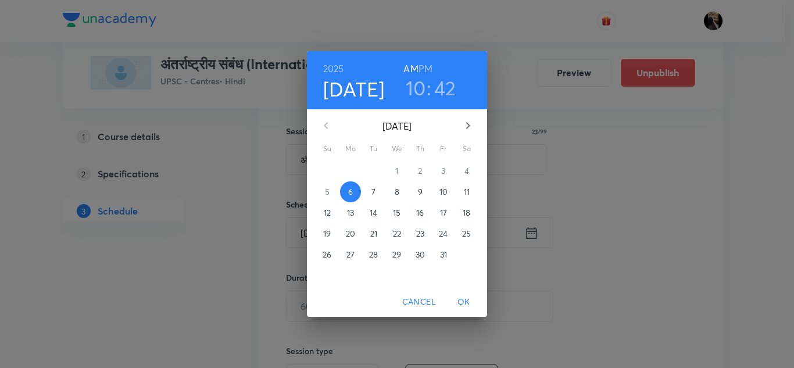
click at [419, 188] on p "9" at bounding box center [420, 192] width 5 height 12
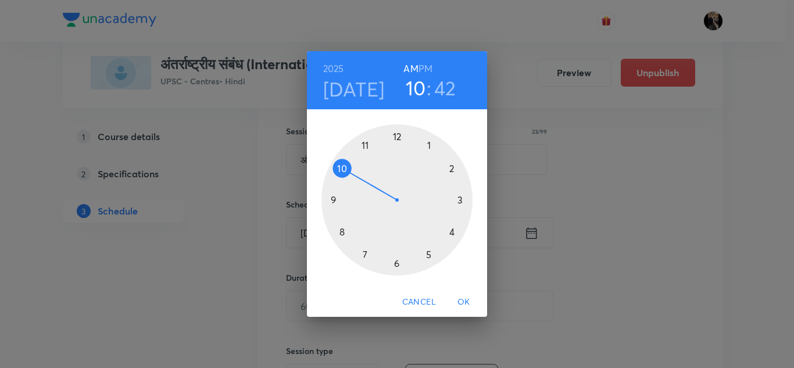
click at [451, 167] on div at bounding box center [396, 199] width 151 height 151
click at [423, 69] on h6 "PM" at bounding box center [425, 68] width 14 height 16
click at [397, 261] on div at bounding box center [396, 199] width 151 height 151
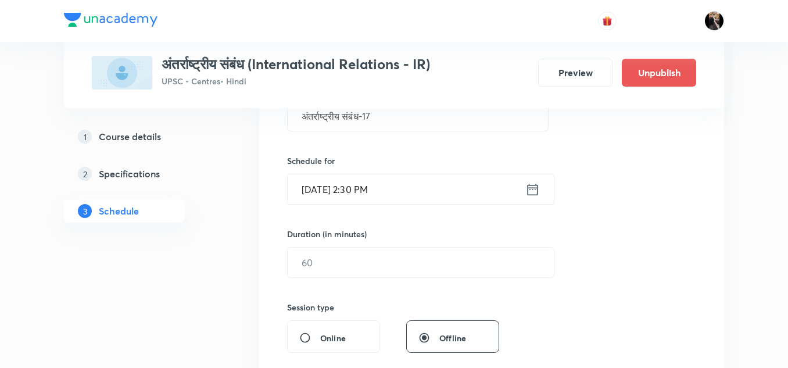
scroll to position [251, 0]
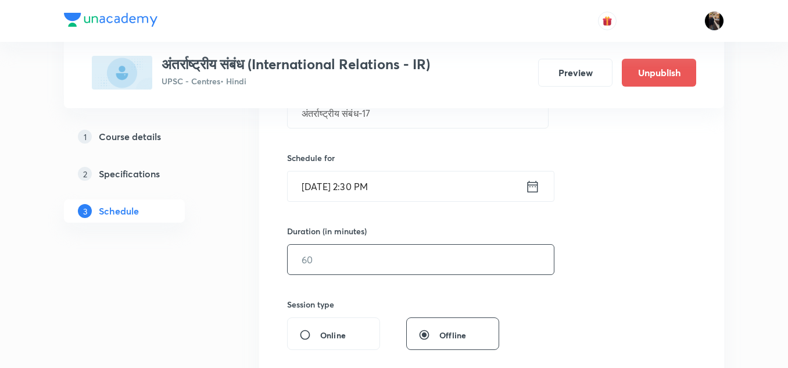
click at [418, 259] on input "text" at bounding box center [421, 260] width 266 height 30
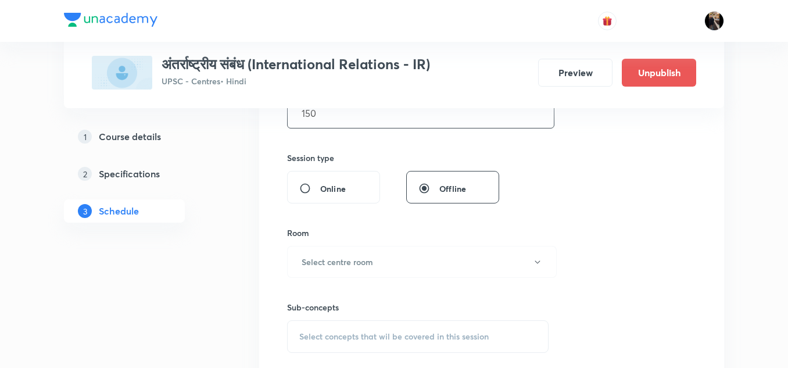
scroll to position [399, 0]
type input "150"
click at [386, 255] on button "Select centre room" at bounding box center [422, 260] width 270 height 32
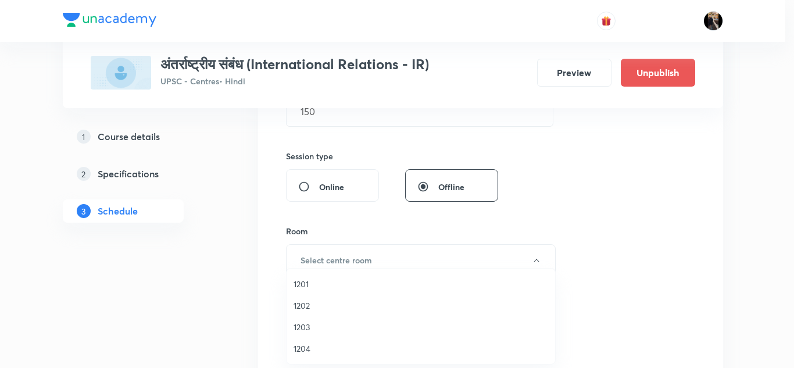
click at [300, 284] on span "1201" at bounding box center [420, 284] width 254 height 12
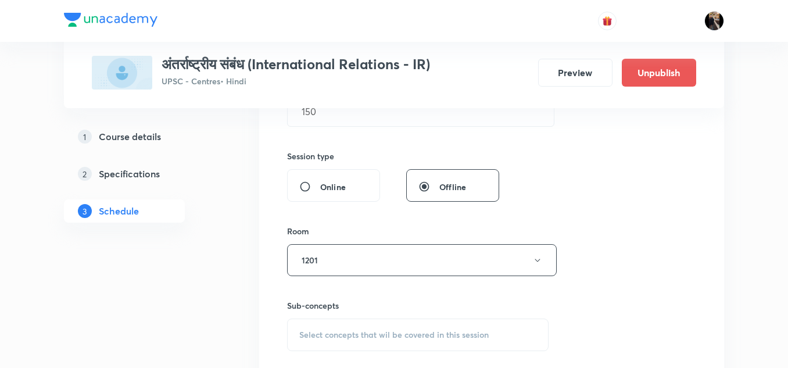
click at [358, 231] on div "Room" at bounding box center [417, 231] width 261 height 12
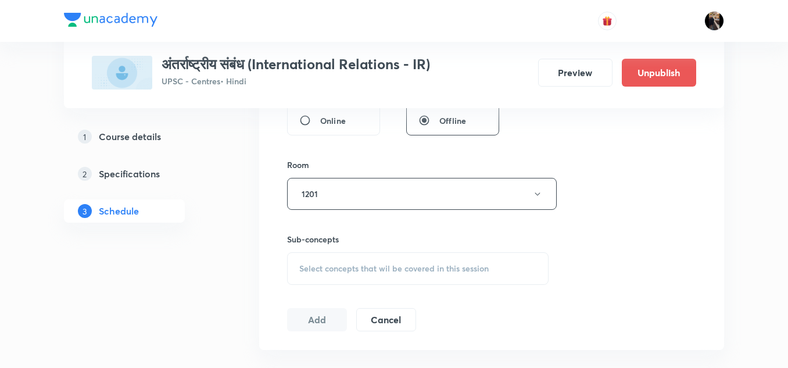
scroll to position [466, 0]
click at [355, 259] on div "Select concepts that wil be covered in this session" at bounding box center [417, 268] width 261 height 33
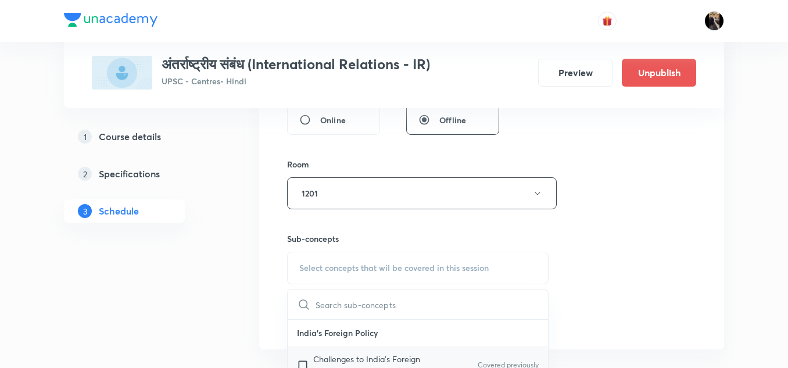
click at [340, 356] on p "Challenges to India's Foreign Policy" at bounding box center [371, 365] width 117 height 24
checkbox input "true"
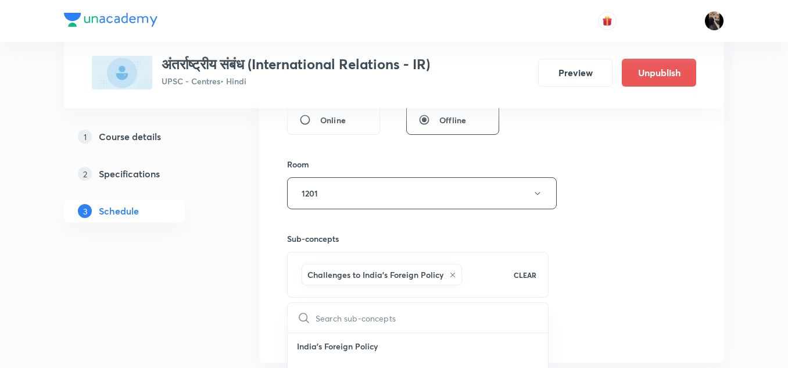
click at [398, 228] on div "Sub-concepts Challenges to India's Foreign Policy CLEAR ​ India's Foreign Polic…" at bounding box center [417, 253] width 261 height 88
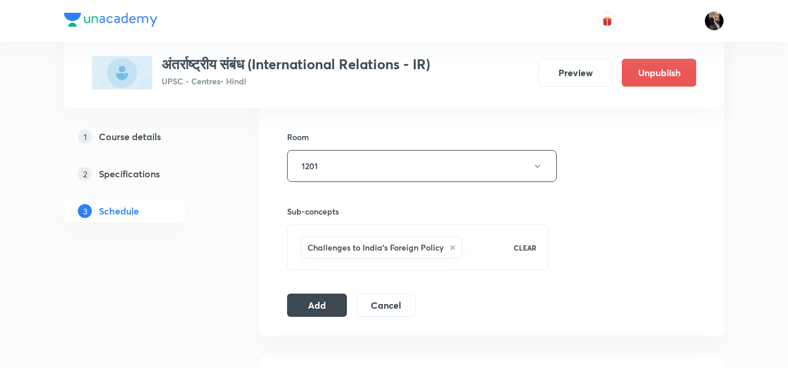
scroll to position [494, 0]
click at [318, 302] on button "Add" at bounding box center [317, 303] width 60 height 23
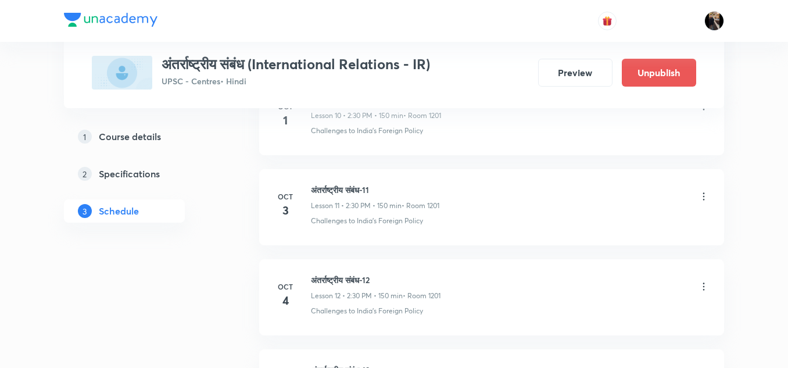
scroll to position [2094, 0]
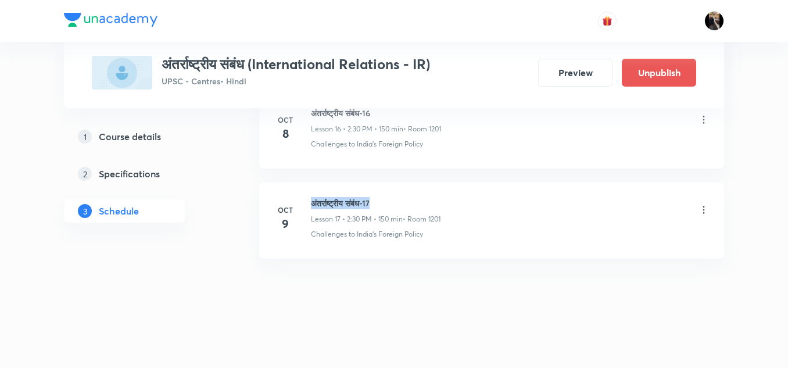
drag, startPoint x: 311, startPoint y: 205, endPoint x: 398, endPoint y: 200, distance: 87.3
click at [398, 200] on h6 "अंतर्राष्ट्रीय संबंध-17" at bounding box center [376, 203] width 130 height 12
copy h6 "अंतर्राष्ट्रीय संबंध-17"
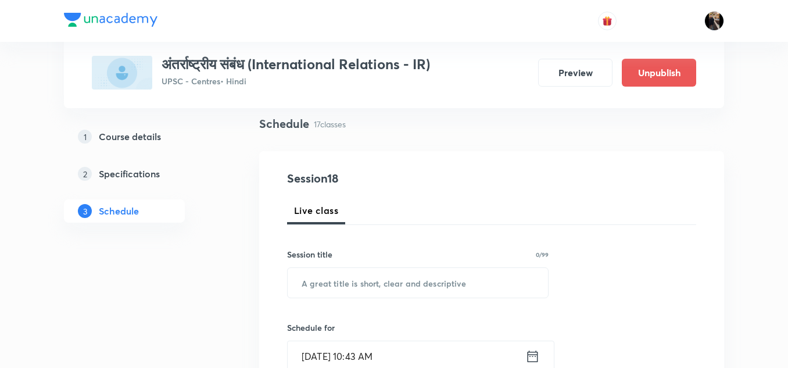
scroll to position [84, 0]
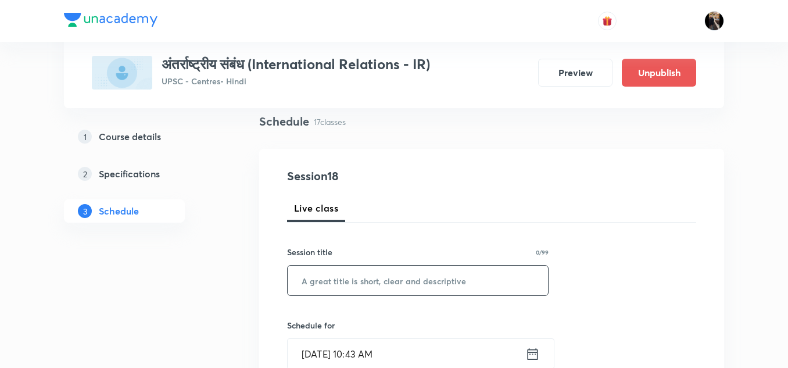
click at [358, 277] on input "text" at bounding box center [418, 281] width 260 height 30
paste input "अंतर्राष्ट्रीय संबंध-17"
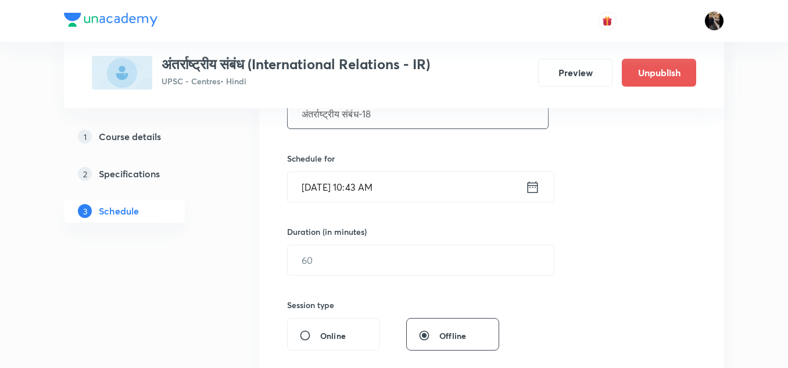
scroll to position [263, 0]
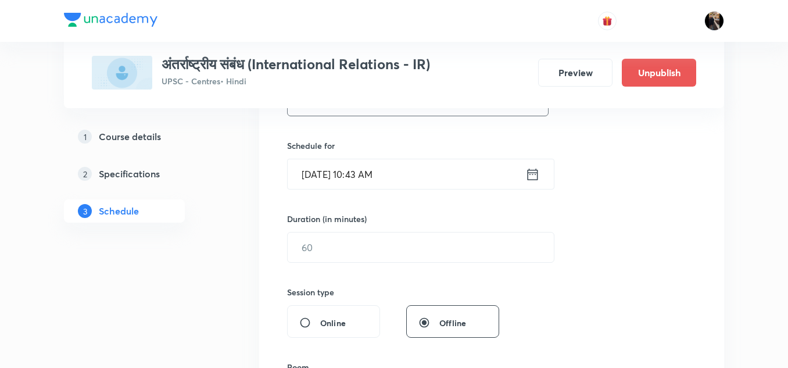
type input "अंतर्राष्ट्रीय संबंध-18"
click at [416, 172] on input "[DATE] 10:43 AM" at bounding box center [407, 174] width 238 height 30
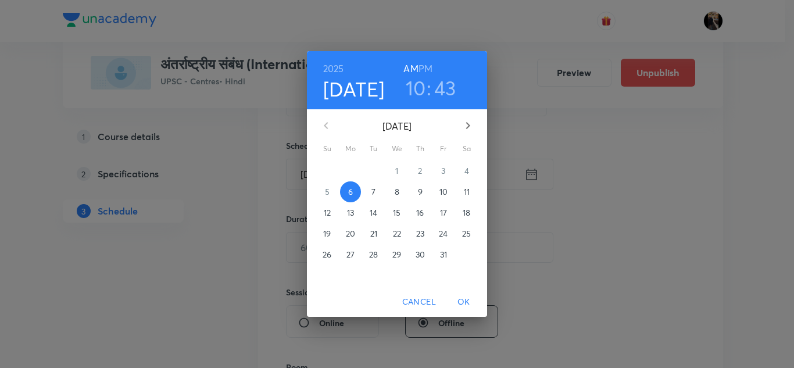
click at [443, 192] on p "10" at bounding box center [443, 192] width 8 height 12
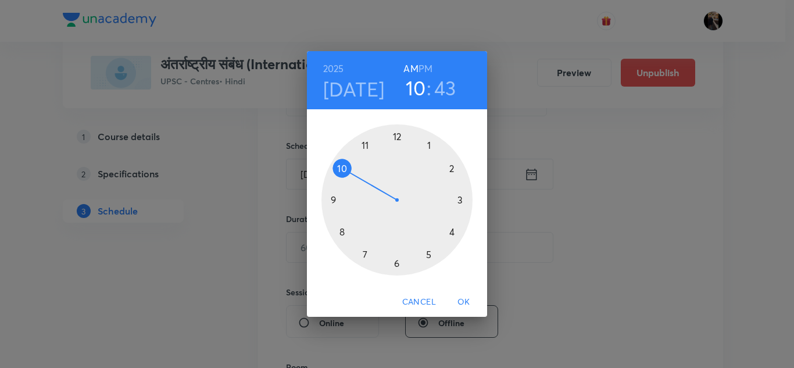
click at [431, 65] on h6 "PM" at bounding box center [425, 68] width 14 height 16
click at [453, 168] on div at bounding box center [396, 199] width 151 height 151
click at [396, 262] on div at bounding box center [396, 199] width 151 height 151
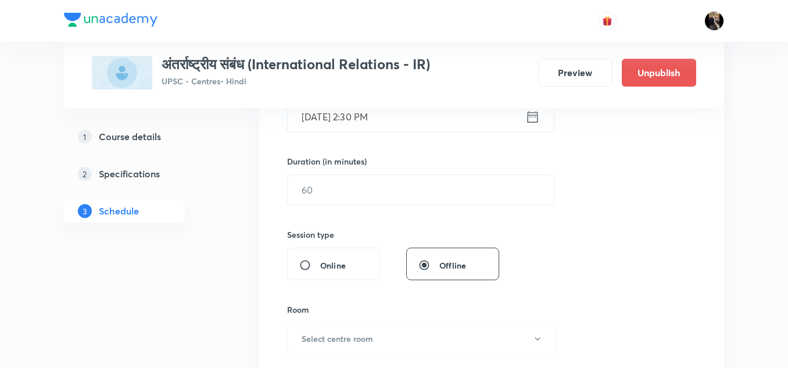
scroll to position [321, 0]
click at [377, 186] on input "text" at bounding box center [421, 189] width 266 height 30
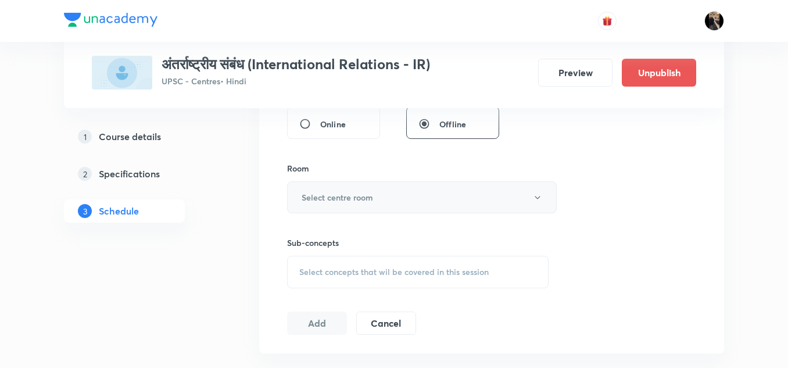
scroll to position [462, 0]
type input "150"
click at [362, 198] on h6 "Select centre room" at bounding box center [337, 197] width 71 height 12
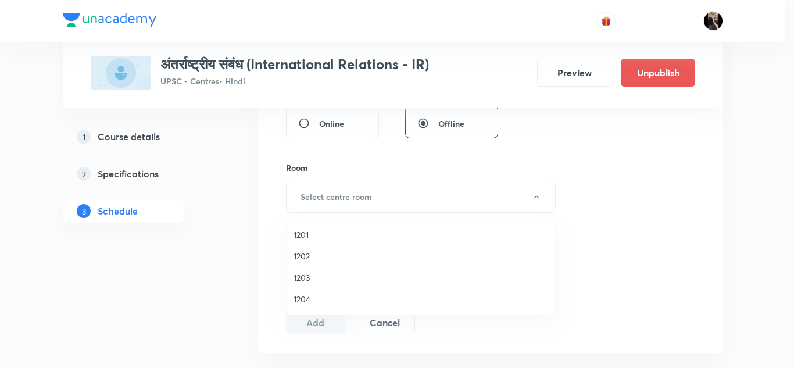
click at [320, 235] on span "1201" at bounding box center [420, 234] width 254 height 12
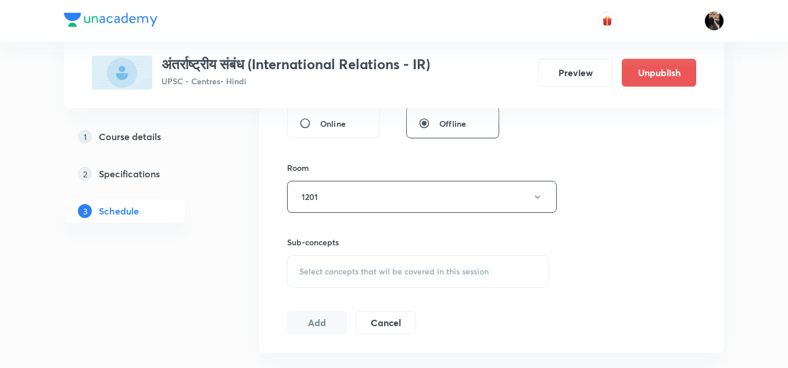
click at [379, 152] on div "Session 18 Live class Session title 23/99 अंतर्राष्ट्रीय संबंध-18 ​ Schedule fo…" at bounding box center [491, 62] width 409 height 546
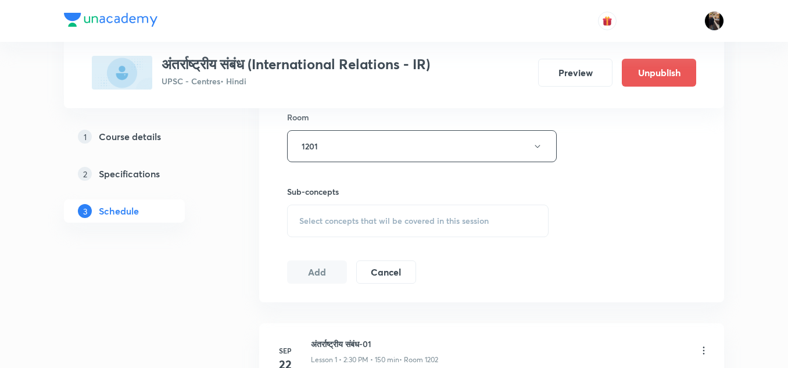
scroll to position [514, 0]
click at [341, 216] on span "Select concepts that wil be covered in this session" at bounding box center [393, 220] width 189 height 9
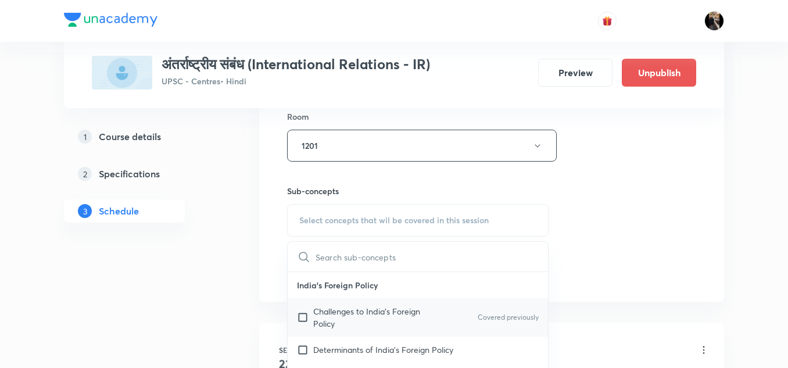
click at [324, 309] on p "Challenges to India's Foreign Policy" at bounding box center [371, 317] width 117 height 24
checkbox input "true"
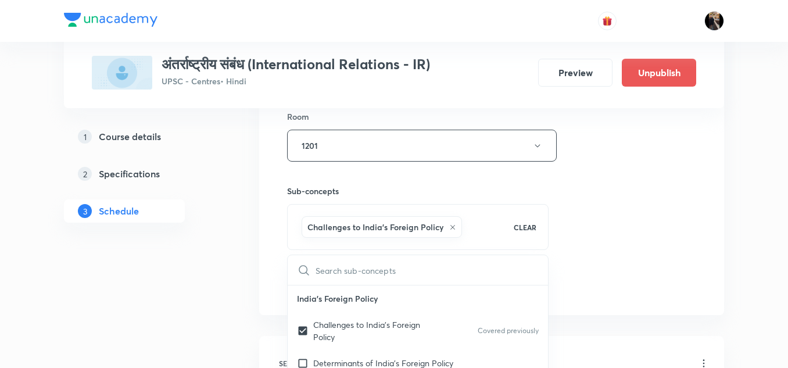
click at [388, 181] on div "Sub-concepts Challenges to India's Foreign Policy CLEAR ​ India's Foreign Polic…" at bounding box center [417, 206] width 261 height 88
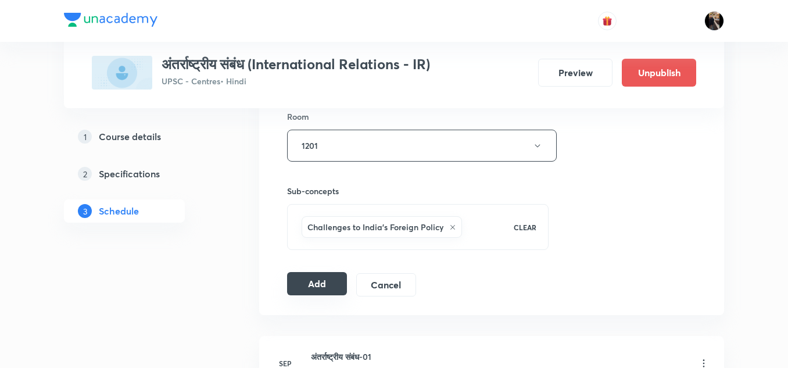
click at [314, 282] on button "Add" at bounding box center [317, 283] width 60 height 23
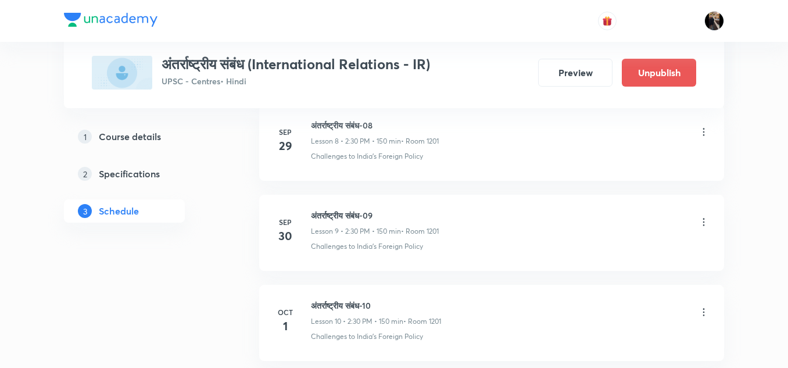
scroll to position [2184, 0]
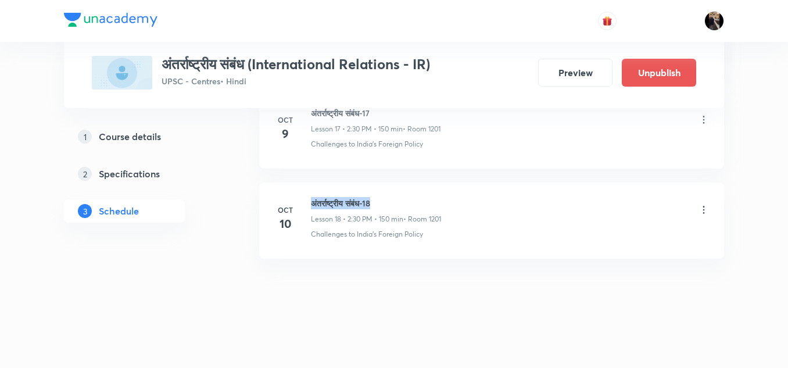
drag, startPoint x: 311, startPoint y: 201, endPoint x: 383, endPoint y: 205, distance: 72.7
click at [383, 205] on h6 "अंतर्राष्ट्रीय संबंध-18" at bounding box center [376, 203] width 130 height 12
copy h6 "अंतर्राष्ट्रीय संबंध-18"
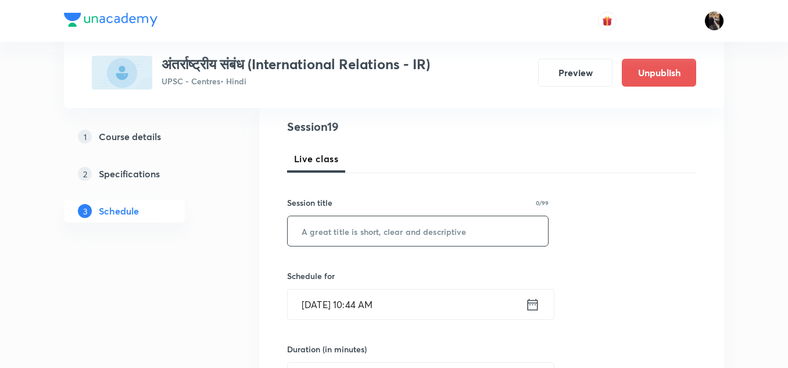
scroll to position [139, 0]
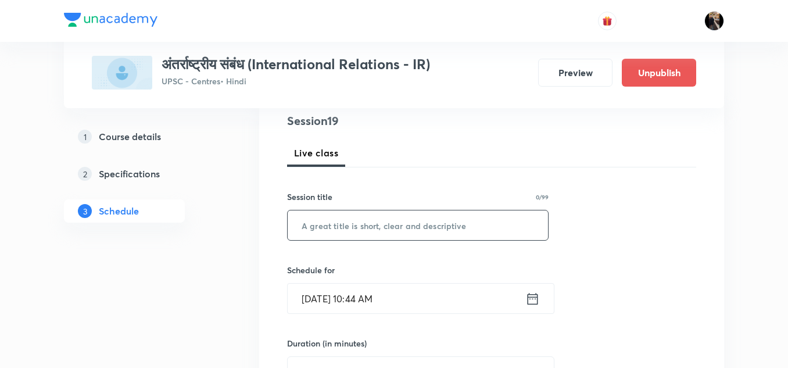
click at [366, 227] on input "text" at bounding box center [418, 225] width 260 height 30
paste input "अंतर्राष्ट्रीय संबंध-18"
click at [366, 227] on input "अंतर्राष्ट्रीय संबंध-18" at bounding box center [418, 225] width 260 height 30
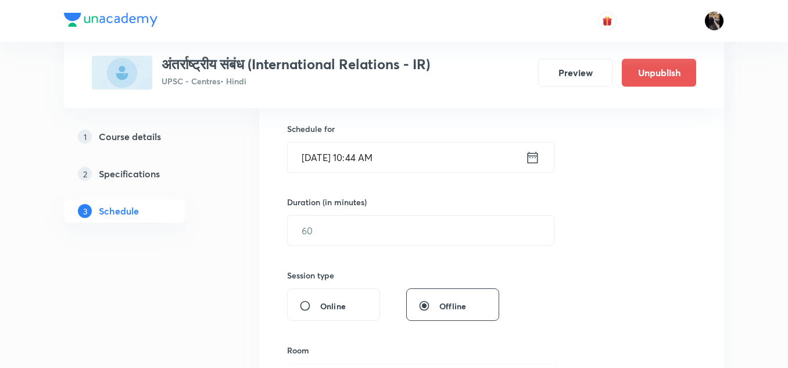
scroll to position [279, 0]
type input "अंतर्राष्ट्रीय संबंध-19"
click at [409, 162] on input "Oct 6, 2025, 10:44 AM" at bounding box center [407, 158] width 238 height 30
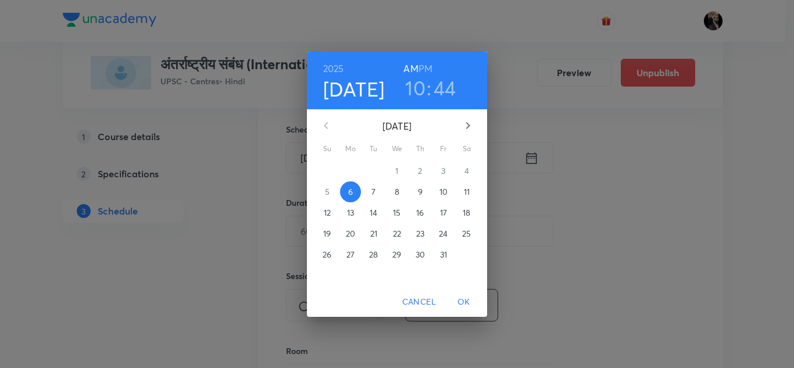
click at [466, 192] on p "11" at bounding box center [467, 192] width 6 height 12
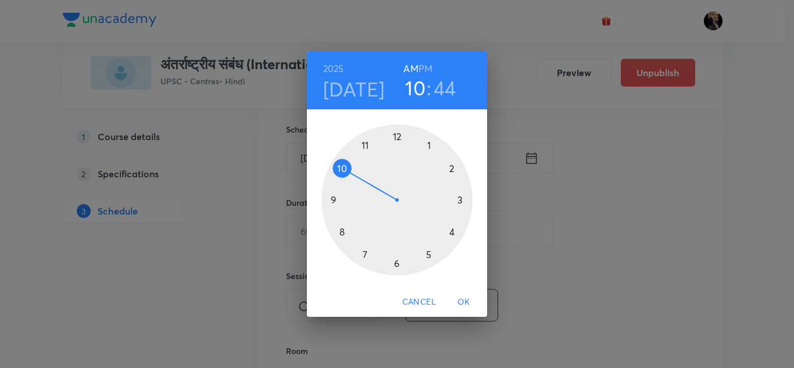
click at [425, 68] on h6 "PM" at bounding box center [425, 68] width 14 height 16
click at [451, 167] on div at bounding box center [396, 199] width 151 height 151
click at [396, 263] on div at bounding box center [396, 199] width 151 height 151
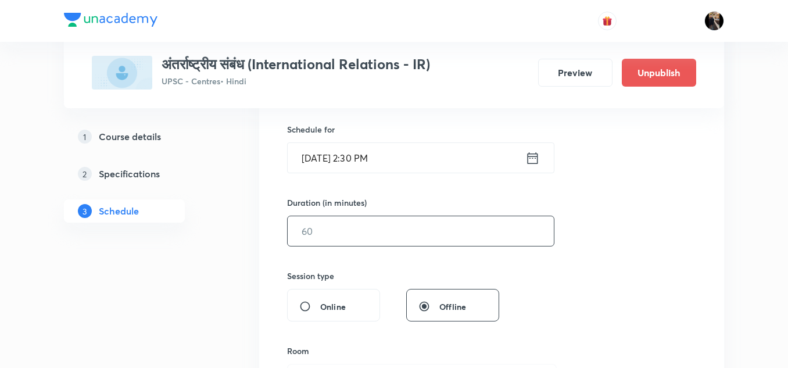
click at [370, 238] on input "text" at bounding box center [421, 231] width 266 height 30
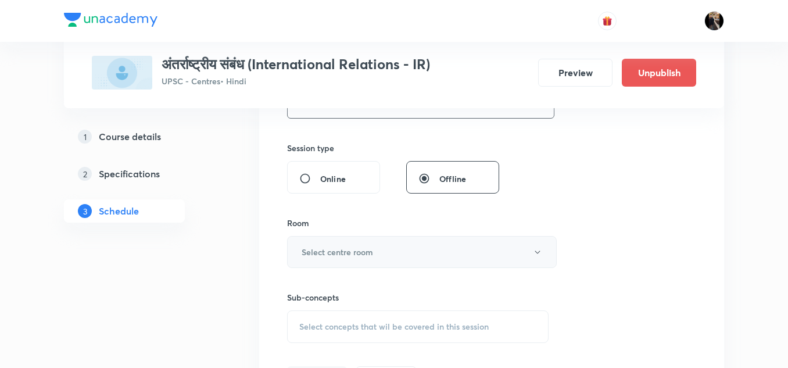
scroll to position [408, 0]
type input "150"
click at [374, 253] on button "Select centre room" at bounding box center [422, 251] width 270 height 32
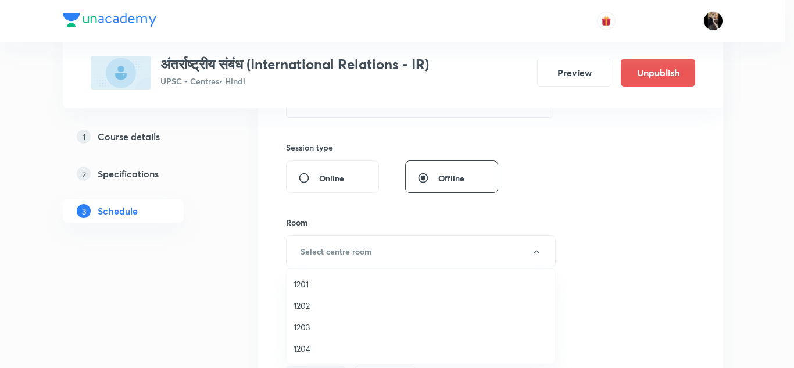
click at [313, 278] on span "1201" at bounding box center [420, 284] width 254 height 12
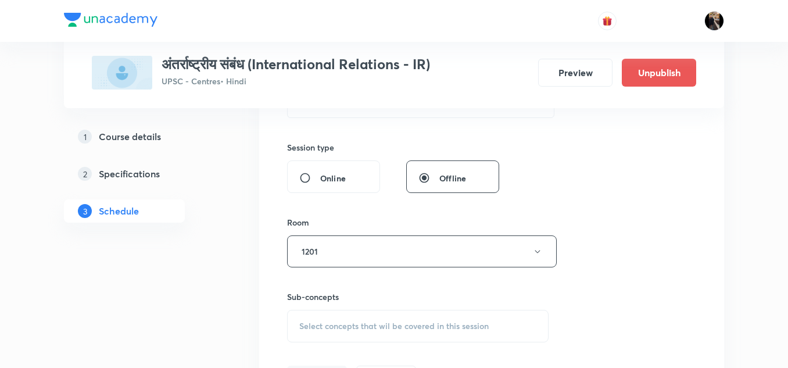
click at [363, 201] on div "Session 19 Live class Session title 23/99 अंतर्राष्ट्रीय संबंध-19 ​ Schedule fo…" at bounding box center [491, 116] width 409 height 546
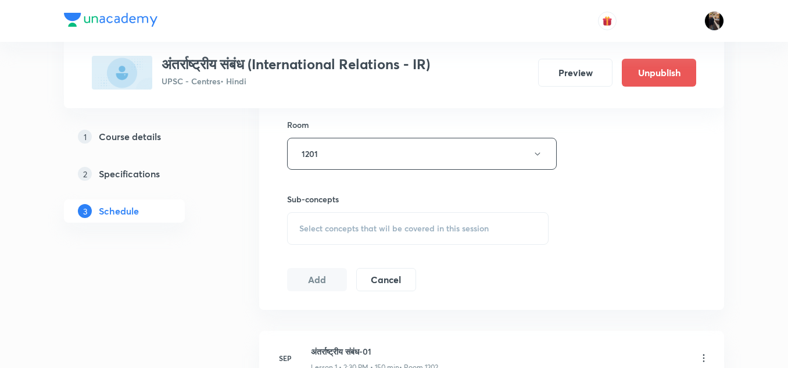
scroll to position [506, 0]
click at [345, 229] on span "Select concepts that wil be covered in this session" at bounding box center [393, 227] width 189 height 9
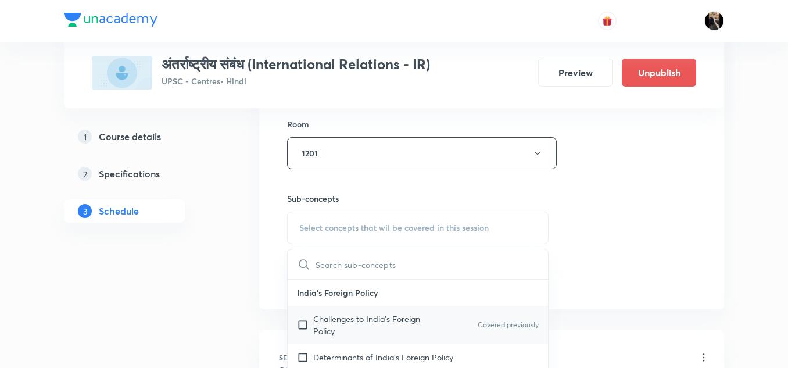
click at [332, 316] on p "Challenges to India's Foreign Policy" at bounding box center [371, 325] width 117 height 24
checkbox input "true"
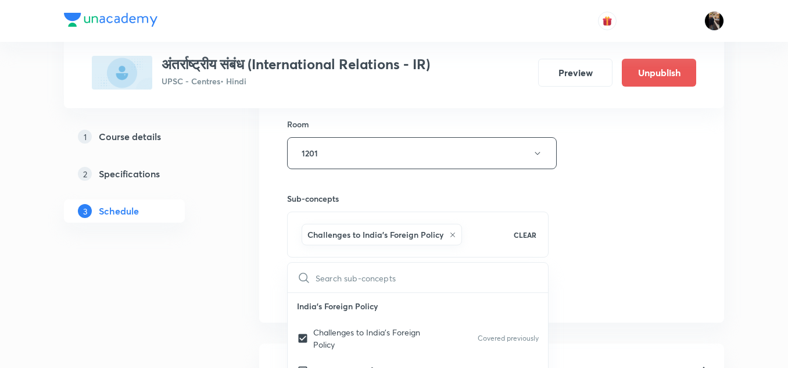
click at [378, 189] on div "Sub-concepts Challenges to India's Foreign Policy CLEAR ​ India's Foreign Polic…" at bounding box center [417, 213] width 261 height 88
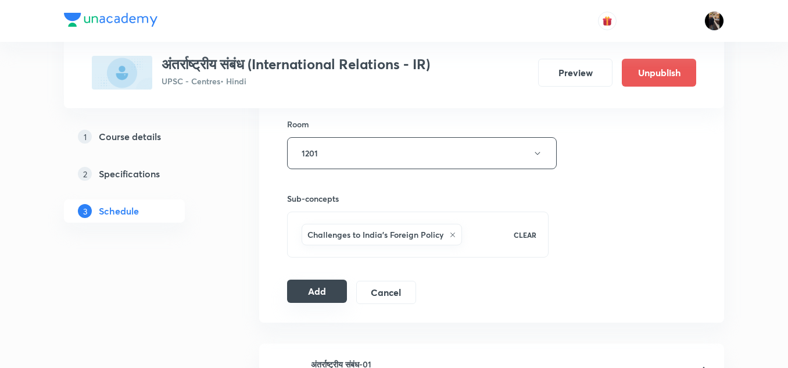
click at [308, 288] on button "Add" at bounding box center [317, 290] width 60 height 23
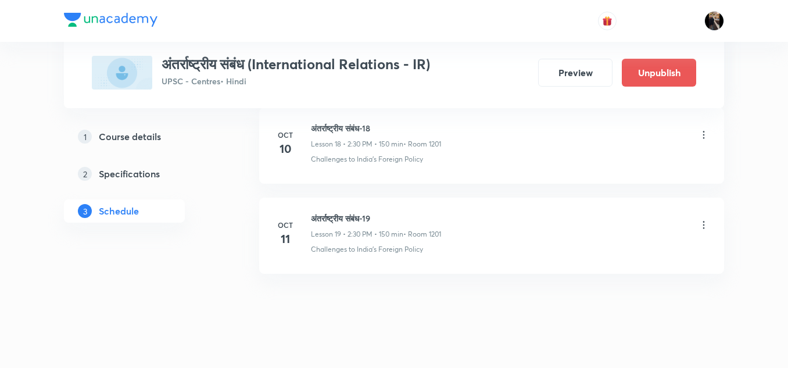
scroll to position [2260, 0]
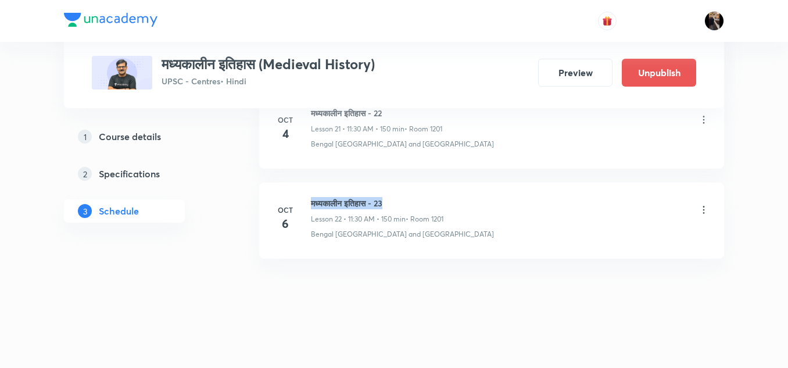
drag, startPoint x: 311, startPoint y: 200, endPoint x: 404, endPoint y: 194, distance: 93.2
click at [404, 194] on li "[DATE] मध्यकालीन इतिहास - 23 Lesson 22 • 11:30 AM • 150 min • Room 1201 Bengal …" at bounding box center [491, 220] width 465 height 76
copy h6 "मध्यकालीन इतिहास - 23"
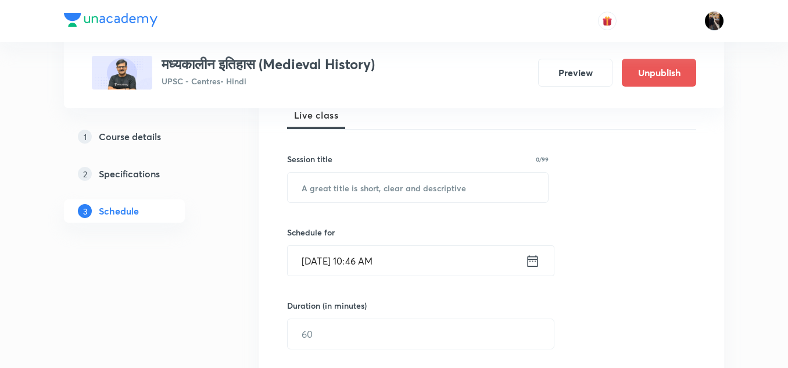
scroll to position [180, 0]
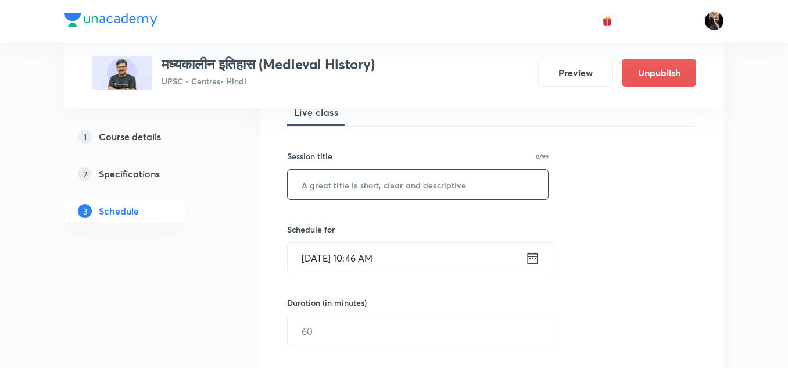
click at [386, 190] on input "text" at bounding box center [418, 185] width 260 height 30
paste input "मध्यकालीन इतिहास - 23"
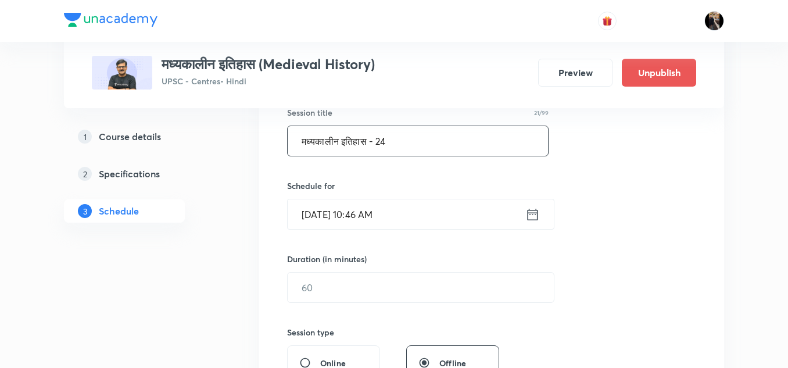
scroll to position [224, 0]
type input "मध्यकालीन इतिहास - 24"
click at [421, 211] on input "[DATE] 10:46 AM" at bounding box center [407, 214] width 238 height 30
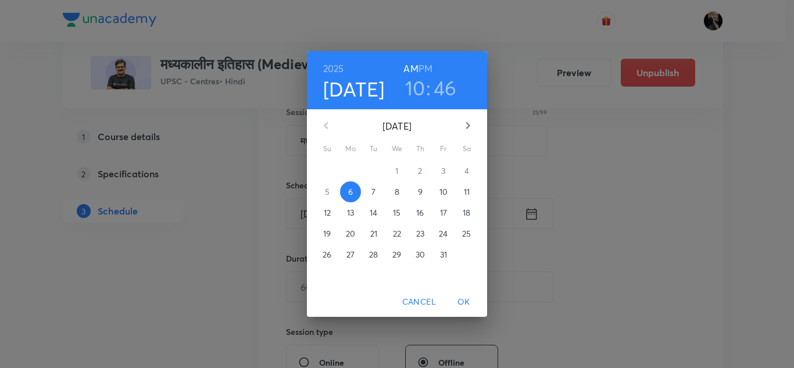
click at [373, 188] on p "7" at bounding box center [373, 192] width 4 height 12
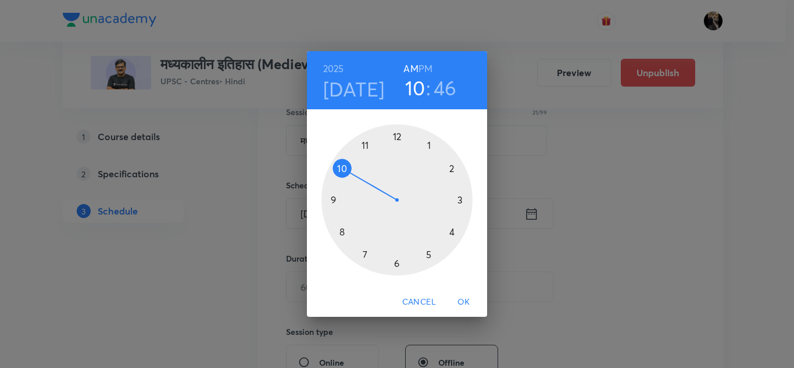
click at [365, 142] on div at bounding box center [396, 199] width 151 height 151
click at [398, 263] on div at bounding box center [396, 199] width 151 height 151
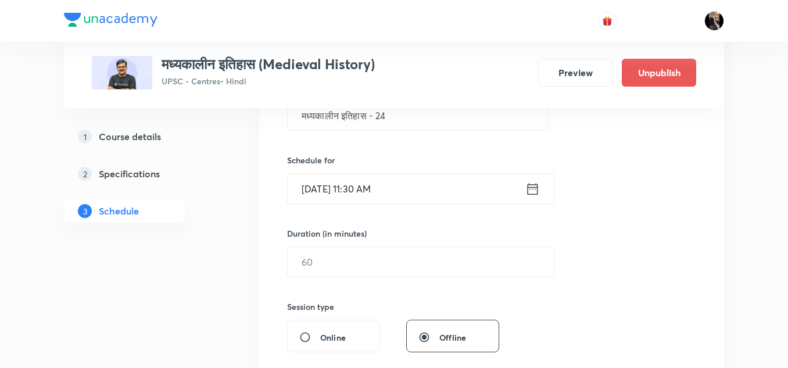
scroll to position [250, 0]
click at [420, 254] on input "text" at bounding box center [421, 261] width 266 height 30
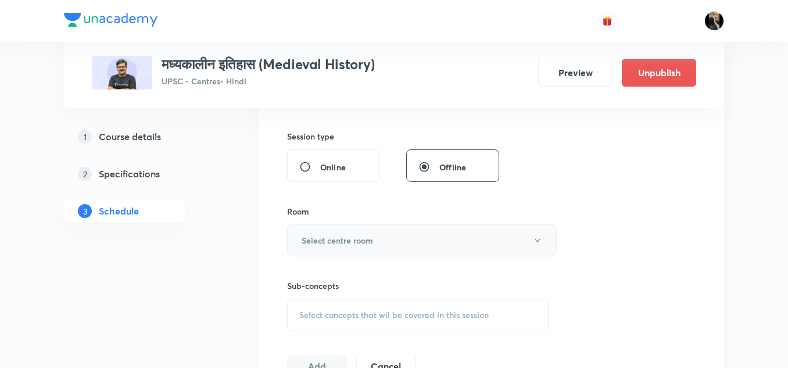
scroll to position [419, 0]
type input "150"
click at [411, 229] on button "Select centre room" at bounding box center [422, 240] width 270 height 32
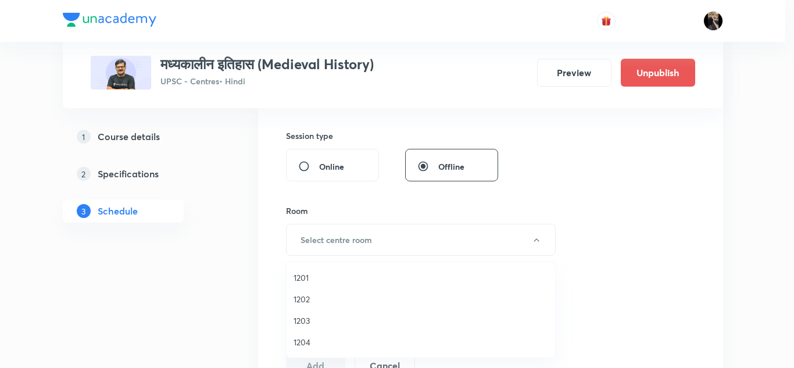
click at [299, 280] on span "1201" at bounding box center [420, 277] width 254 height 12
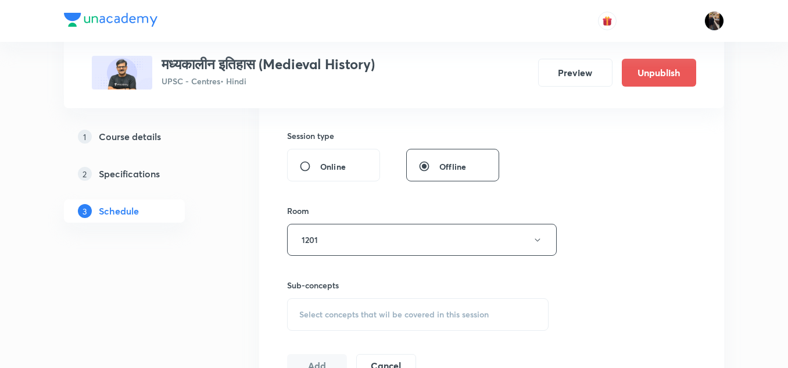
click at [367, 203] on div "Session 23 Live class Session title 21/99 मध्यकालीन इतिहास - 24 ​ Schedule for …" at bounding box center [491, 105] width 409 height 546
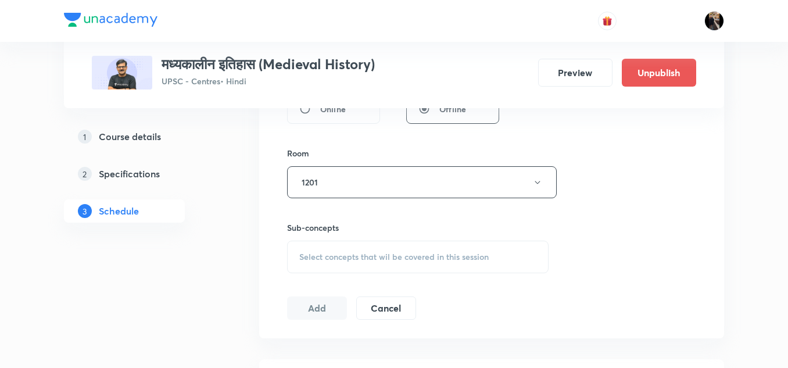
scroll to position [478, 0]
click at [347, 256] on span "Select concepts that wil be covered in this session" at bounding box center [393, 256] width 189 height 9
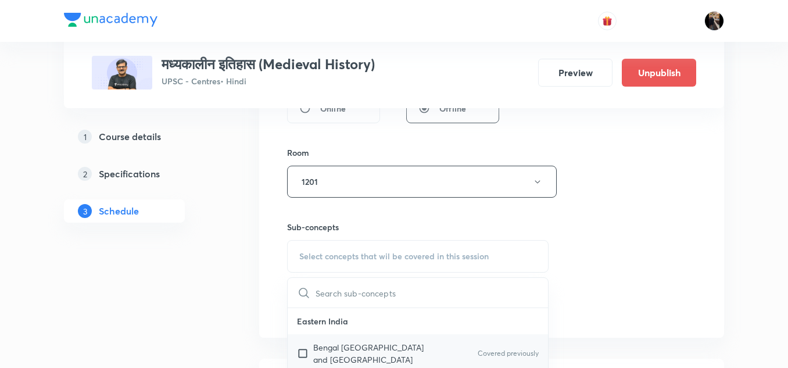
click at [319, 344] on p "Bengal [GEOGRAPHIC_DATA] and [GEOGRAPHIC_DATA]" at bounding box center [371, 353] width 117 height 24
checkbox input "true"
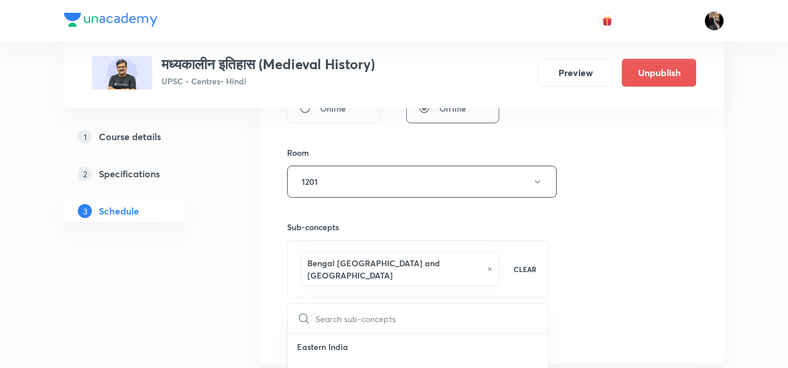
click at [391, 221] on h6 "Sub-concepts" at bounding box center [417, 227] width 261 height 12
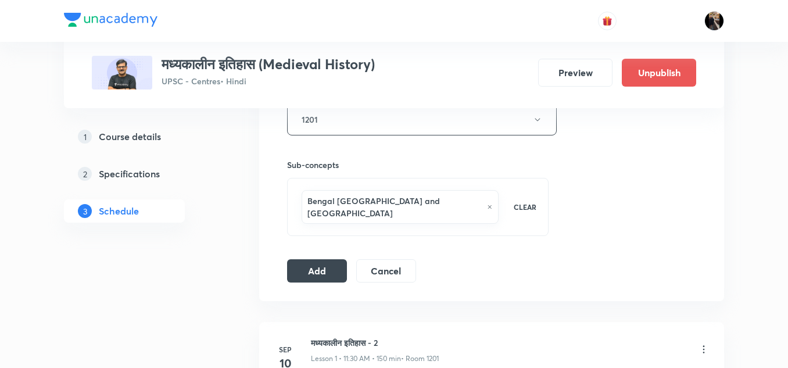
scroll to position [543, 0]
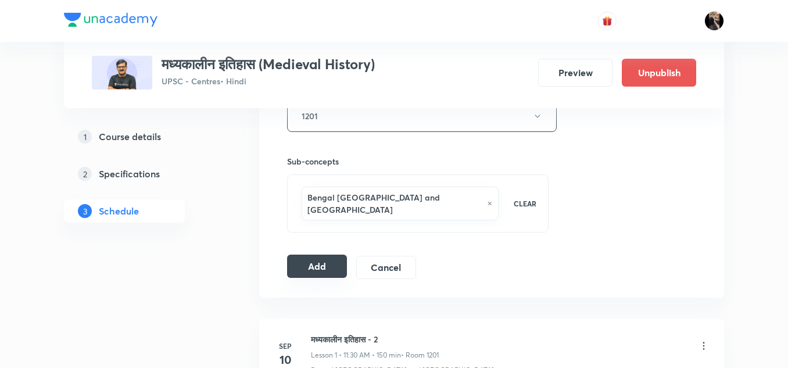
click at [324, 254] on button "Add" at bounding box center [317, 265] width 60 height 23
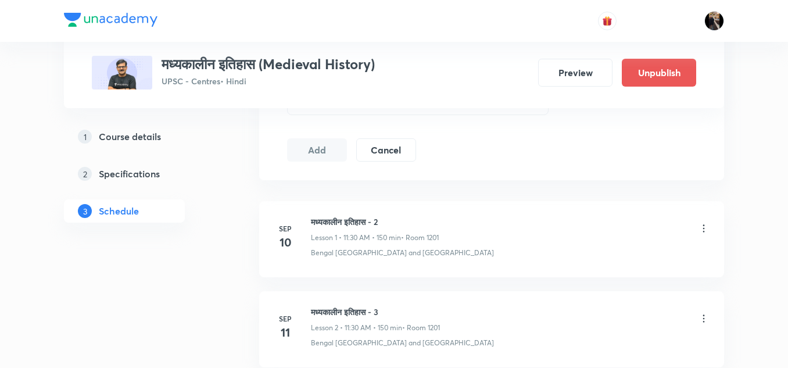
scroll to position [2635, 0]
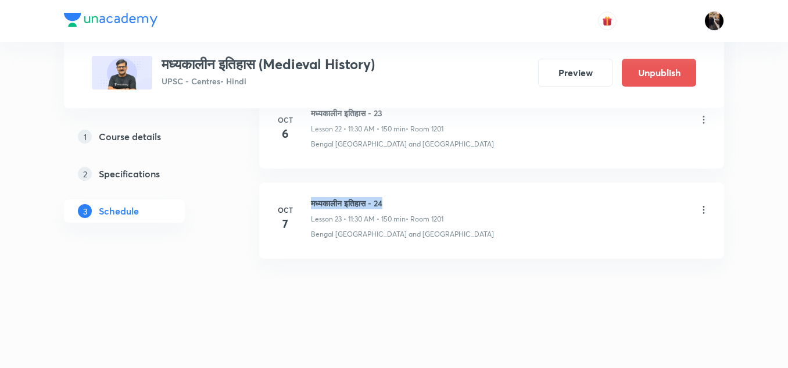
drag, startPoint x: 311, startPoint y: 202, endPoint x: 417, endPoint y: 206, distance: 105.8
click at [417, 206] on h6 "मध्यकालीन इतिहास - 24" at bounding box center [377, 203] width 132 height 12
copy h6 "मध्यकालीन इतिहास - 24"
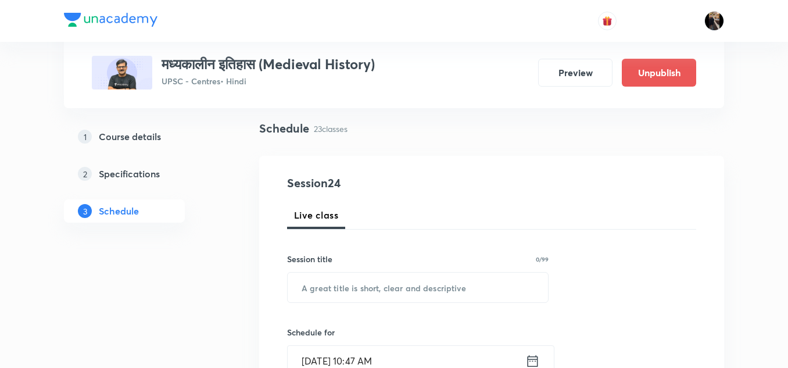
scroll to position [80, 0]
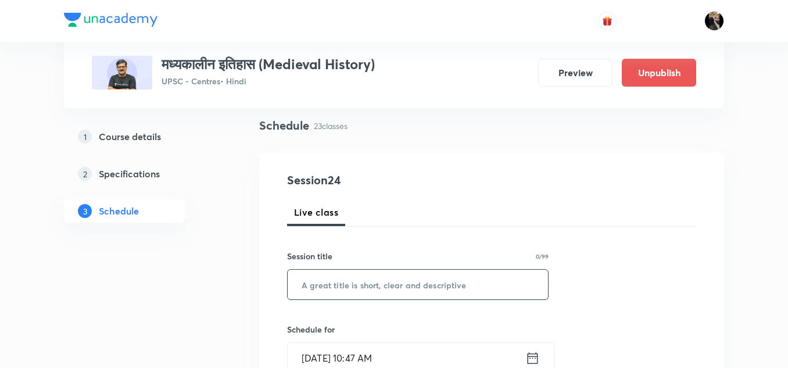
click at [368, 278] on input "text" at bounding box center [418, 285] width 260 height 30
paste input "मध्यकालीन इतिहास - 24"
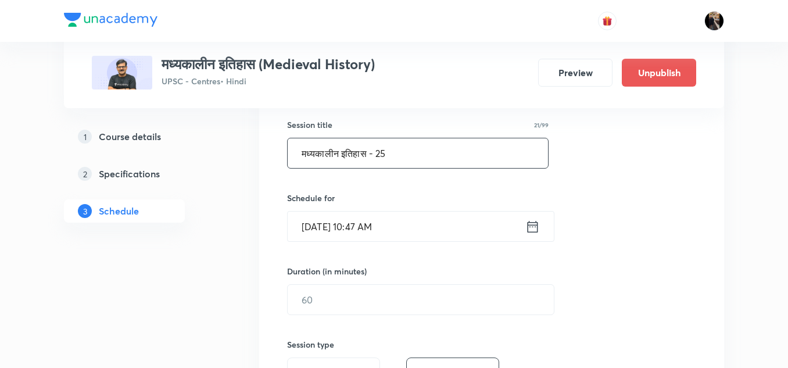
scroll to position [223, 0]
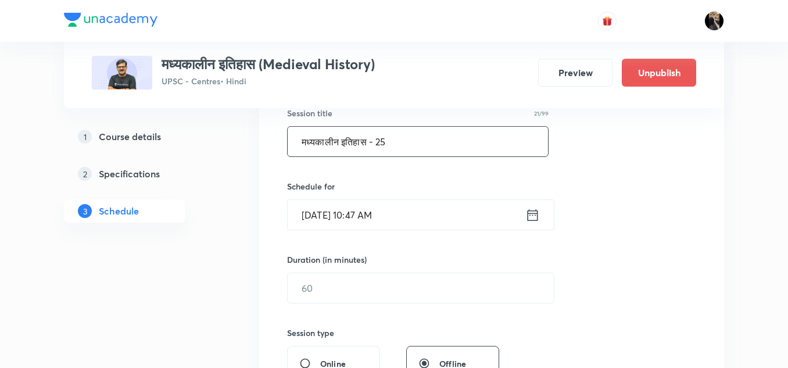
type input "मध्यकालीन इतिहास - 25"
click at [425, 214] on input "[DATE] 10:47 AM" at bounding box center [407, 215] width 238 height 30
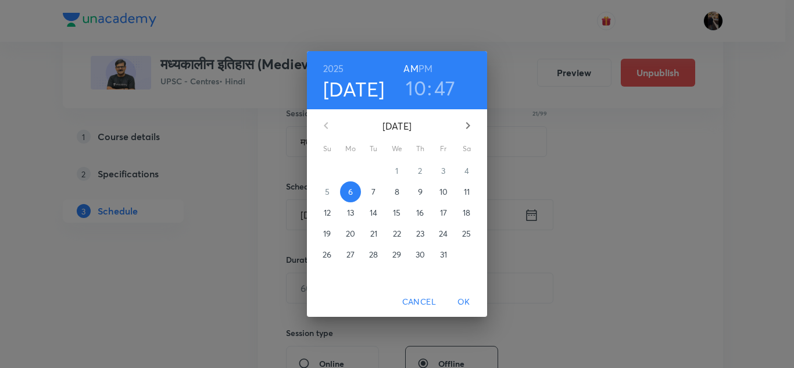
click at [397, 192] on p "8" at bounding box center [396, 192] width 5 height 12
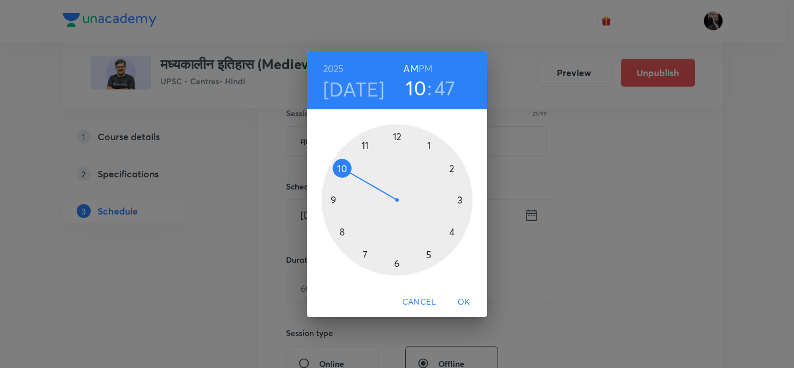
click at [366, 142] on div at bounding box center [396, 199] width 151 height 151
click at [396, 263] on div at bounding box center [396, 199] width 151 height 151
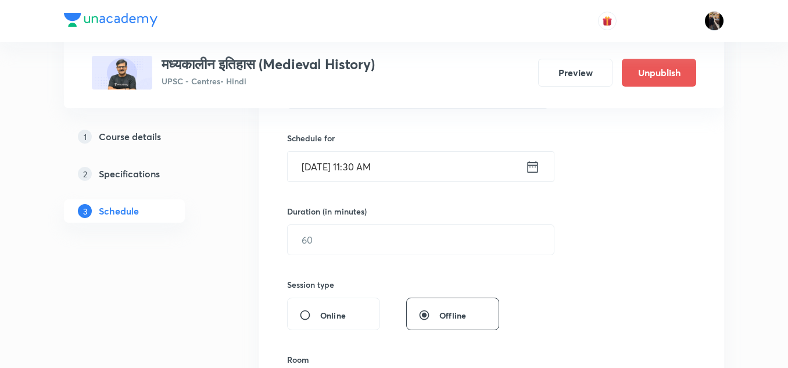
scroll to position [271, 0]
click at [389, 242] on input "text" at bounding box center [421, 239] width 266 height 30
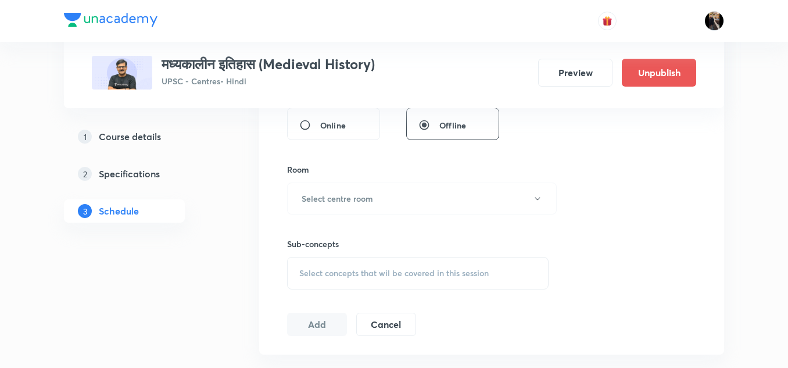
scroll to position [466, 0]
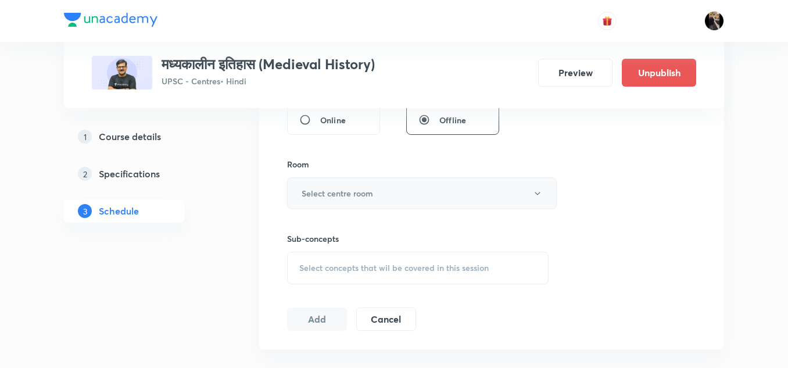
type input "150"
click at [394, 198] on button "Select centre room" at bounding box center [422, 193] width 270 height 32
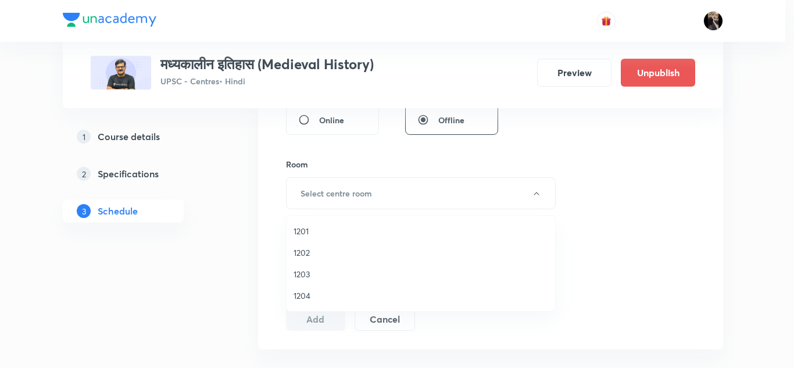
click at [313, 227] on span "1201" at bounding box center [420, 231] width 254 height 12
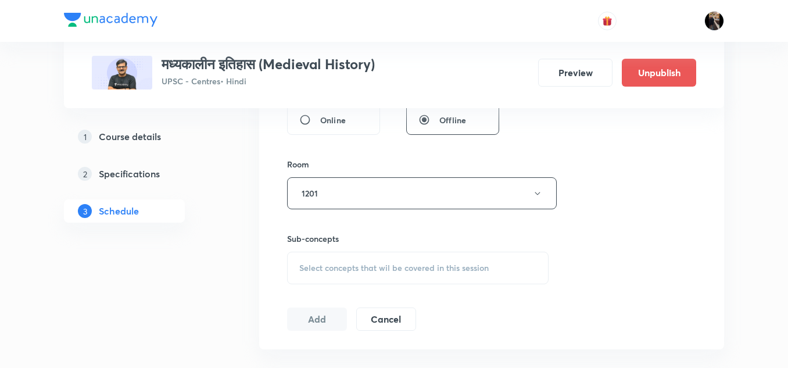
click at [378, 157] on div "Session 24 Live class Session title 21/99 मध्यकालीन इतिहास - 25 ​ Schedule for …" at bounding box center [491, 58] width 409 height 546
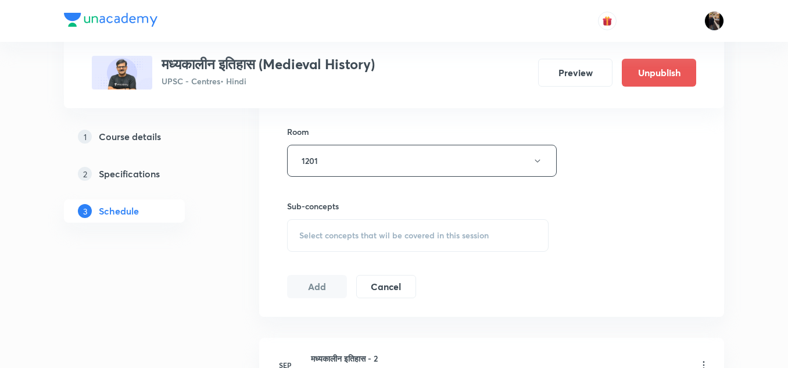
scroll to position [499, 0]
click at [345, 234] on span "Select concepts that wil be covered in this session" at bounding box center [393, 234] width 189 height 9
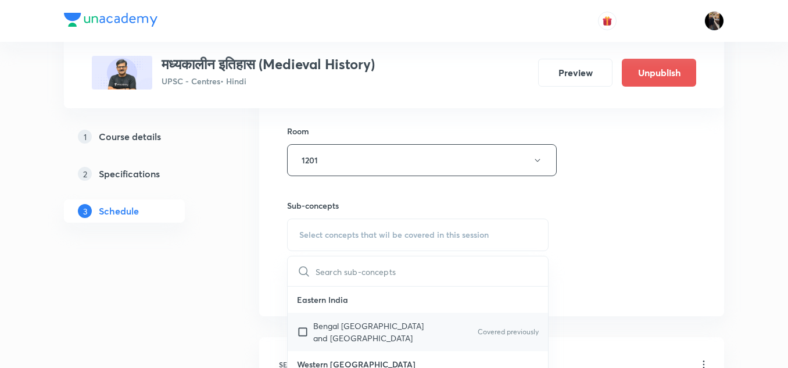
click at [326, 322] on p "Bengal Assam and Orissa" at bounding box center [371, 332] width 117 height 24
checkbox input "true"
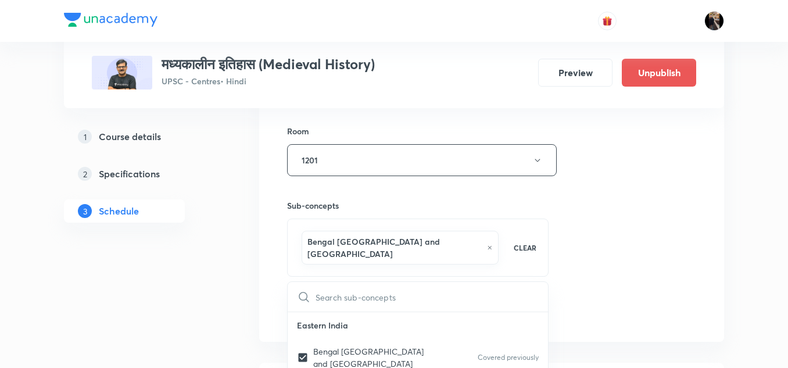
click at [410, 203] on h6 "Sub-concepts" at bounding box center [417, 205] width 261 height 12
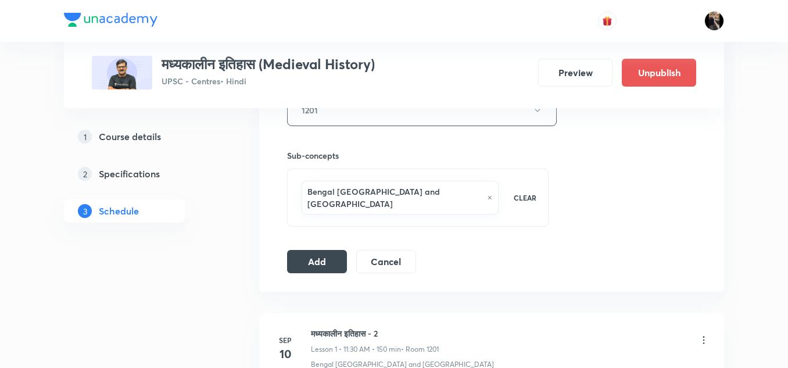
scroll to position [553, 0]
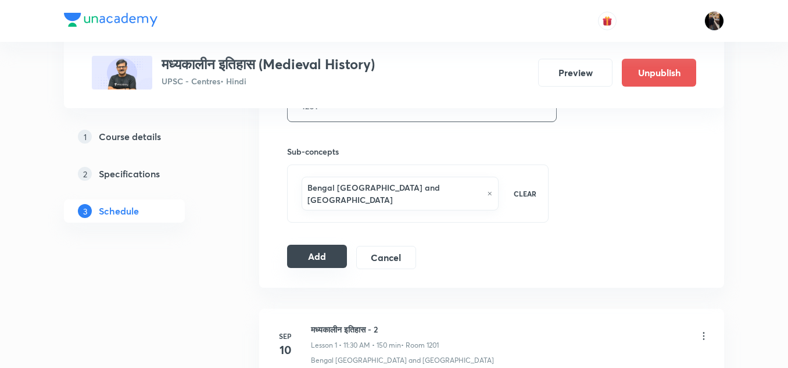
click at [319, 245] on button "Add" at bounding box center [317, 256] width 60 height 23
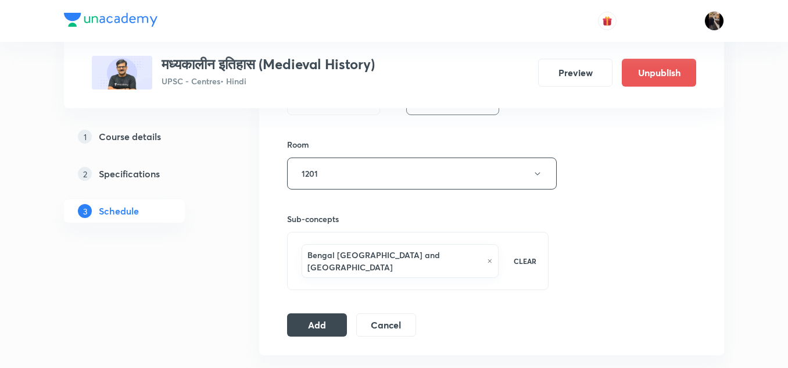
scroll to position [486, 0]
click at [315, 311] on button "Add" at bounding box center [317, 322] width 60 height 23
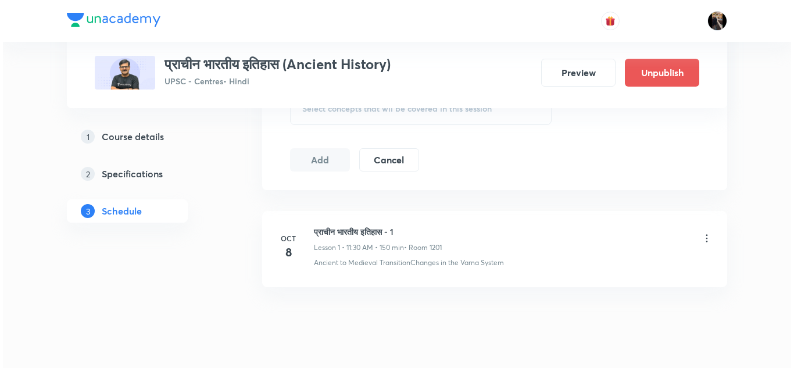
scroll to position [628, 0]
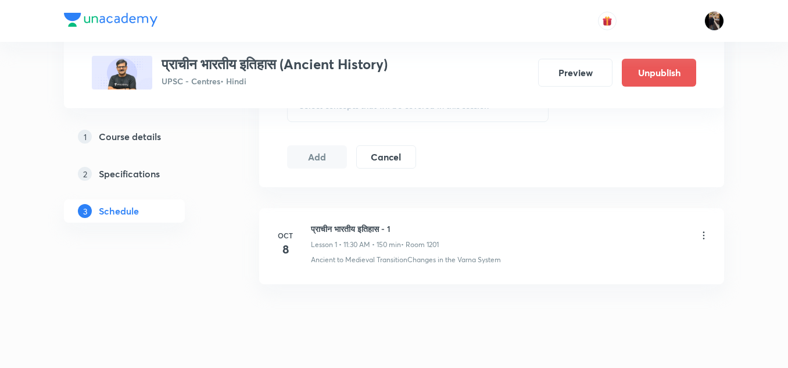
click at [702, 233] on icon at bounding box center [704, 235] width 12 height 12
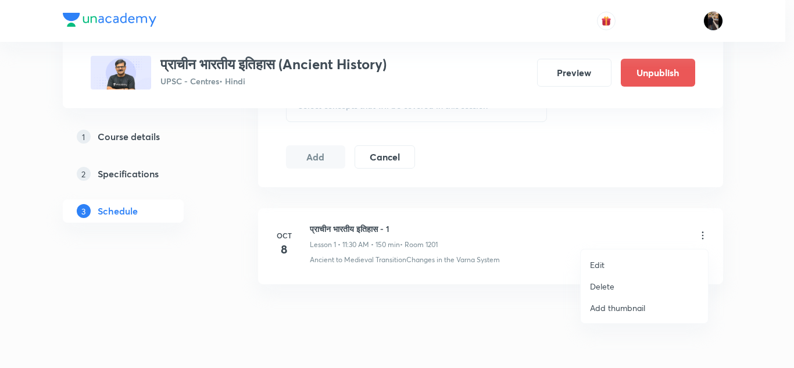
click at [608, 265] on li "Edit" at bounding box center [643, 264] width 127 height 21
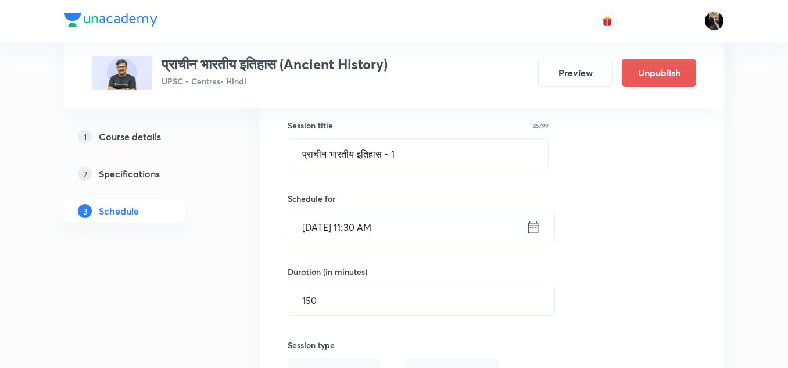
scroll to position [208, 0]
click at [455, 234] on input "[DATE] 11:30 AM" at bounding box center [407, 228] width 238 height 30
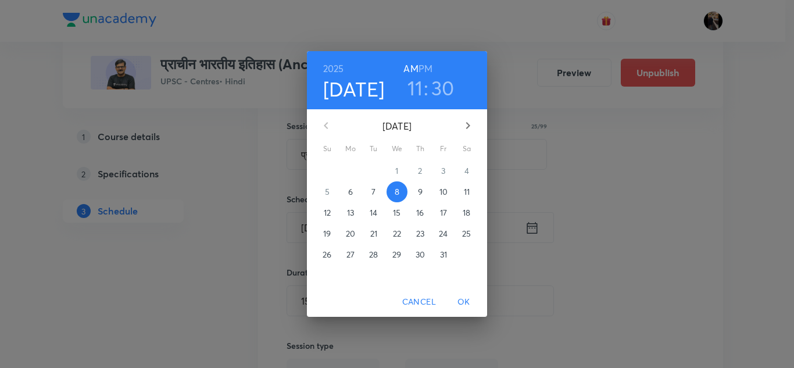
click at [419, 191] on p "9" at bounding box center [420, 192] width 5 height 12
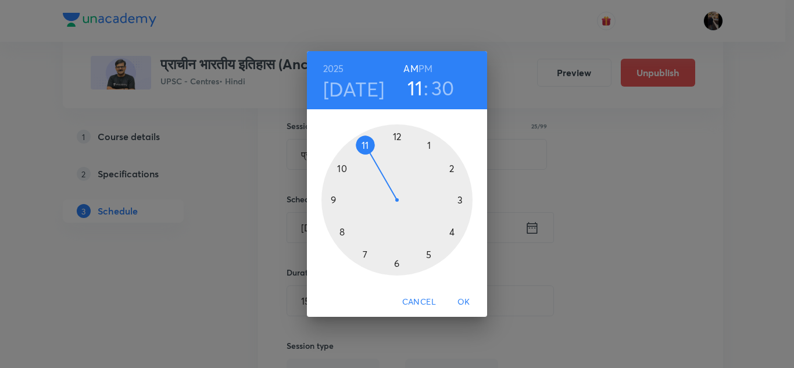
click at [466, 302] on span "OK" at bounding box center [464, 302] width 28 height 15
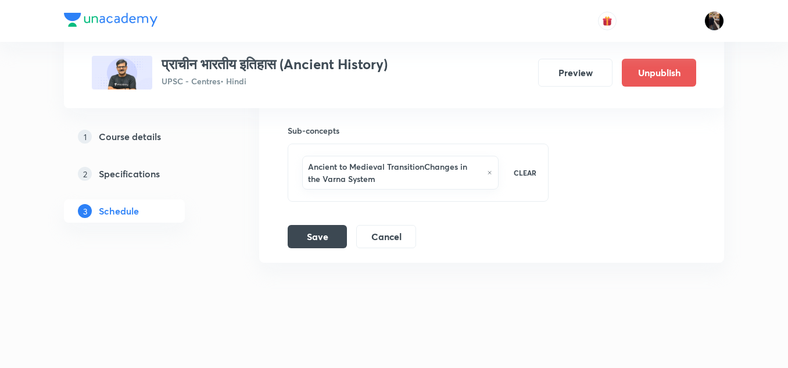
scroll to position [579, 0]
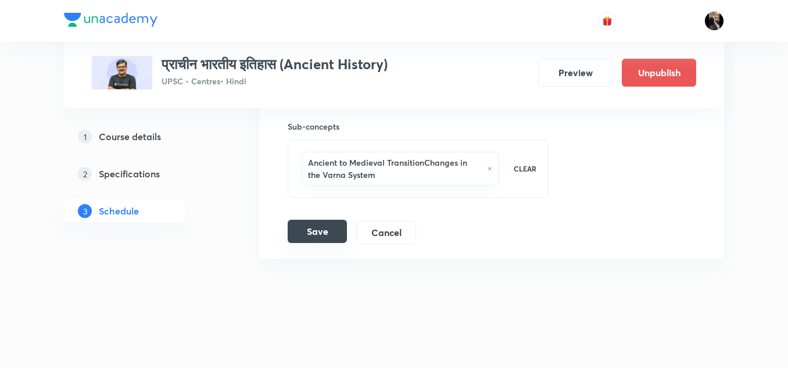
click at [318, 228] on button "Save" at bounding box center [317, 231] width 59 height 23
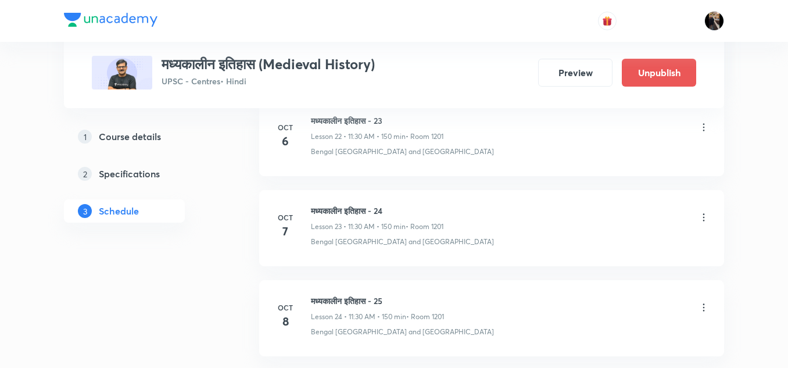
scroll to position [2668, 0]
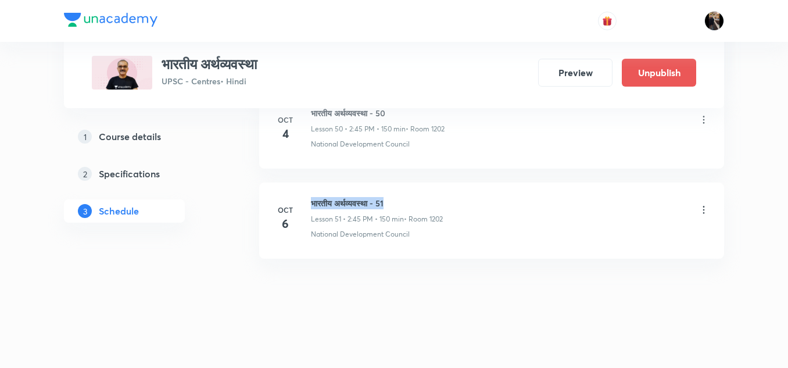
drag, startPoint x: 311, startPoint y: 200, endPoint x: 412, endPoint y: 196, distance: 101.2
click at [412, 196] on li "Oct 6 भारतीय अर्थव्यवस्था - 51 Lesson 51 • 2:45 PM • 150 min • Room 1202 Nation…" at bounding box center [491, 220] width 465 height 76
copy h6 "भारतीय अर्थव्यवस्था - 51"
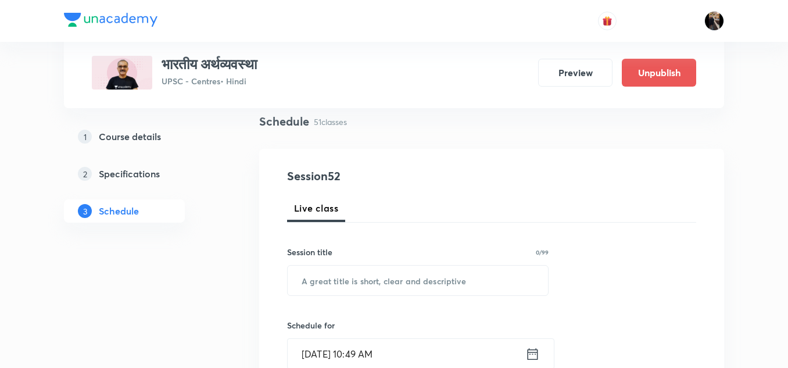
scroll to position [85, 0]
click at [369, 277] on input "text" at bounding box center [418, 279] width 260 height 30
paste input "भारतीय अर्थव्यवस्था - 51"
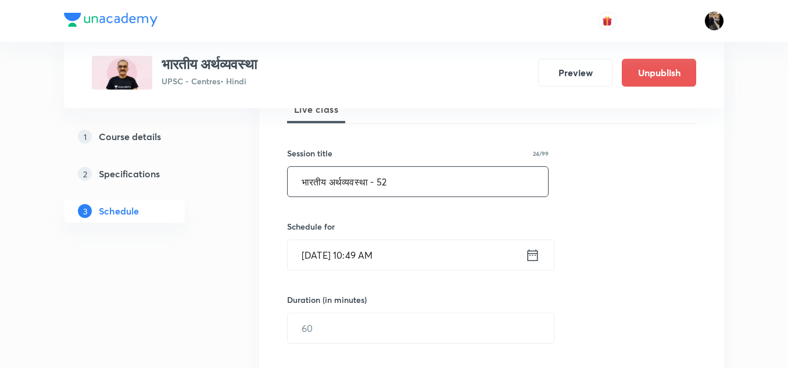
scroll to position [185, 0]
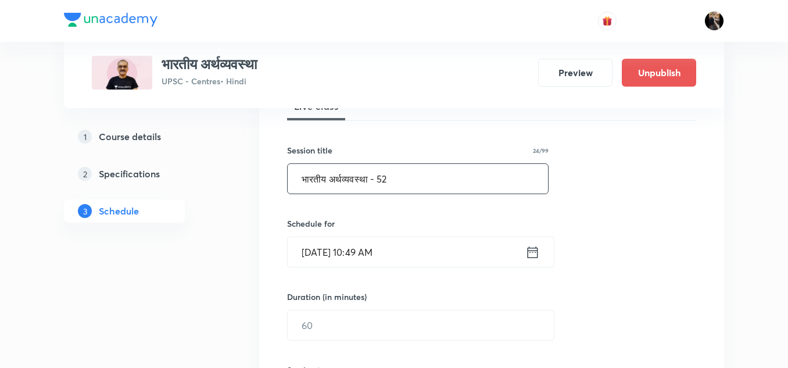
type input "भारतीय अर्थव्यवस्था - 52"
click at [393, 257] on input "[DATE] 10:49 AM" at bounding box center [407, 252] width 238 height 30
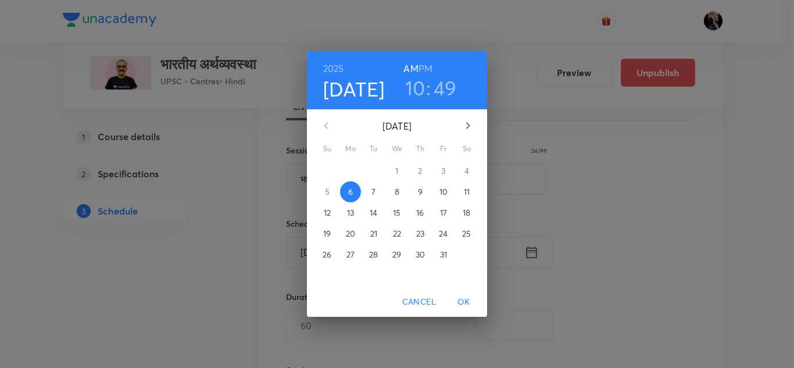
click at [373, 189] on p "7" at bounding box center [373, 192] width 4 height 12
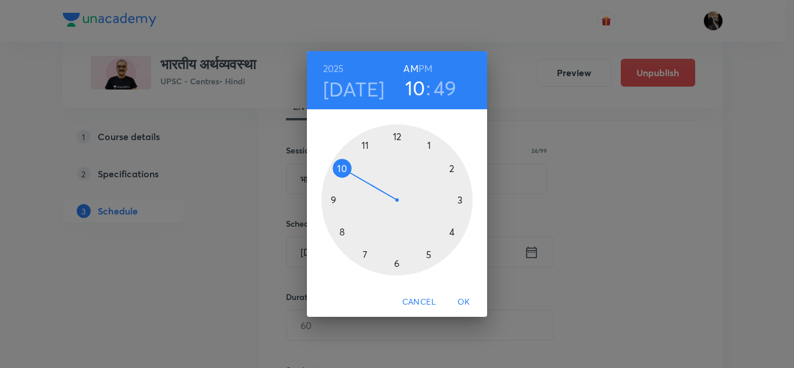
click at [425, 65] on h6 "PM" at bounding box center [425, 68] width 14 height 16
click at [451, 168] on div at bounding box center [396, 199] width 151 height 151
click at [397, 262] on div at bounding box center [396, 199] width 151 height 151
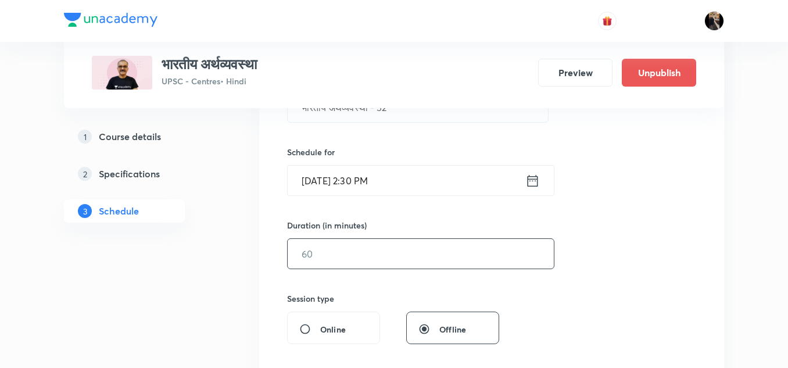
scroll to position [257, 0]
click at [409, 262] on input "text" at bounding box center [421, 253] width 266 height 30
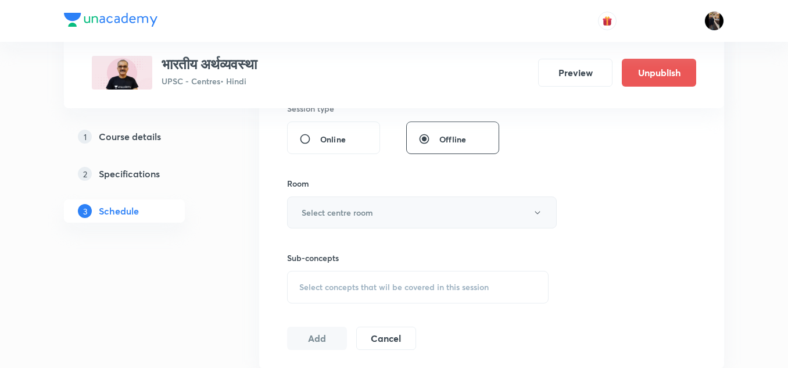
scroll to position [447, 0]
type input "150"
click at [397, 216] on button "Select centre room" at bounding box center [422, 212] width 270 height 32
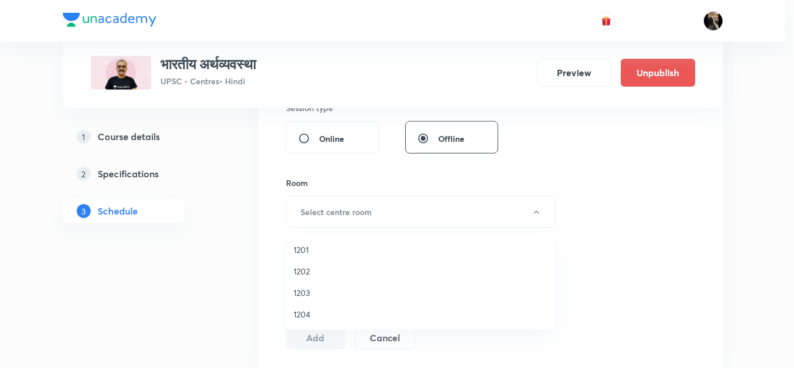
click at [303, 270] on span "1202" at bounding box center [420, 271] width 254 height 12
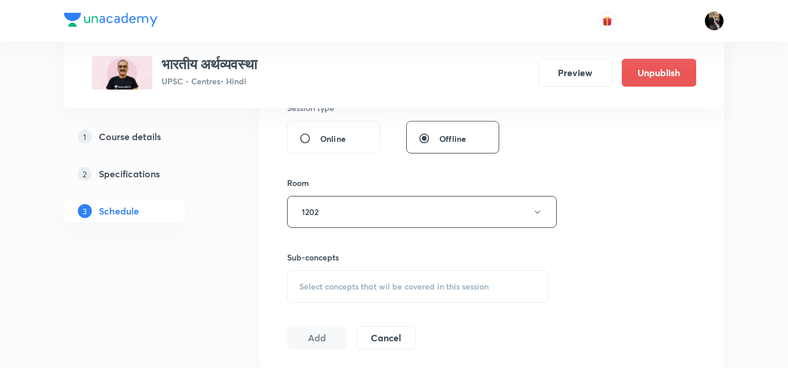
click at [377, 176] on div "Session 52 Live class Session title 24/99 भारतीय अर्थव्यवस्था - 52 ​ Schedule f…" at bounding box center [491, 77] width 409 height 546
click at [336, 284] on span "Select concepts that wil be covered in this session" at bounding box center [393, 286] width 189 height 9
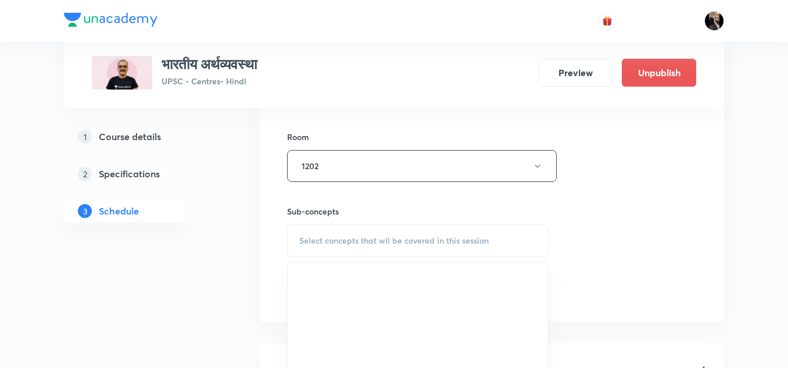
scroll to position [495, 0]
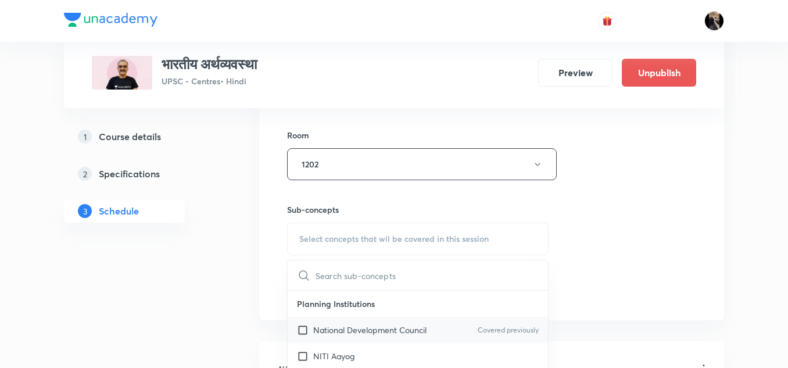
click at [325, 326] on p "National Development Council" at bounding box center [369, 330] width 113 height 12
checkbox input "true"
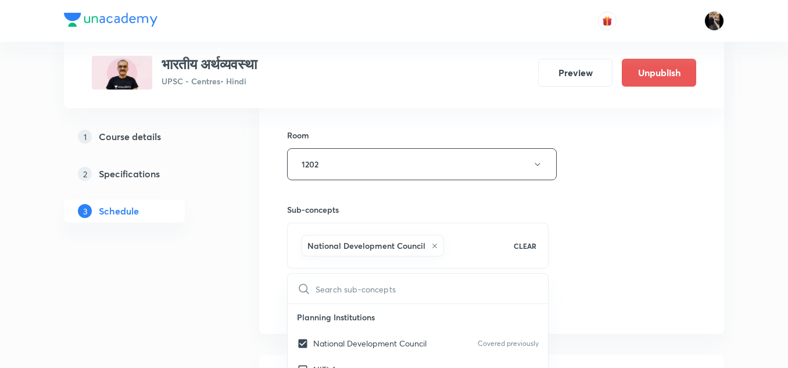
click at [384, 203] on div "Sub-concepts National Development Council CLEAR ​ Planning Institutions Nationa…" at bounding box center [417, 224] width 261 height 88
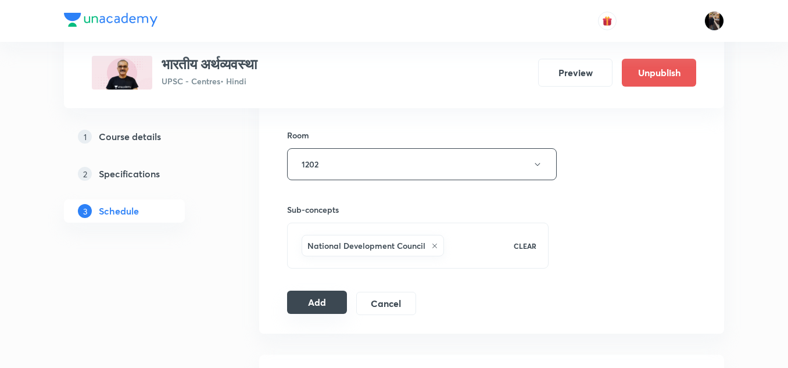
click at [315, 304] on button "Add" at bounding box center [317, 301] width 60 height 23
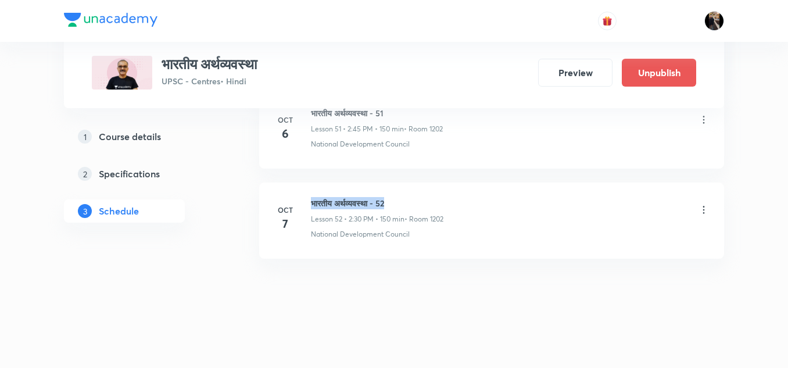
drag, startPoint x: 313, startPoint y: 203, endPoint x: 408, endPoint y: 203, distance: 95.3
click at [408, 203] on h6 "भारतीय अर्थव्यवस्था - 52" at bounding box center [377, 203] width 132 height 12
copy h6 "भारतीय अर्थव्यवस्था - 52"
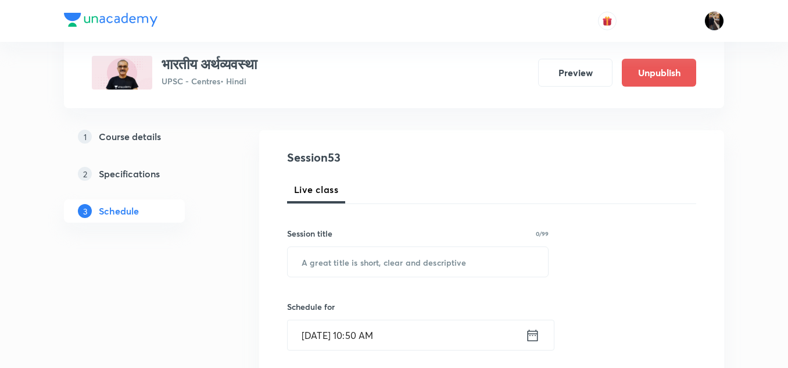
scroll to position [103, 0]
click at [428, 256] on input "text" at bounding box center [418, 261] width 260 height 30
paste input "भारतीय अर्थव्यवस्था - 52"
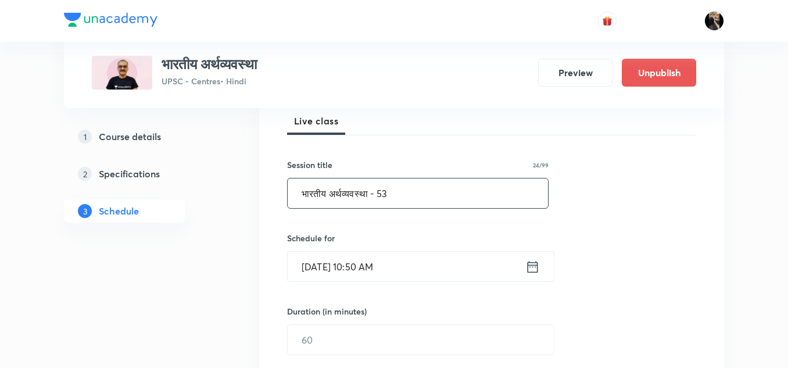
scroll to position [177, 0]
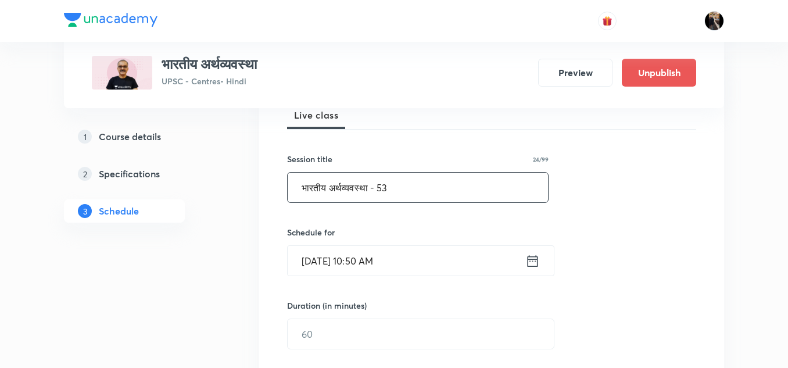
type input "भारतीय अर्थव्यवस्था - 53"
click at [426, 263] on input "[DATE] 10:50 AM" at bounding box center [407, 261] width 238 height 30
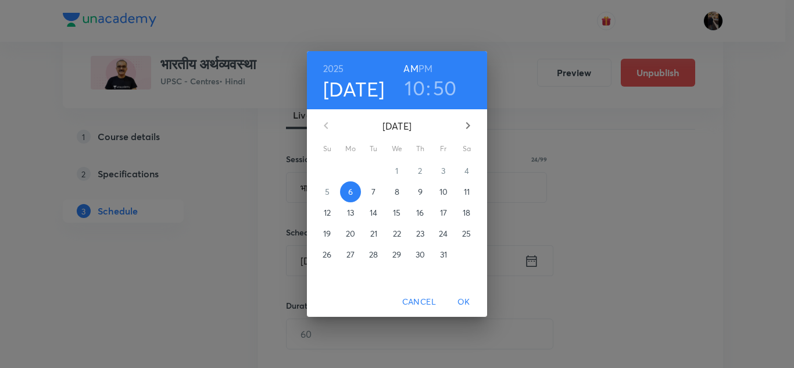
click at [396, 190] on p "8" at bounding box center [396, 192] width 5 height 12
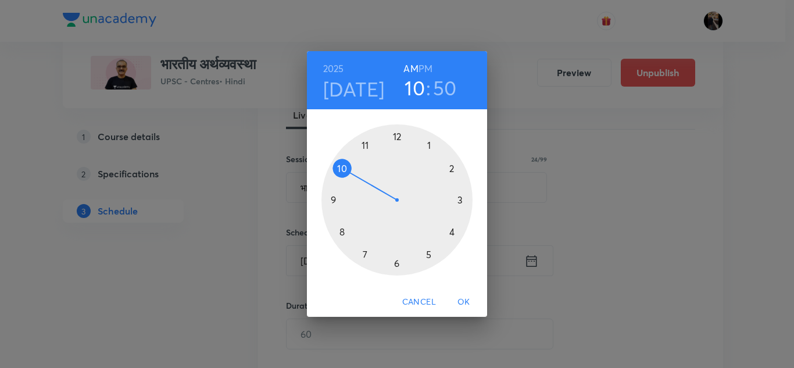
click at [424, 68] on h6 "PM" at bounding box center [425, 68] width 14 height 16
click at [451, 167] on div at bounding box center [396, 199] width 151 height 151
click at [333, 199] on div at bounding box center [396, 199] width 151 height 151
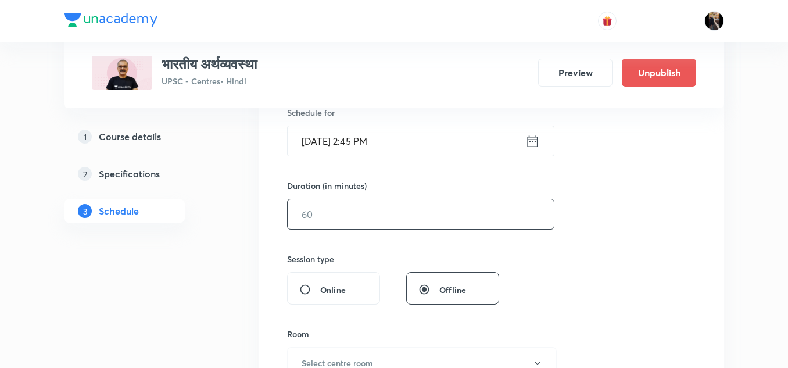
scroll to position [297, 0]
click at [382, 214] on input "text" at bounding box center [421, 214] width 266 height 30
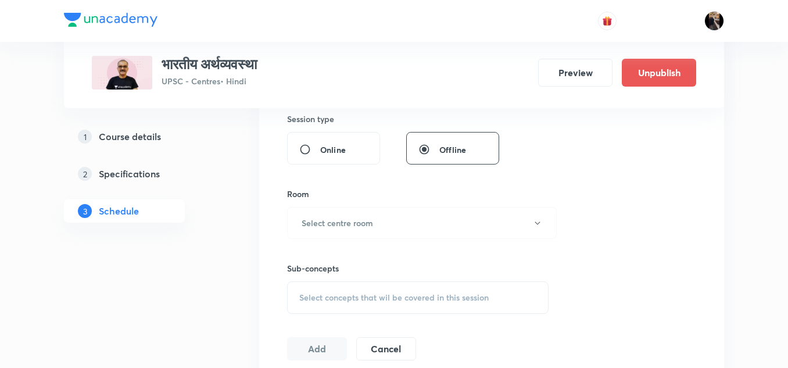
scroll to position [441, 0]
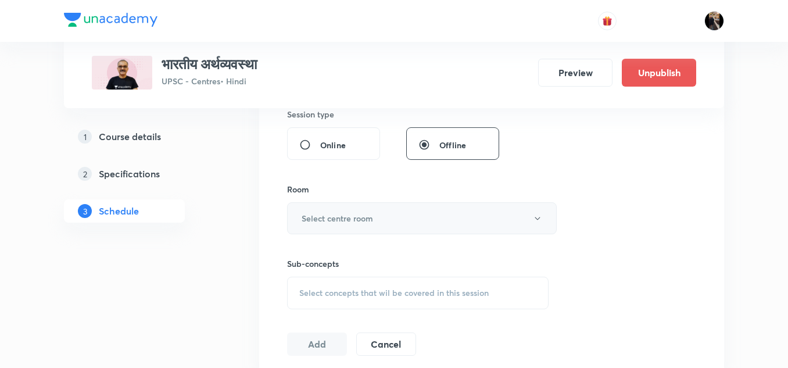
type input "150"
click at [370, 217] on h6 "Select centre room" at bounding box center [337, 218] width 71 height 12
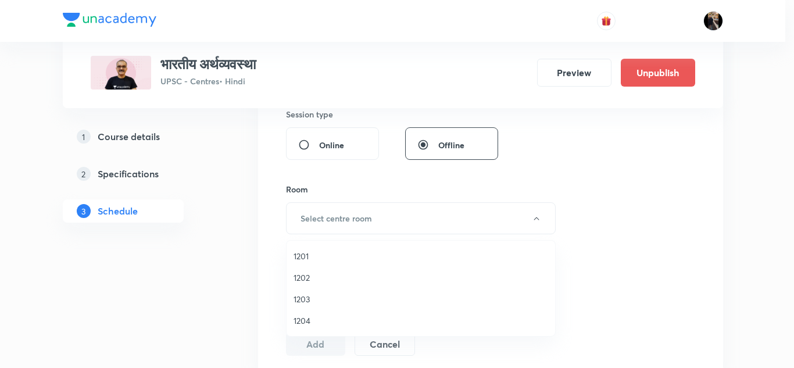
click at [303, 273] on span "1202" at bounding box center [420, 277] width 254 height 12
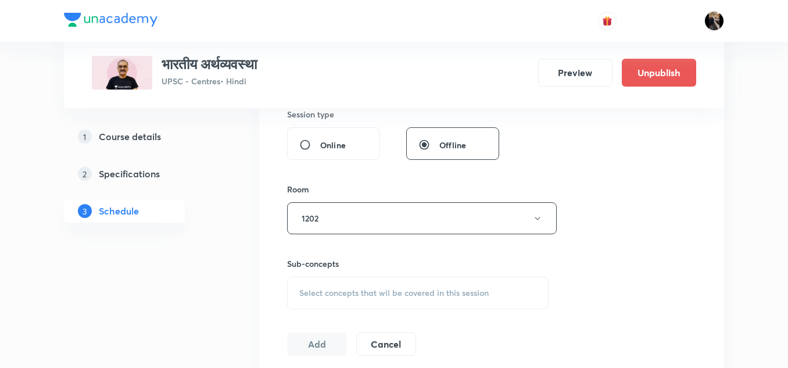
click at [373, 192] on div "Room" at bounding box center [417, 189] width 261 height 12
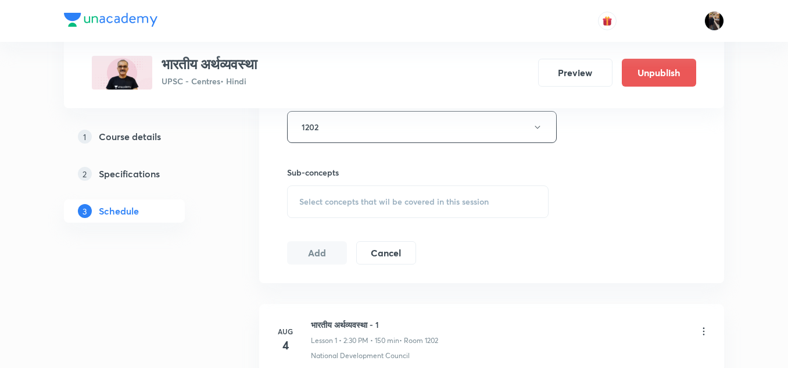
scroll to position [535, 0]
click at [366, 195] on span "Select concepts that wil be covered in this session" at bounding box center [393, 198] width 189 height 9
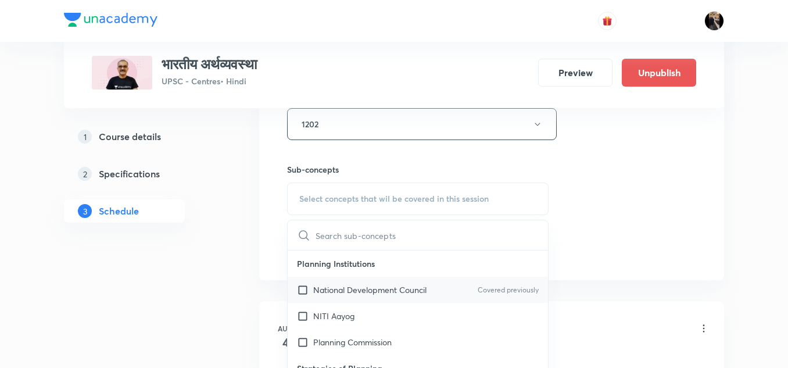
click at [330, 294] on p "National Development Council" at bounding box center [369, 290] width 113 height 12
checkbox input "true"
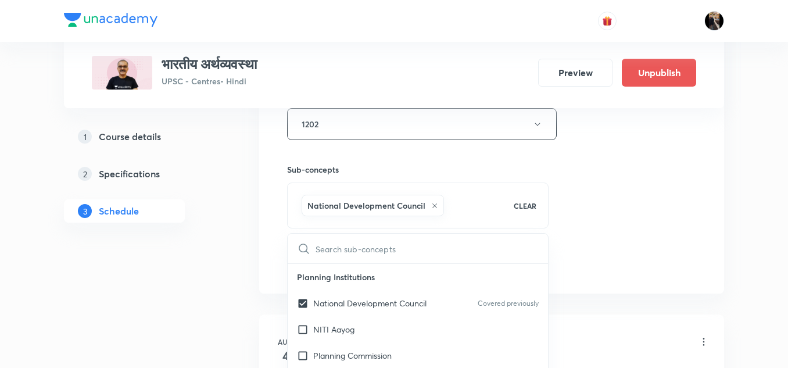
click at [410, 162] on div "Sub-concepts National Development Council CLEAR ​ Planning Institutions Nationa…" at bounding box center [417, 184] width 261 height 88
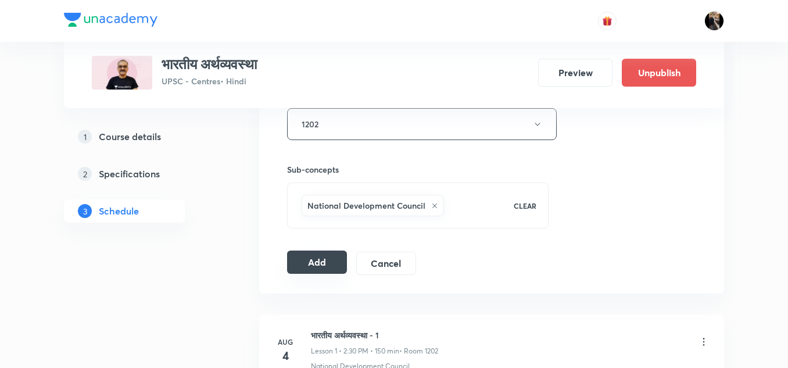
click at [313, 259] on button "Add" at bounding box center [317, 261] width 60 height 23
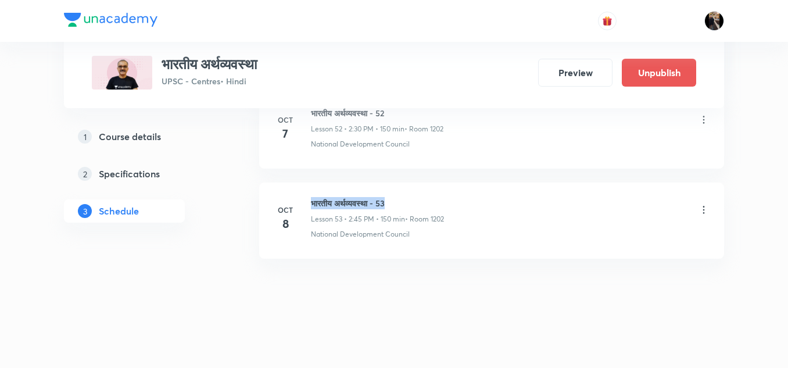
drag, startPoint x: 311, startPoint y: 199, endPoint x: 408, endPoint y: 199, distance: 97.6
click at [408, 199] on h6 "भारतीय अर्थव्यवस्था - 53" at bounding box center [377, 203] width 133 height 12
copy h6 "भारतीय अर्थव्यवस्था - 53"
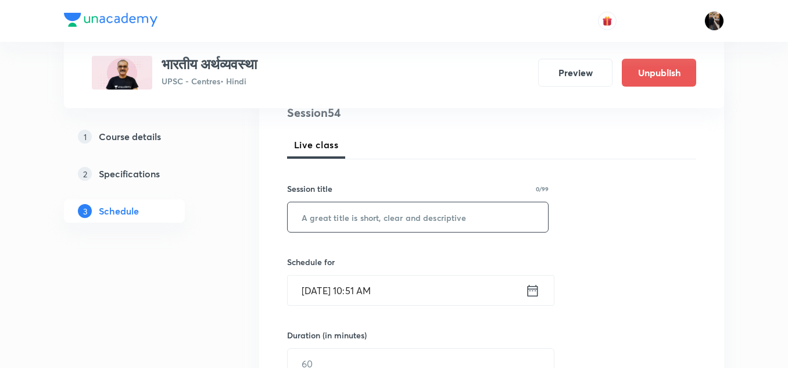
scroll to position [148, 0]
click at [370, 220] on input "text" at bounding box center [418, 217] width 260 height 30
paste input "भारतीय अर्थव्यवस्था - 53"
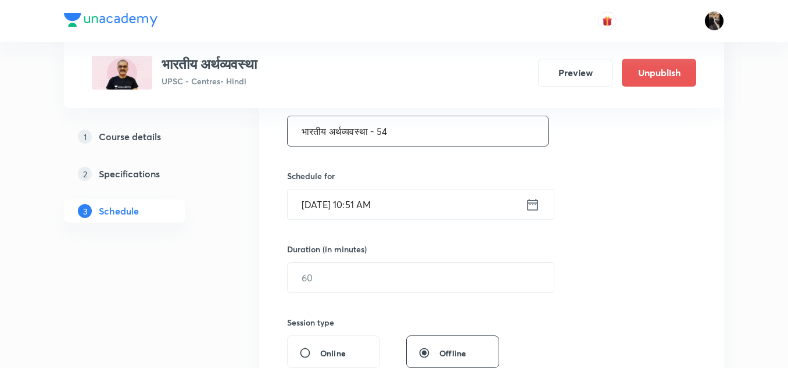
scroll to position [234, 0]
type input "भारतीय अर्थव्यवस्था - 54"
click at [413, 205] on input "[DATE] 10:51 AM" at bounding box center [407, 204] width 238 height 30
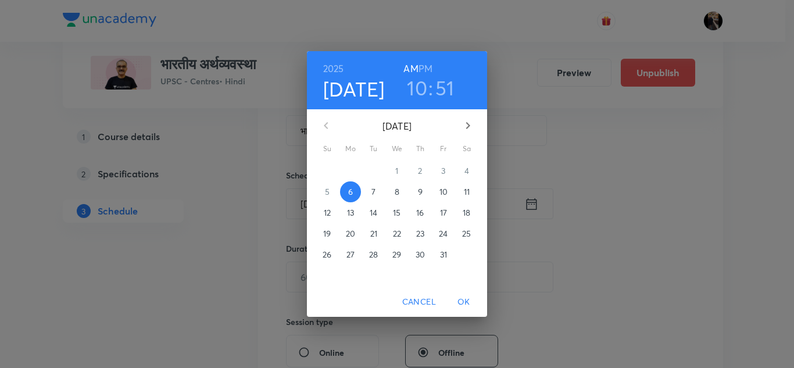
click at [419, 190] on p "9" at bounding box center [420, 192] width 5 height 12
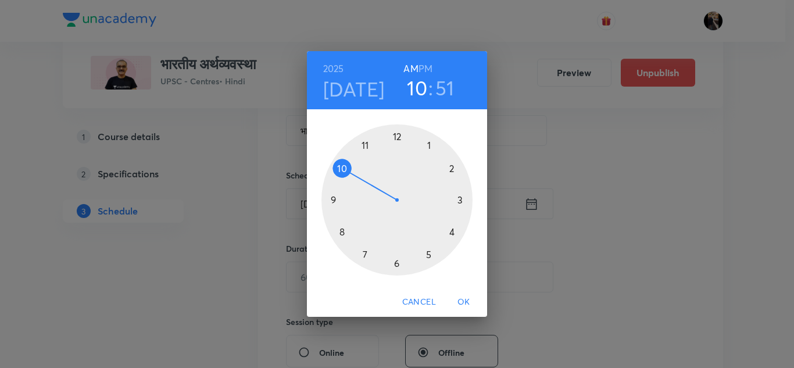
click at [422, 67] on h6 "PM" at bounding box center [425, 68] width 14 height 16
click at [451, 169] on div at bounding box center [396, 199] width 151 height 151
click at [333, 199] on div at bounding box center [396, 199] width 151 height 151
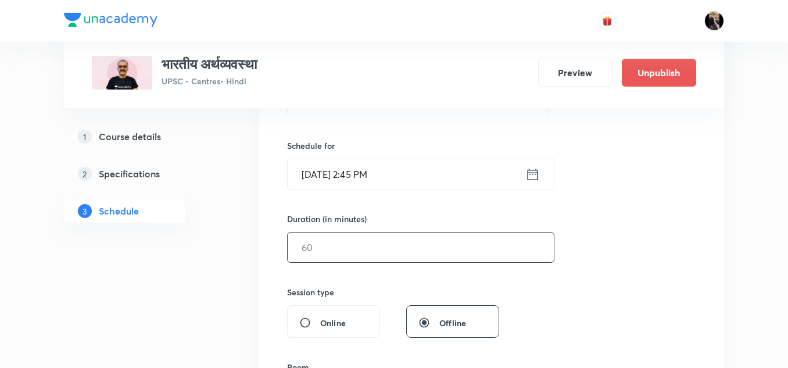
scroll to position [265, 0]
click at [404, 250] on input "text" at bounding box center [421, 246] width 266 height 30
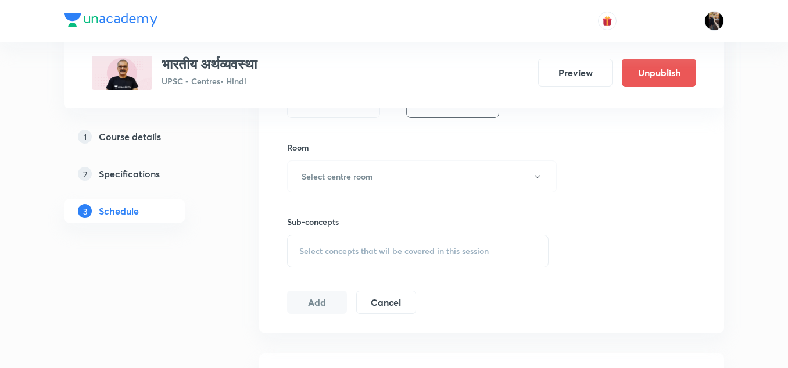
scroll to position [489, 0]
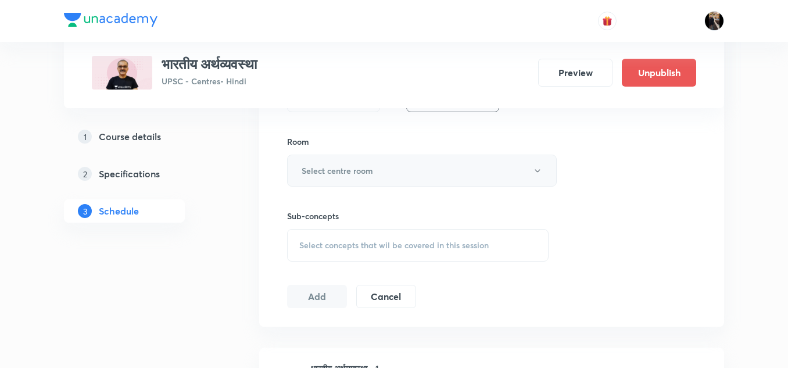
type input "150"
click at [392, 176] on button "Select centre room" at bounding box center [422, 171] width 270 height 32
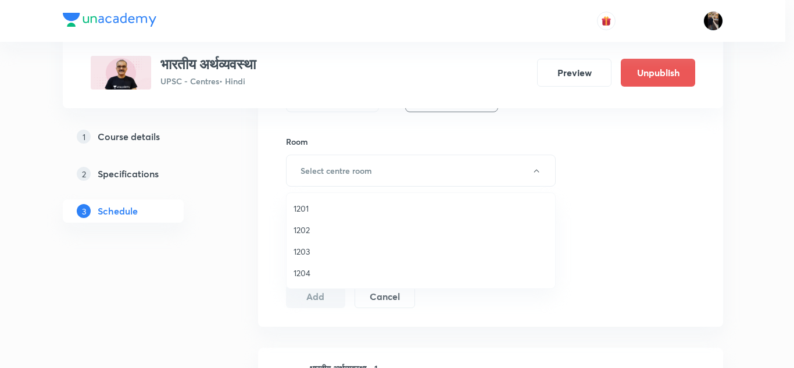
click at [307, 228] on span "1202" at bounding box center [420, 230] width 254 height 12
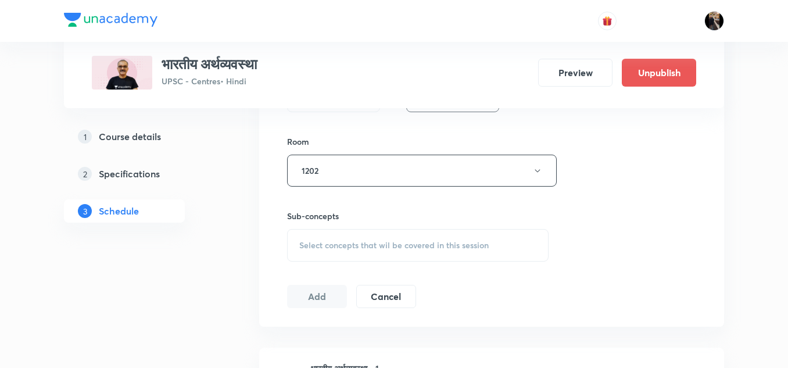
click at [382, 139] on div "Room" at bounding box center [417, 141] width 261 height 12
click at [338, 249] on span "Select concepts that wil be covered in this session" at bounding box center [393, 245] width 189 height 9
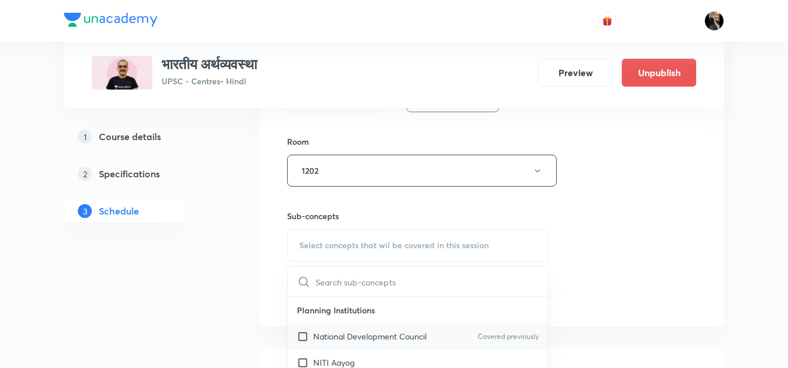
click at [329, 345] on div "National Development Council Covered previously" at bounding box center [418, 336] width 260 height 26
checkbox input "true"
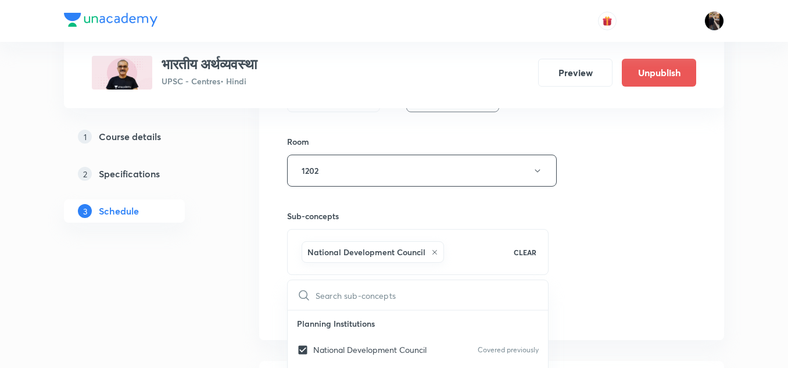
click at [392, 208] on div "Sub-concepts National Development Council CLEAR ​ Planning Institutions Nationa…" at bounding box center [417, 230] width 261 height 88
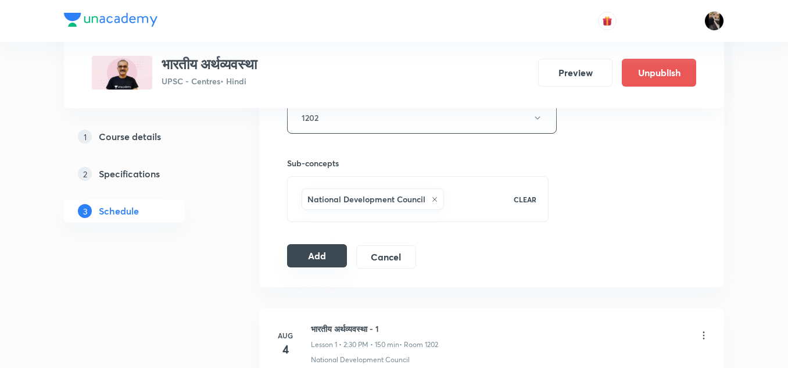
scroll to position [542, 0]
click at [315, 252] on button "Add" at bounding box center [317, 254] width 60 height 23
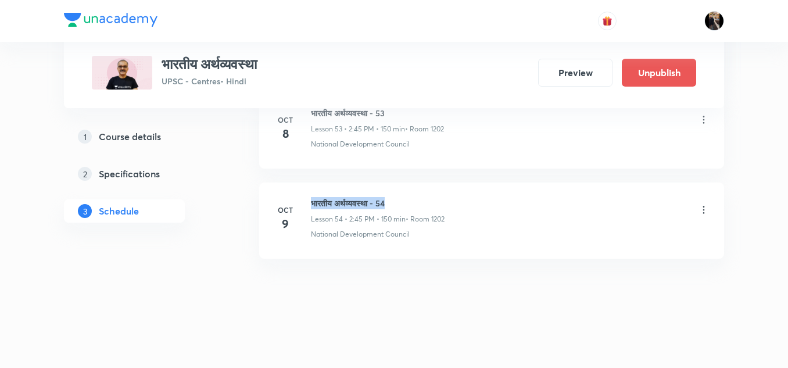
drag, startPoint x: 312, startPoint y: 202, endPoint x: 408, endPoint y: 204, distance: 96.5
click at [408, 204] on h6 "भारतीय अर्थव्यवस्था - 54" at bounding box center [378, 203] width 134 height 12
copy h6 "भारतीय अर्थव्यवस्था - 54"
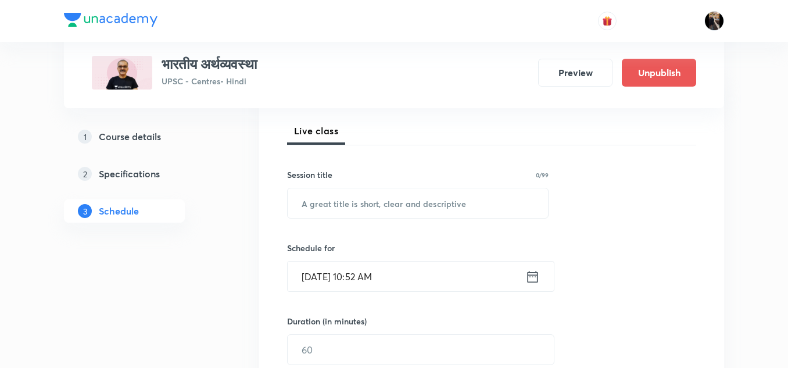
scroll to position [168, 0]
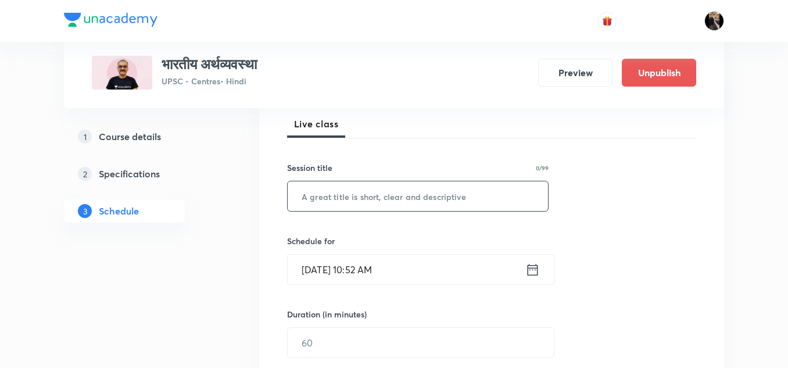
click at [390, 193] on input "text" at bounding box center [418, 196] width 260 height 30
paste input "भारतीय अर्थव्यवस्था - 54"
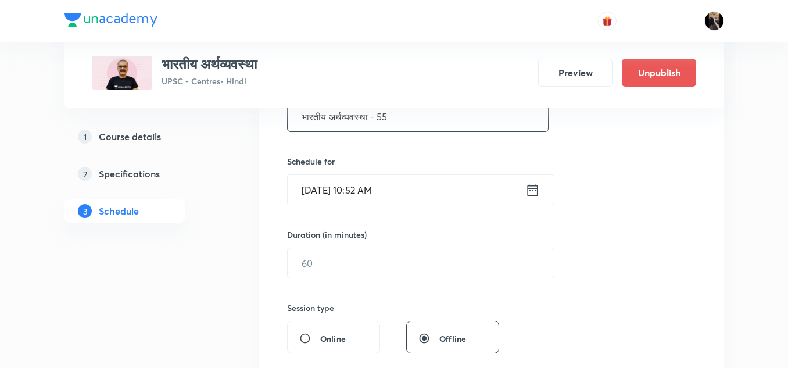
scroll to position [248, 0]
type input "भारतीय अर्थव्यवस्था - 55"
click at [404, 185] on input "Oct 6, 2025, 10:52 AM" at bounding box center [407, 189] width 238 height 30
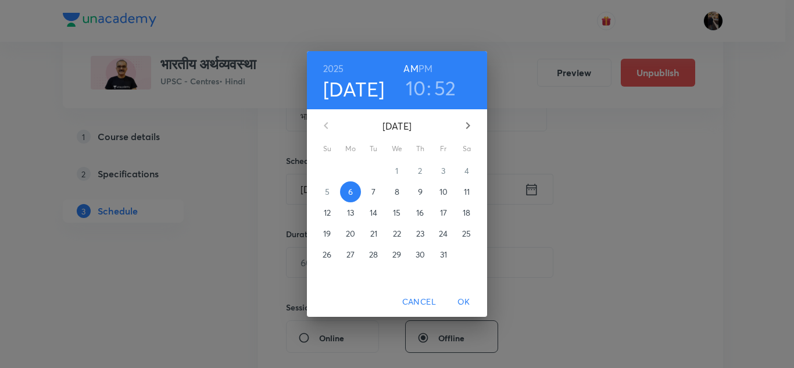
click at [444, 189] on p "10" at bounding box center [443, 192] width 8 height 12
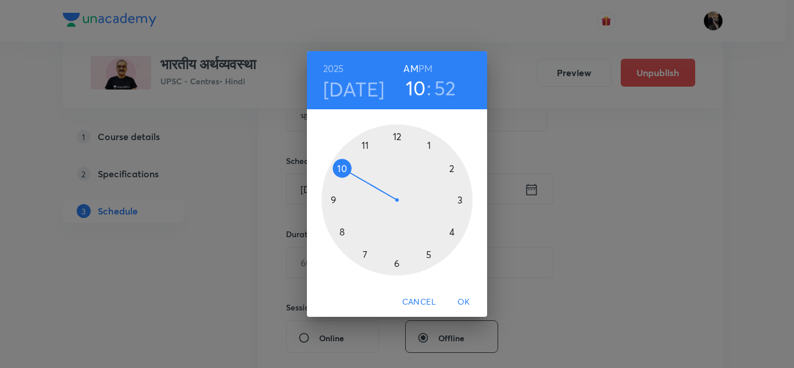
click at [425, 70] on h6 "PM" at bounding box center [425, 68] width 14 height 16
click at [451, 167] on div at bounding box center [396, 199] width 151 height 151
click at [333, 199] on div at bounding box center [396, 199] width 151 height 151
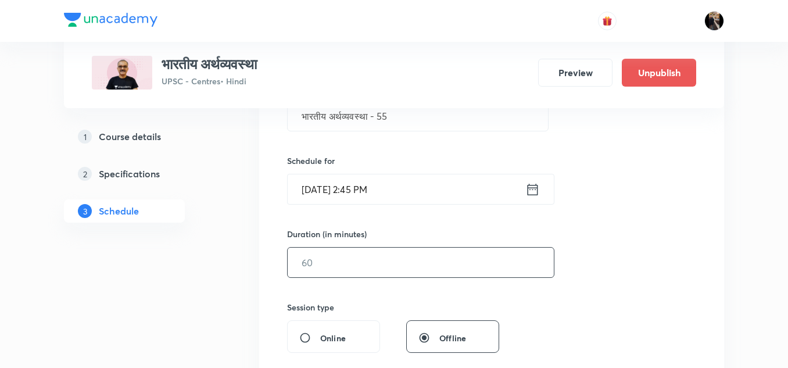
click at [375, 253] on input "text" at bounding box center [421, 262] width 266 height 30
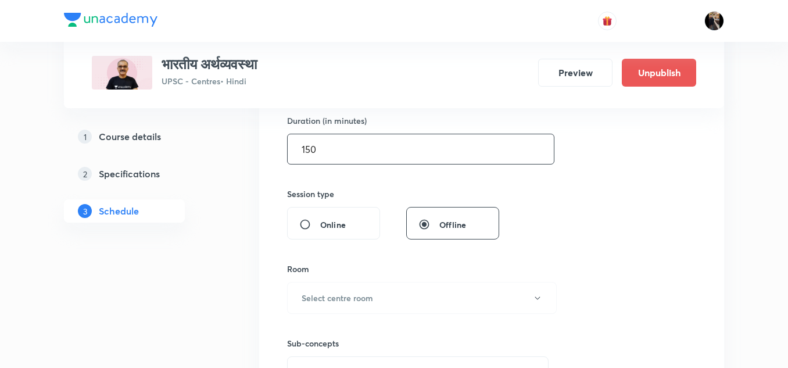
scroll to position [362, 0]
type input "150"
click at [364, 293] on h6 "Select centre room" at bounding box center [337, 297] width 71 height 12
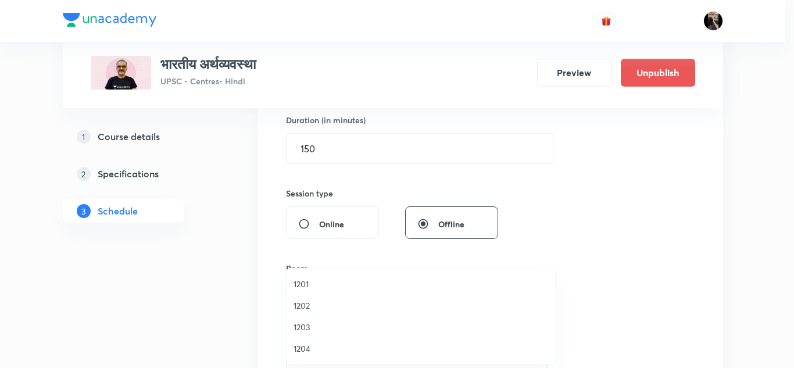
click at [307, 300] on span "1202" at bounding box center [420, 305] width 254 height 12
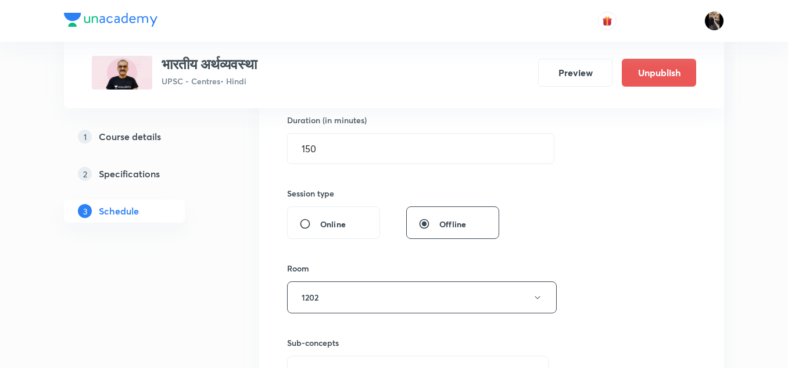
click at [396, 196] on div "Session type" at bounding box center [393, 193] width 212 height 12
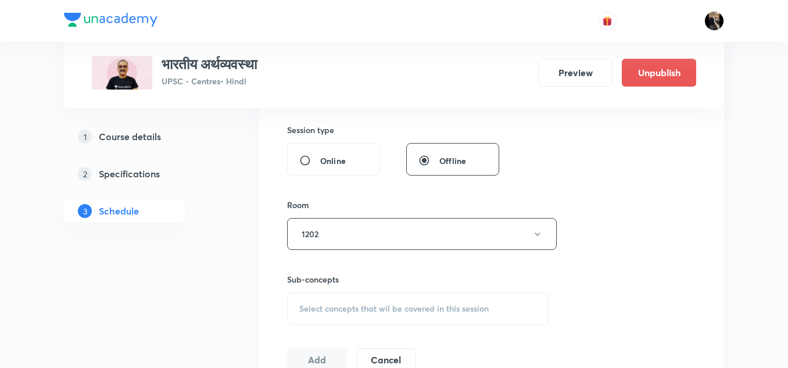
scroll to position [426, 0]
click at [347, 304] on span "Select concepts that wil be covered in this session" at bounding box center [393, 307] width 189 height 9
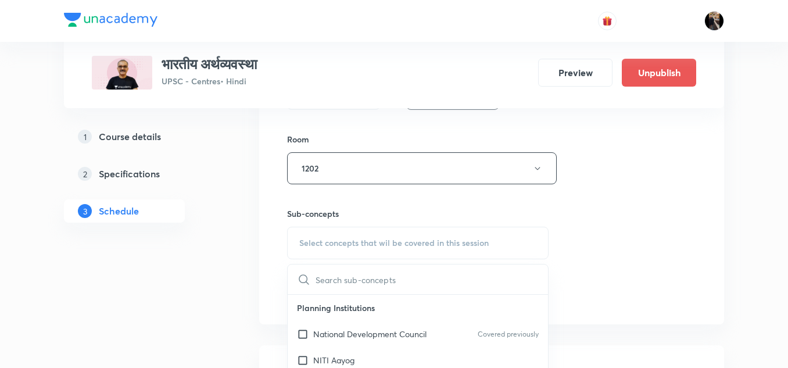
scroll to position [510, 0]
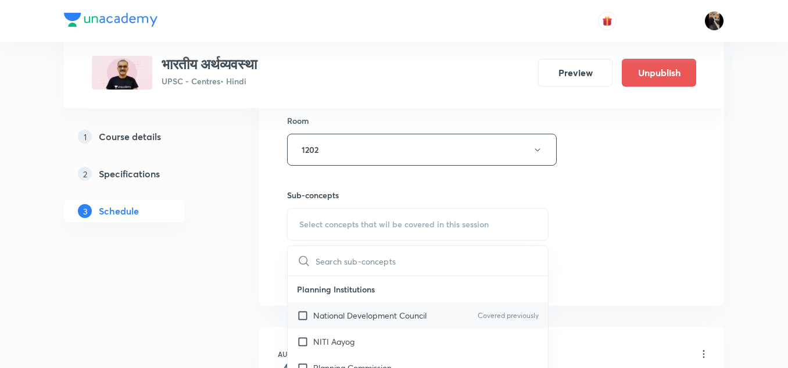
click at [332, 317] on p "National Development Council" at bounding box center [369, 315] width 113 height 12
checkbox input "true"
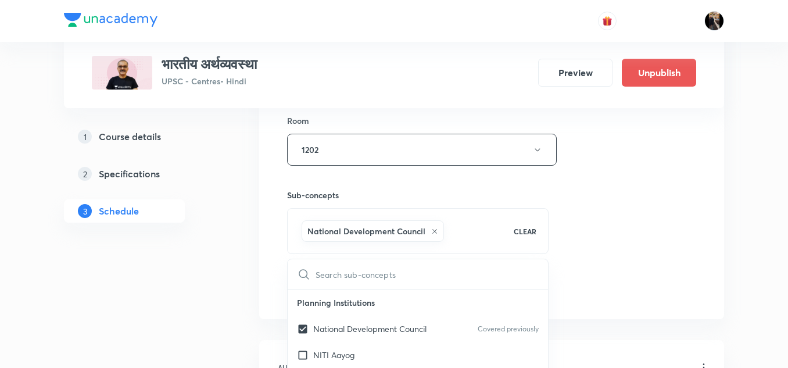
click at [385, 184] on div "Sub-concepts National Development Council CLEAR ​ Planning Institutions Nationa…" at bounding box center [417, 210] width 261 height 88
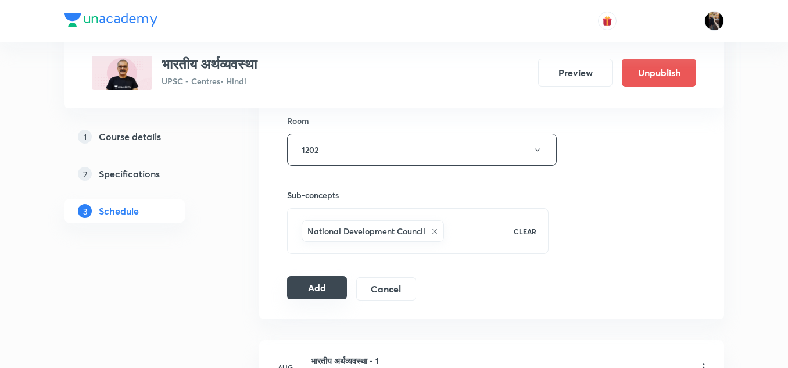
click at [317, 288] on button "Add" at bounding box center [317, 287] width 60 height 23
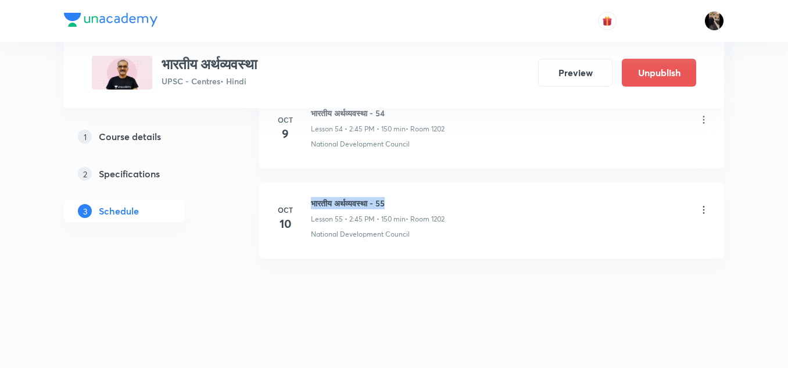
drag, startPoint x: 311, startPoint y: 203, endPoint x: 406, endPoint y: 207, distance: 94.2
click at [406, 207] on h6 "भारतीय अर्थव्यवस्था - 55" at bounding box center [378, 203] width 134 height 12
copy h6 "भारतीय अर्थव्यवस्था - 55"
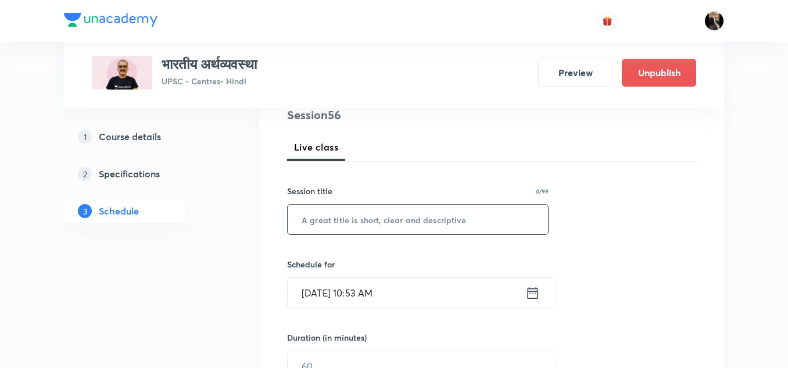
scroll to position [149, 0]
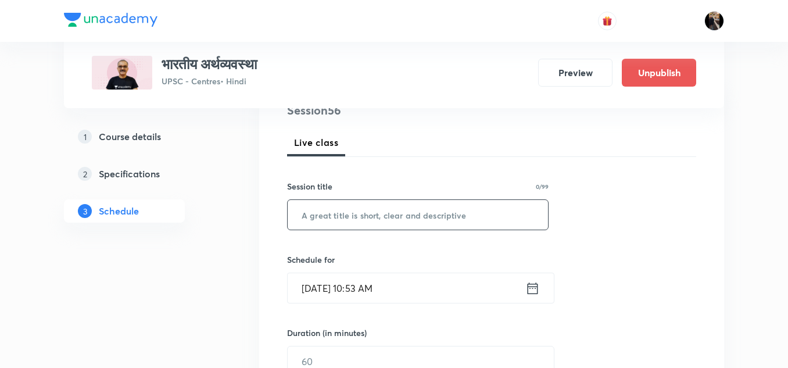
click at [379, 224] on input "text" at bounding box center [418, 215] width 260 height 30
paste input "भारतीय अर्थव्यवस्था - 55"
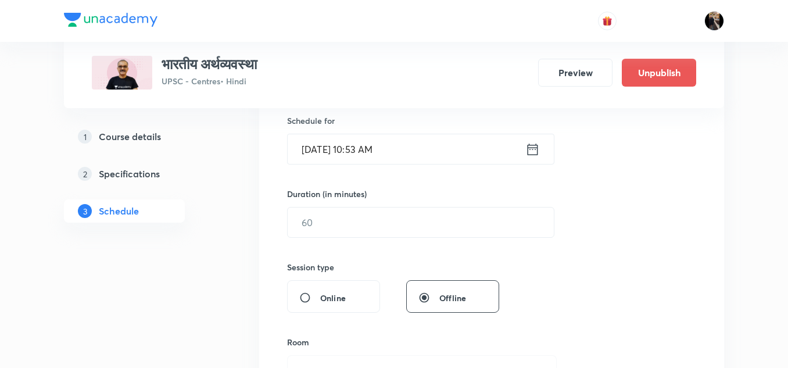
scroll to position [289, 0]
type input "भारतीय अर्थव्यवस्था - 56"
click at [417, 150] on input "[DATE] 10:53 AM" at bounding box center [407, 148] width 238 height 30
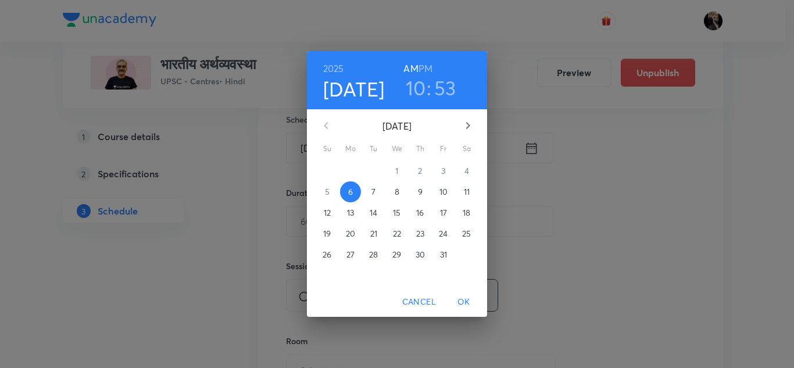
click at [469, 190] on p "11" at bounding box center [467, 192] width 6 height 12
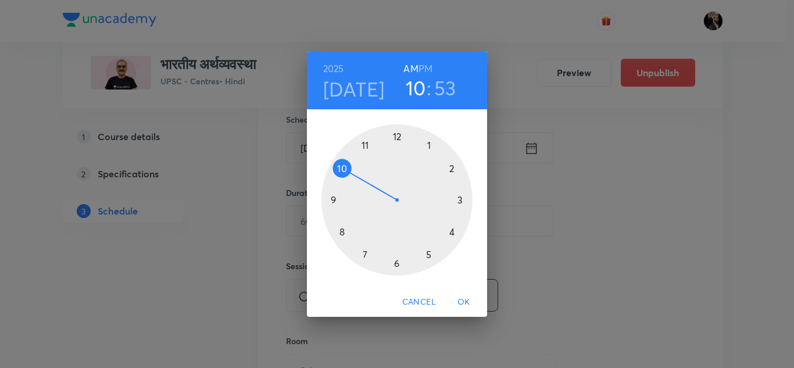
click at [428, 63] on h6 "PM" at bounding box center [425, 68] width 14 height 16
click at [450, 168] on div at bounding box center [396, 199] width 151 height 151
click at [331, 199] on div at bounding box center [396, 199] width 151 height 151
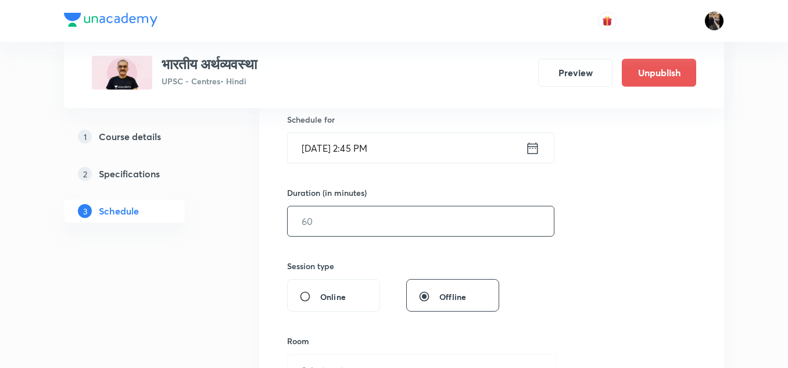
click at [357, 222] on input "text" at bounding box center [421, 221] width 266 height 30
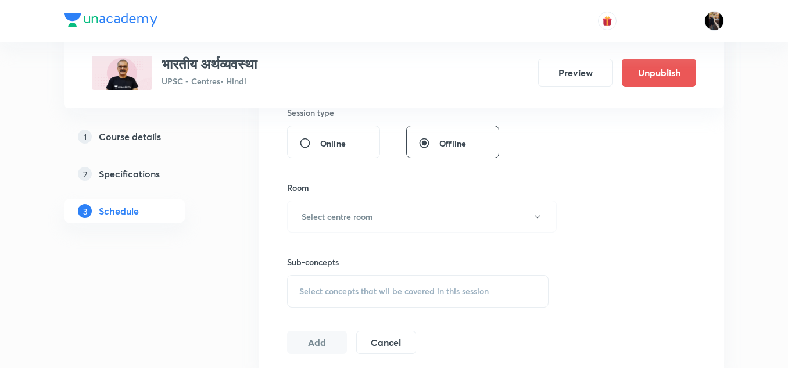
scroll to position [446, 0]
type input "150"
drag, startPoint x: 364, startPoint y: 212, endPoint x: 344, endPoint y: 213, distance: 20.3
click at [344, 213] on h6 "Select centre room" at bounding box center [337, 213] width 71 height 12
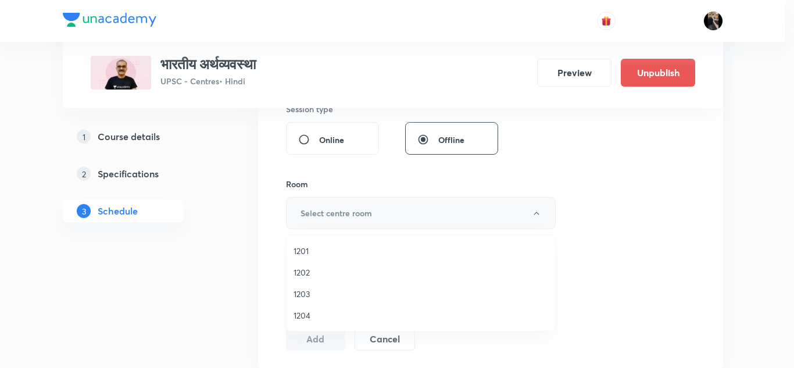
click at [344, 213] on div at bounding box center [397, 184] width 794 height 368
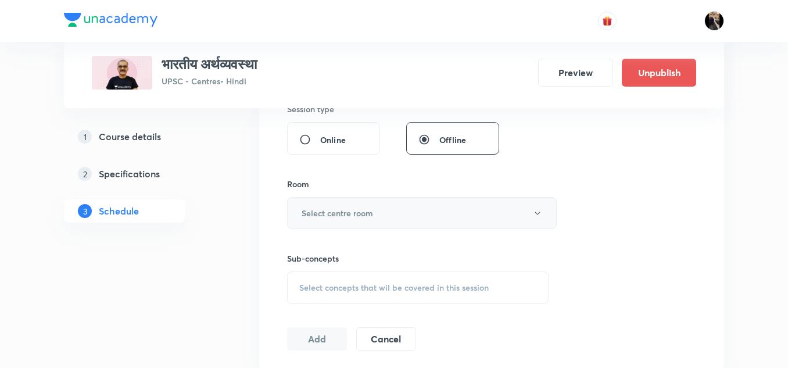
click at [340, 206] on button "Select centre room" at bounding box center [422, 213] width 270 height 32
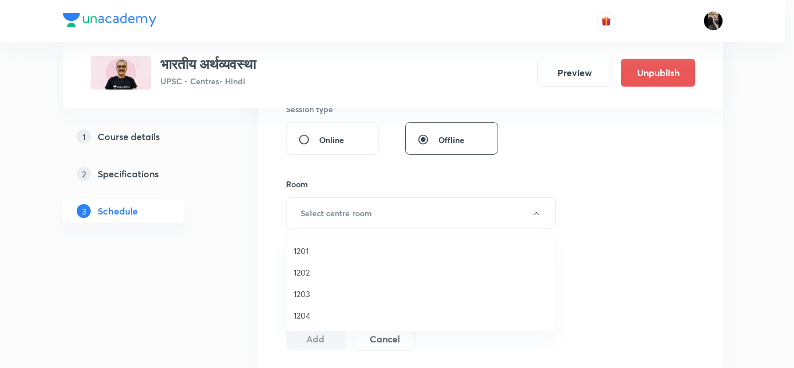
click at [299, 269] on span "1202" at bounding box center [420, 272] width 254 height 12
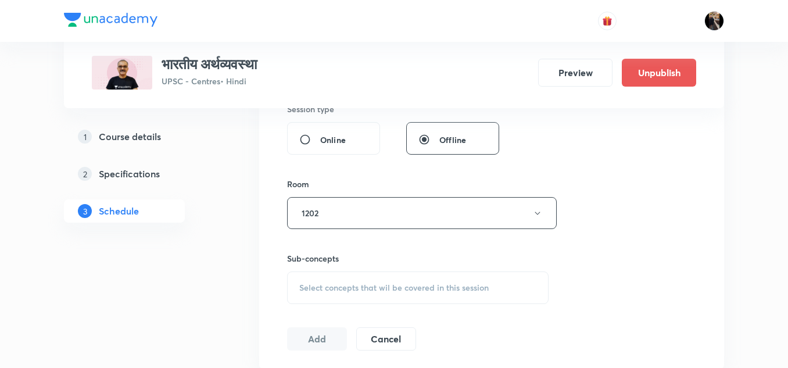
click at [373, 180] on div "Room" at bounding box center [417, 184] width 261 height 12
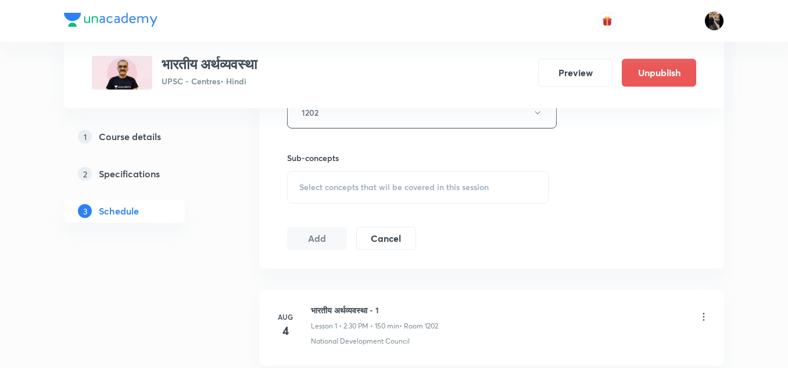
scroll to position [547, 0]
click at [381, 177] on div "Select concepts that wil be covered in this session" at bounding box center [417, 186] width 261 height 33
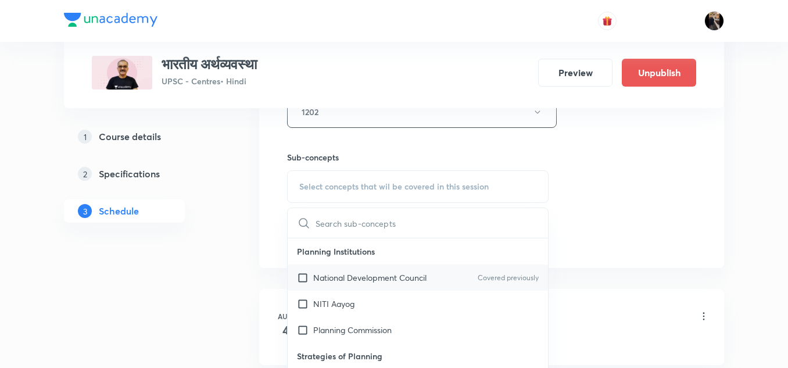
click at [336, 280] on p "National Development Council" at bounding box center [369, 277] width 113 height 12
checkbox input "true"
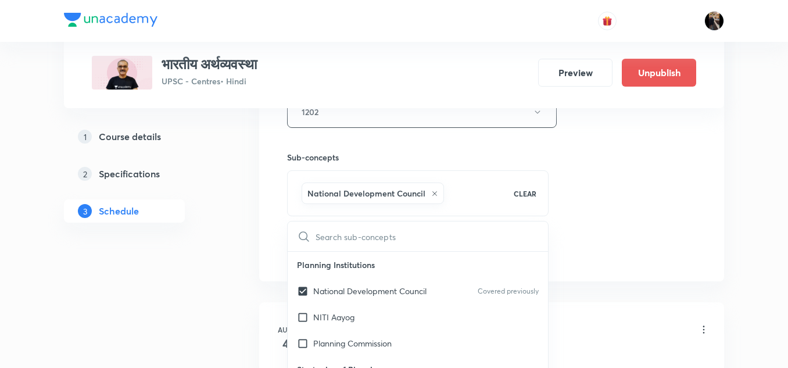
click at [406, 157] on h6 "Sub-concepts" at bounding box center [417, 157] width 261 height 12
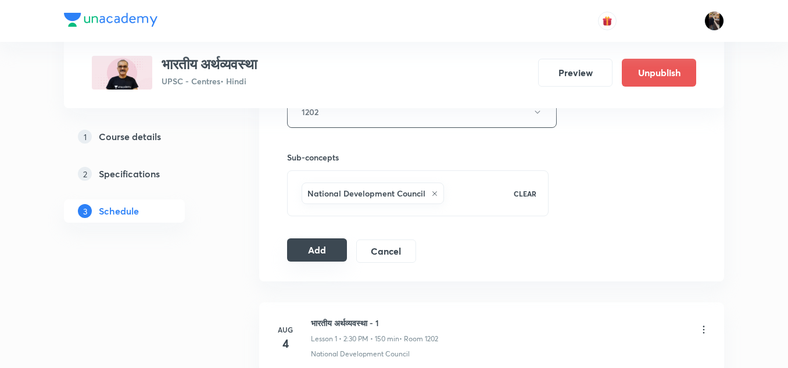
click at [330, 256] on button "Add" at bounding box center [317, 249] width 60 height 23
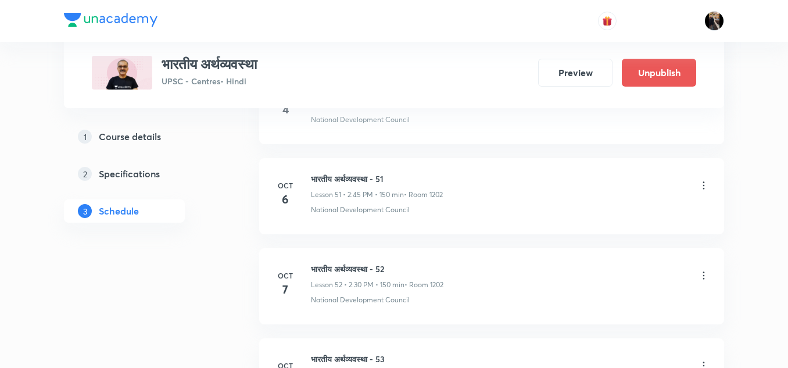
scroll to position [5185, 0]
click at [706, 271] on icon at bounding box center [704, 272] width 12 height 12
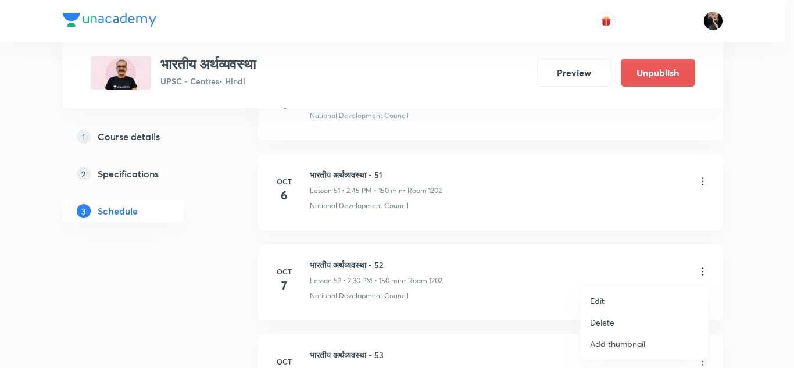
click at [596, 299] on p "Edit" at bounding box center [597, 301] width 15 height 12
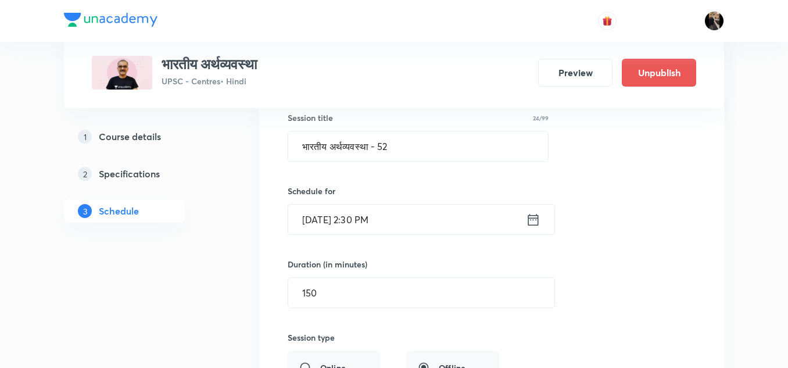
scroll to position [4808, 0]
click at [457, 217] on input "[DATE] 2:30 PM" at bounding box center [407, 220] width 238 height 30
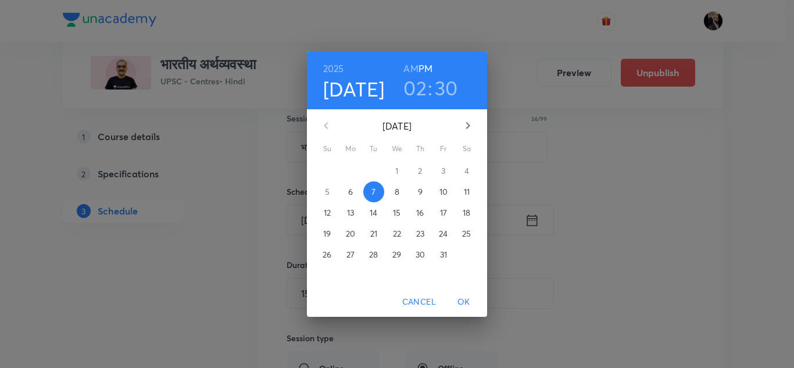
click at [455, 87] on h3 "30" at bounding box center [446, 88] width 23 height 24
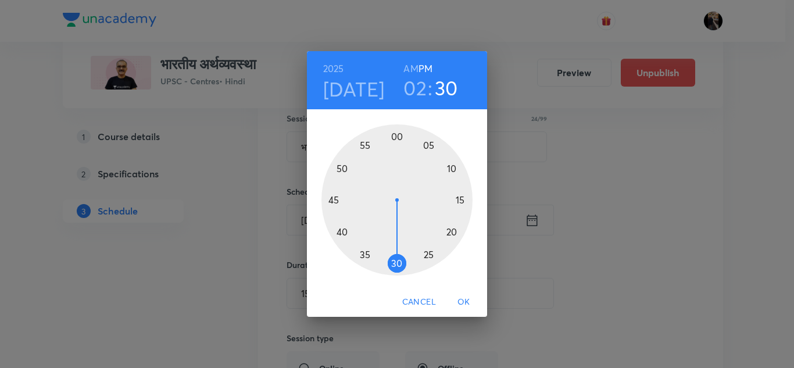
click at [335, 200] on div at bounding box center [396, 199] width 151 height 151
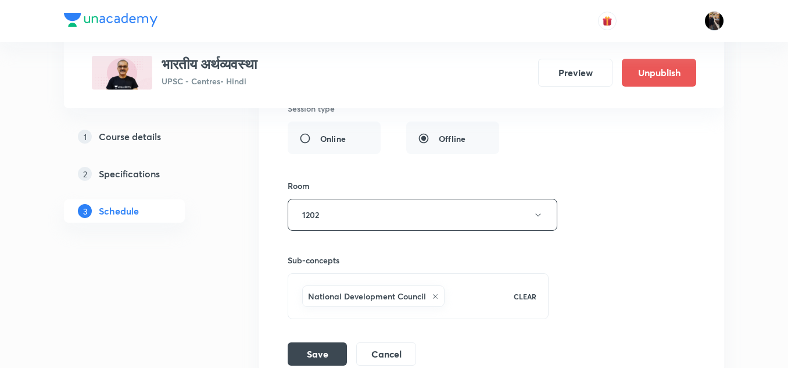
scroll to position [5038, 0]
click at [311, 356] on button "Save" at bounding box center [317, 351] width 59 height 23
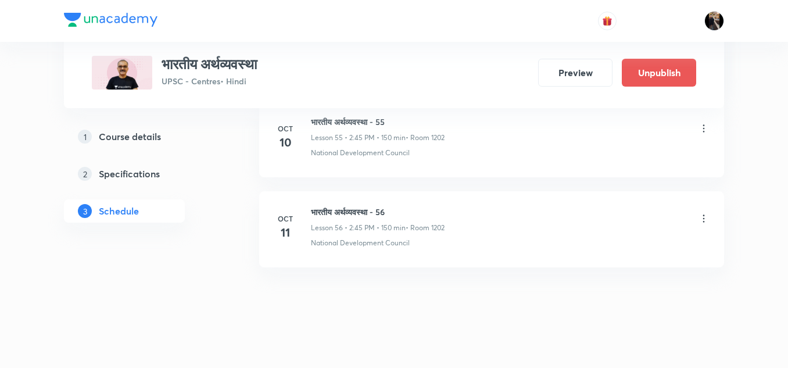
scroll to position [5601, 0]
